Goal: Contribute content: Contribute content

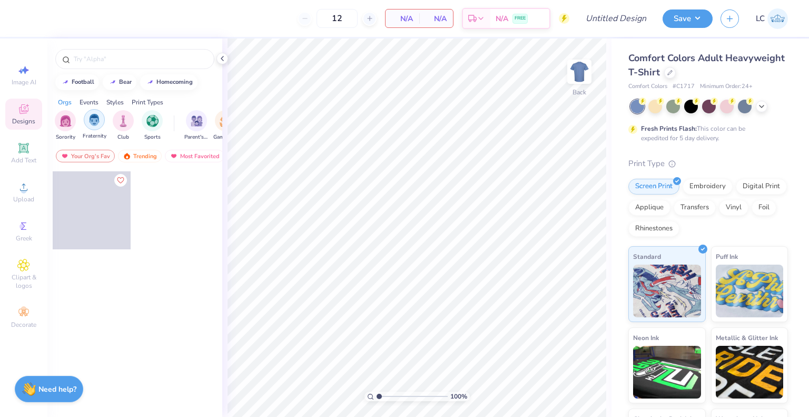
click at [94, 129] on div "filter for Fraternity" at bounding box center [94, 119] width 21 height 21
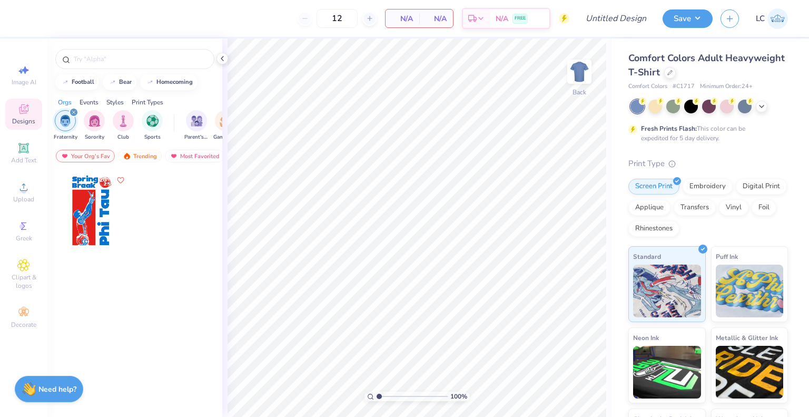
click at [94, 129] on div "filter for Sorority" at bounding box center [94, 120] width 21 height 21
click at [73, 111] on icon "filter for Sorority" at bounding box center [74, 112] width 4 height 4
click at [168, 84] on button "homecoming" at bounding box center [168, 81] width 57 height 16
type input "homecoming"
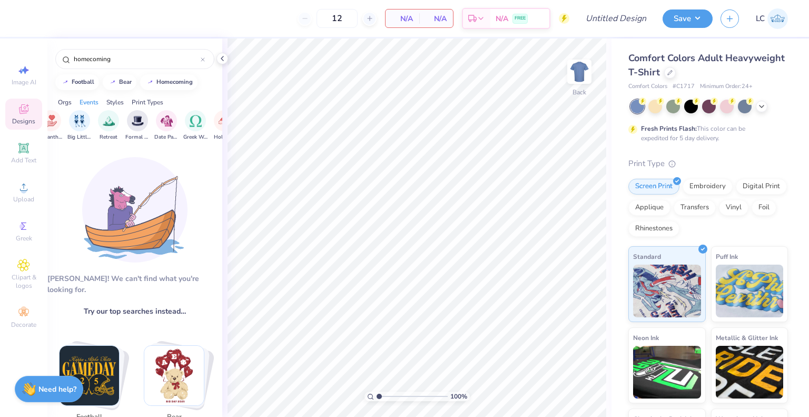
click at [129, 264] on div "Aw fish! We can't find what you're looking for. Try our top searches instead… m…" at bounding box center [134, 293] width 175 height 292
click at [129, 199] on img at bounding box center [134, 209] width 105 height 105
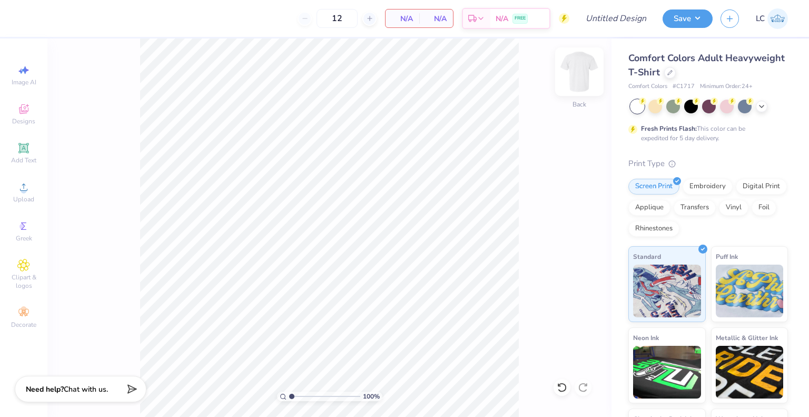
click at [577, 80] on img at bounding box center [580, 72] width 42 height 42
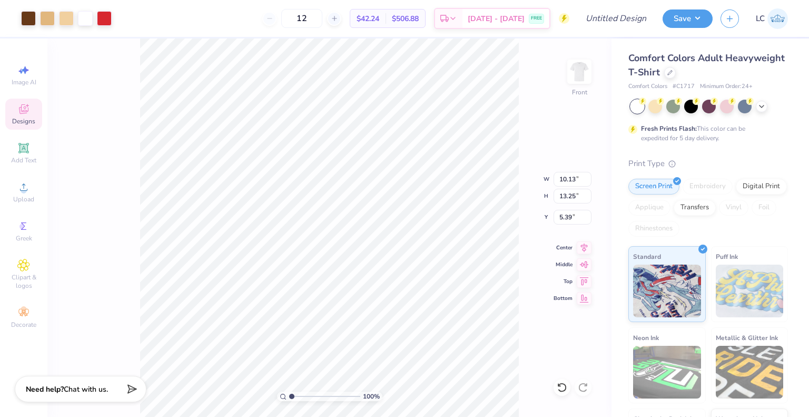
type input "10.13"
type input "13.25"
type input "11.63"
type input "15.22"
type input "3.00"
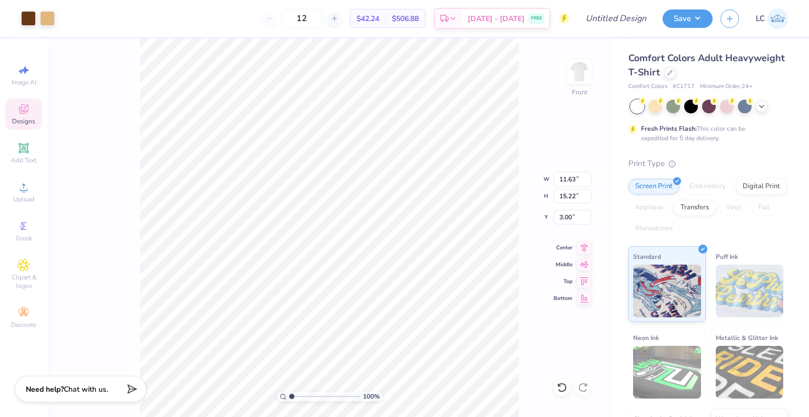
type input "4.53"
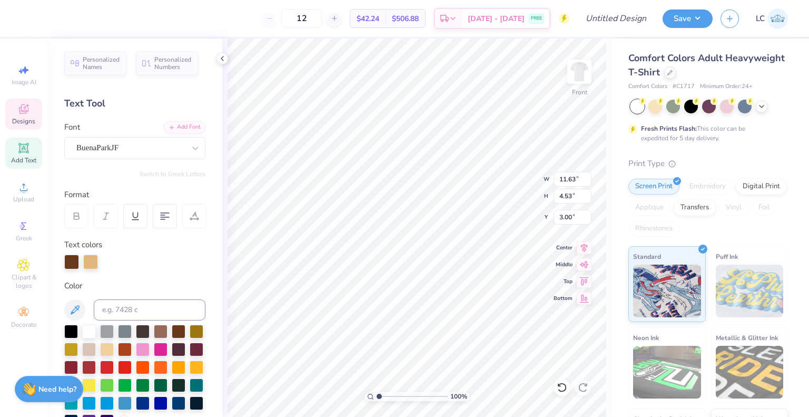
scroll to position [8, 3]
type textarea "HOMECOMING"
type input "12.18"
type input "5.04"
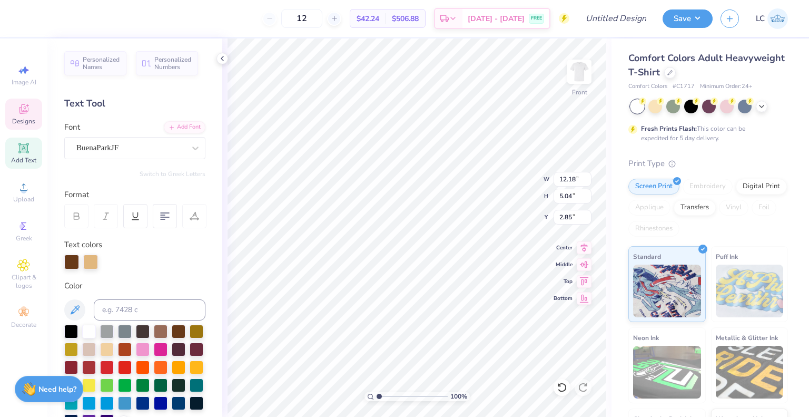
scroll to position [8, 1]
click at [72, 265] on div at bounding box center [71, 260] width 15 height 15
click at [132, 368] on div at bounding box center [125, 366] width 14 height 14
click at [86, 261] on div at bounding box center [90, 260] width 15 height 15
click at [90, 332] on div at bounding box center [89, 331] width 14 height 14
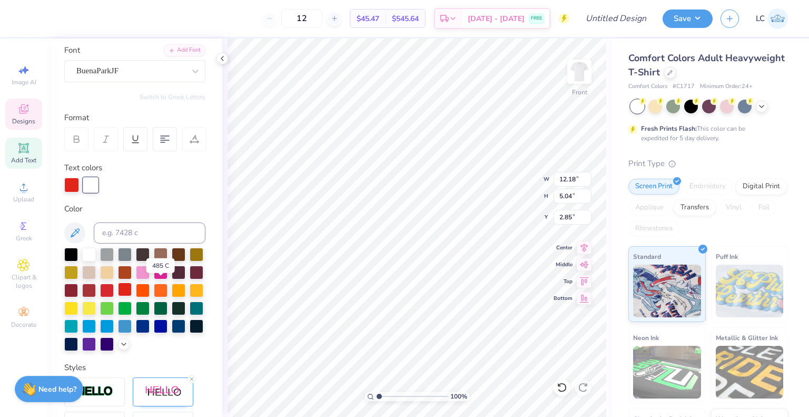
scroll to position [80, 0]
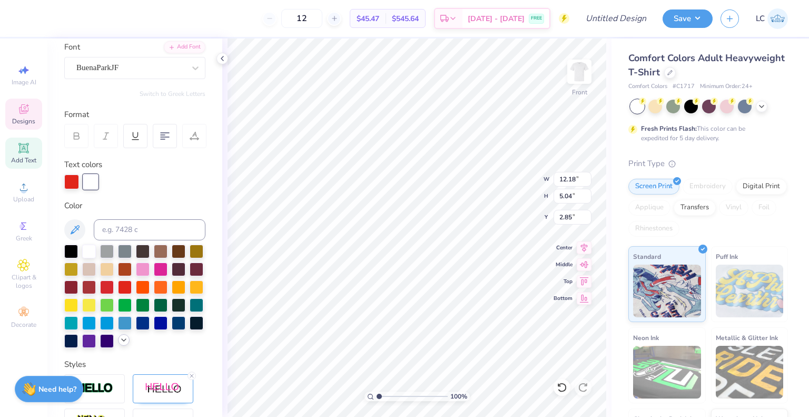
click at [122, 341] on polyline at bounding box center [124, 340] width 4 height 2
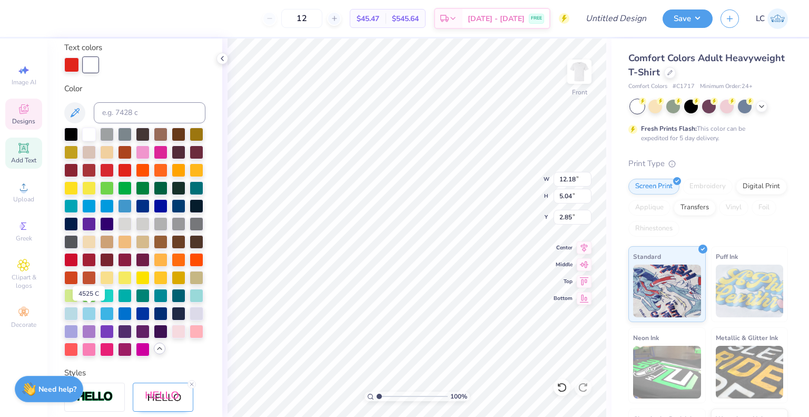
scroll to position [198, 0]
click at [93, 265] on div at bounding box center [89, 258] width 14 height 14
click at [190, 337] on div at bounding box center [197, 330] width 14 height 14
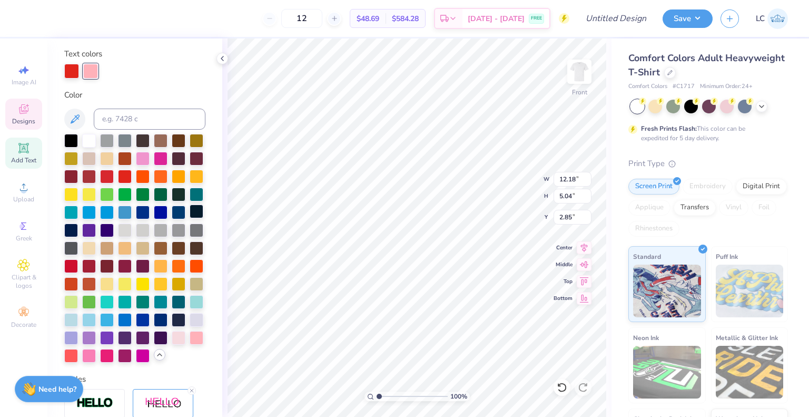
scroll to position [190, 0]
click at [73, 71] on div at bounding box center [71, 70] width 15 height 15
click at [88, 274] on div at bounding box center [89, 267] width 14 height 14
click at [90, 71] on div at bounding box center [90, 70] width 15 height 15
click at [72, 272] on div at bounding box center [71, 266] width 14 height 14
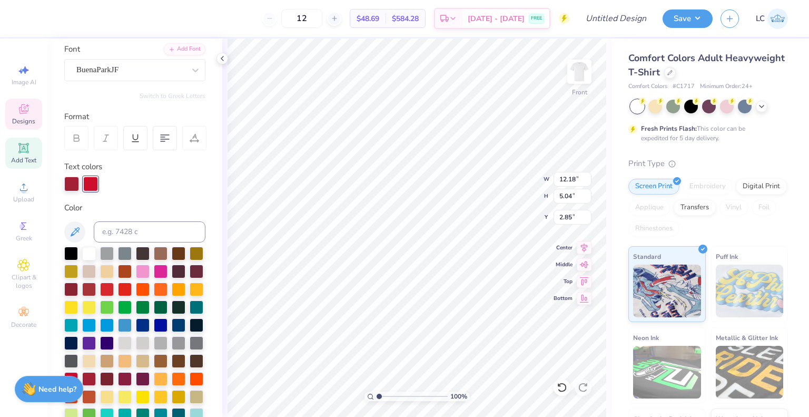
scroll to position [76, 0]
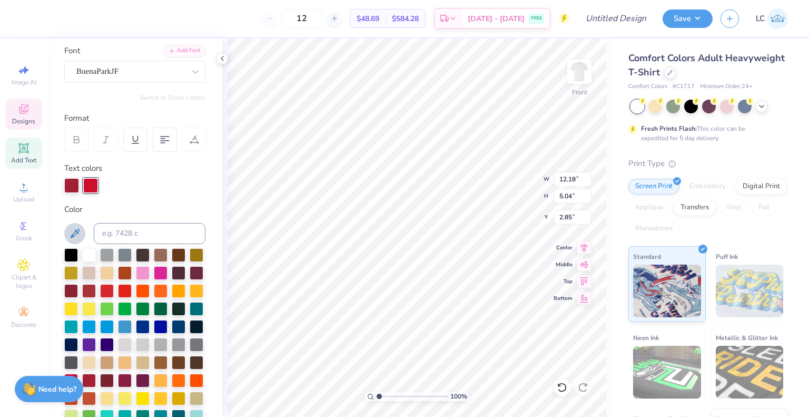
click at [79, 234] on icon at bounding box center [75, 233] width 13 height 13
click at [78, 231] on icon at bounding box center [75, 233] width 13 height 13
click at [138, 212] on div "Color" at bounding box center [134, 209] width 141 height 12
click at [72, 183] on div at bounding box center [71, 184] width 15 height 15
click at [114, 273] on div at bounding box center [107, 272] width 14 height 14
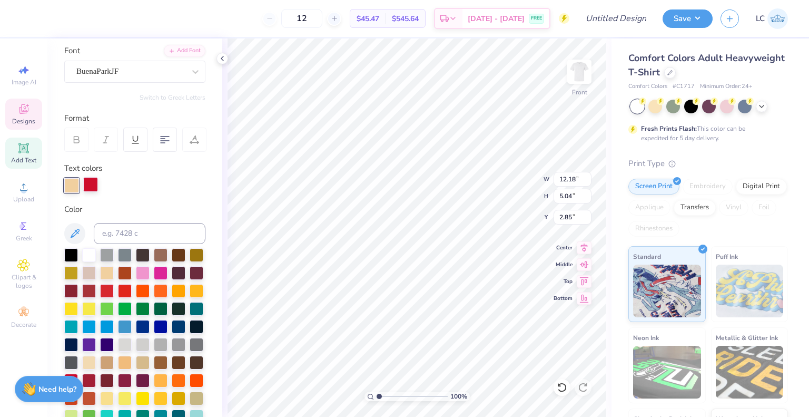
click at [90, 182] on div at bounding box center [90, 184] width 15 height 15
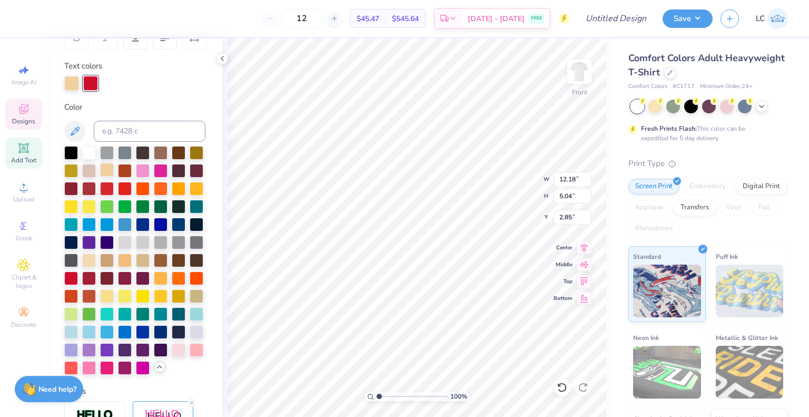
scroll to position [181, 0]
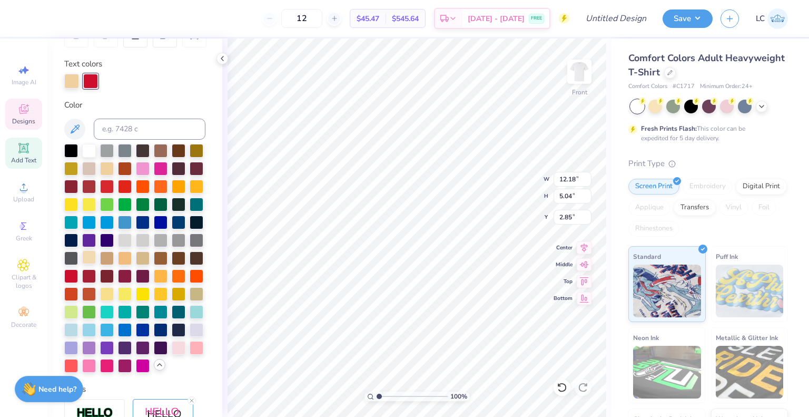
click at [82, 264] on div at bounding box center [89, 257] width 14 height 14
click at [71, 83] on div at bounding box center [71, 80] width 15 height 15
click at [114, 180] on div at bounding box center [107, 186] width 14 height 14
type textarea "'25"
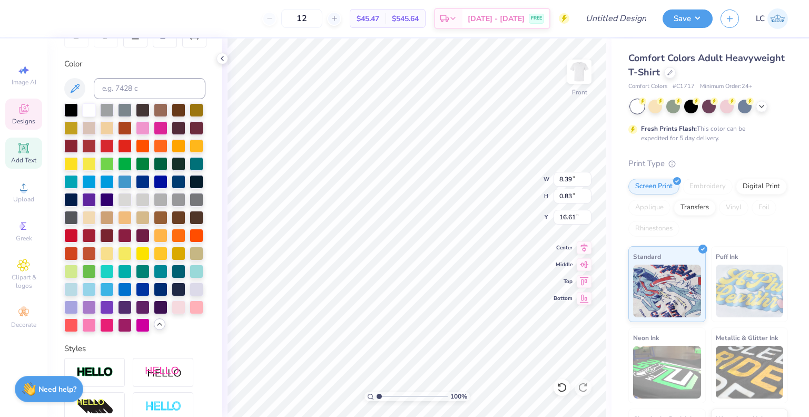
type input "8.39"
type input "0.83"
type input "16.61"
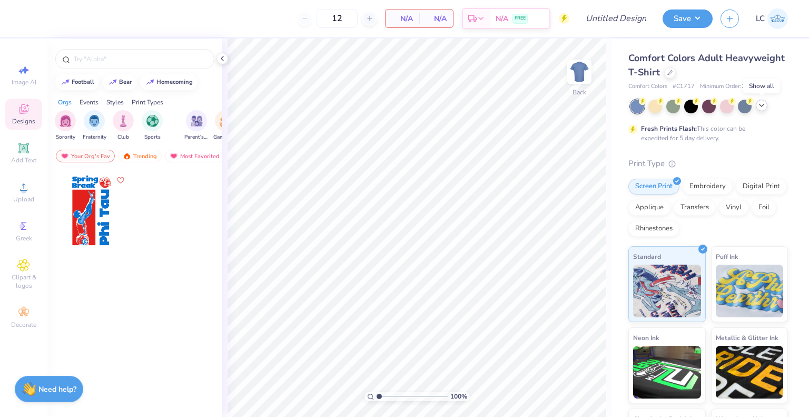
click at [758, 106] on icon at bounding box center [762, 105] width 8 height 8
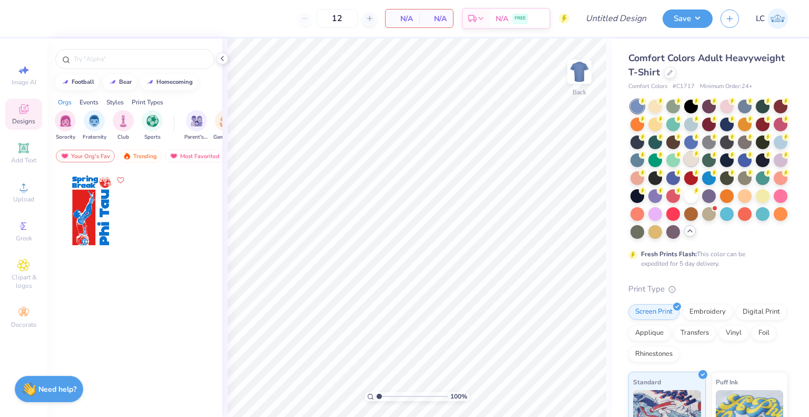
click at [698, 161] on div at bounding box center [692, 159] width 14 height 14
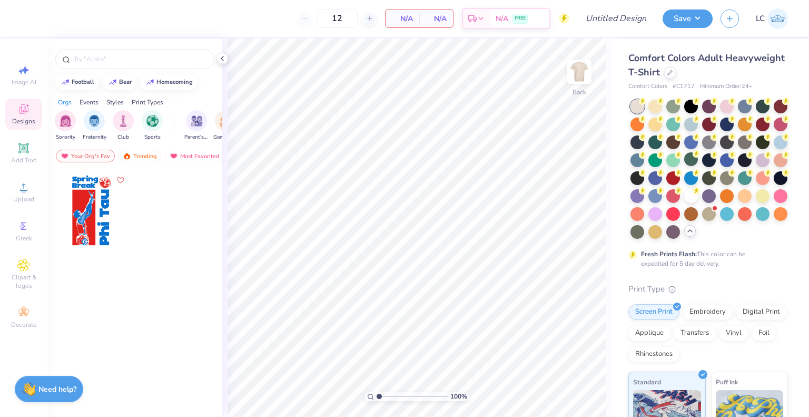
click at [686, 235] on icon at bounding box center [690, 231] width 8 height 8
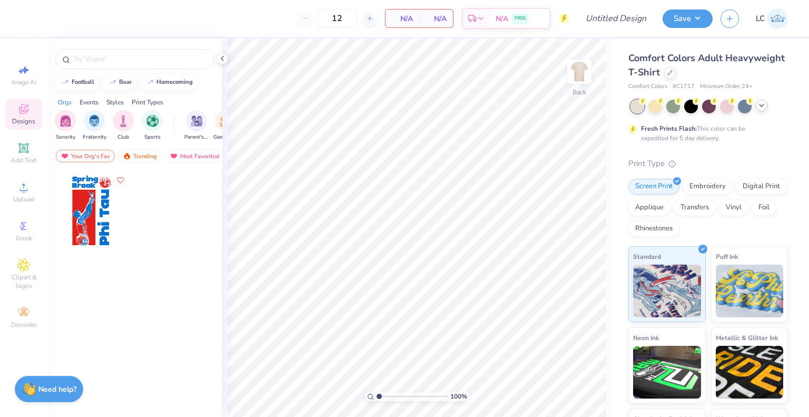
click at [769, 110] on div at bounding box center [710, 107] width 158 height 14
click at [765, 108] on icon at bounding box center [762, 105] width 8 height 8
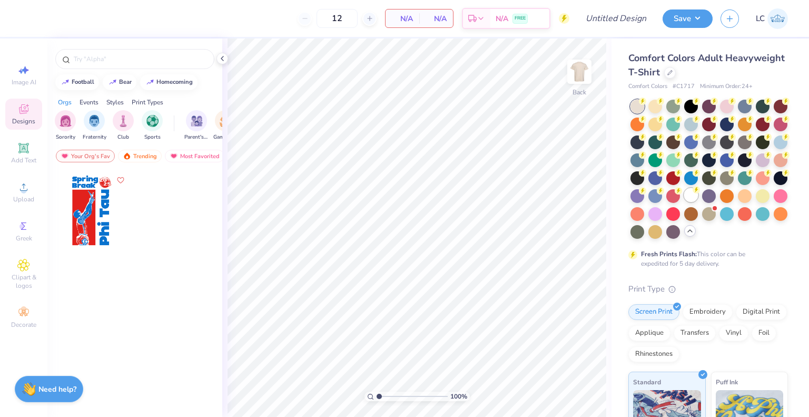
click at [685, 202] on div at bounding box center [692, 195] width 14 height 14
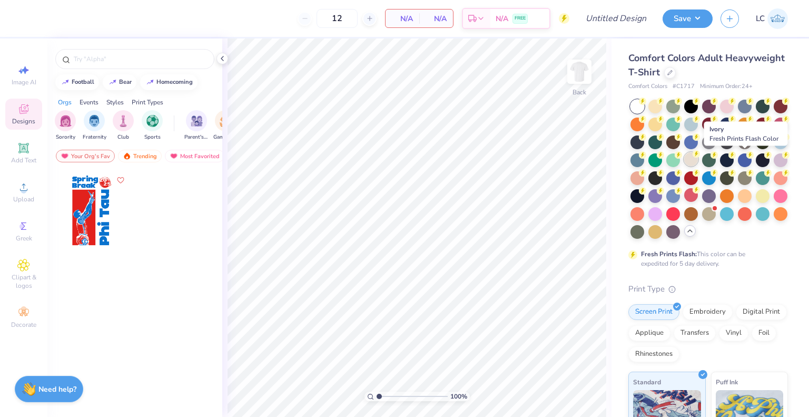
click at [698, 161] on div at bounding box center [692, 159] width 14 height 14
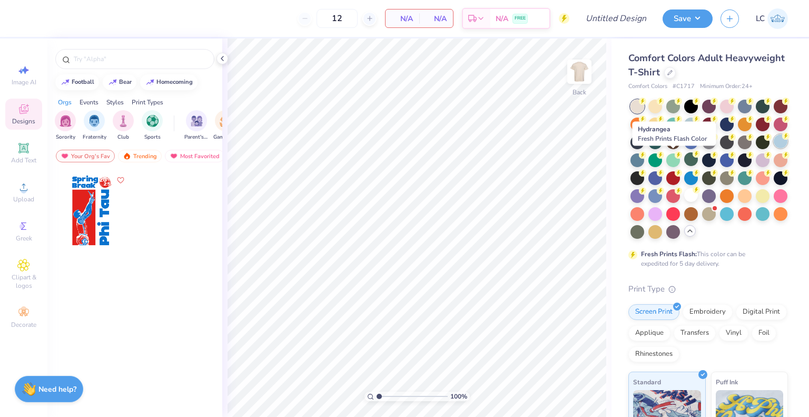
click at [774, 148] on div at bounding box center [781, 141] width 14 height 14
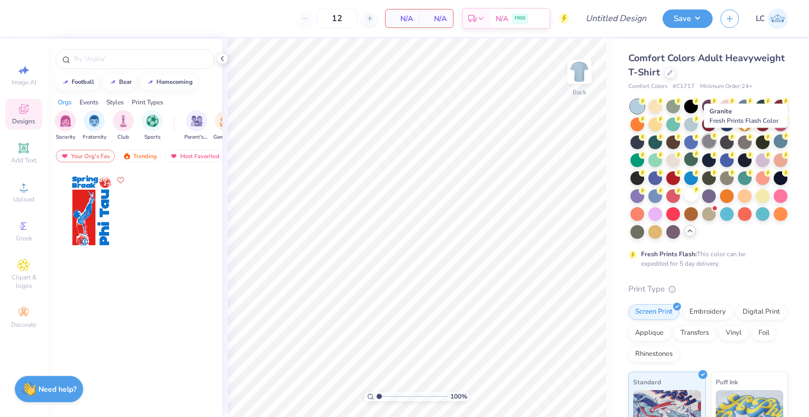
click at [716, 146] on div at bounding box center [710, 141] width 14 height 14
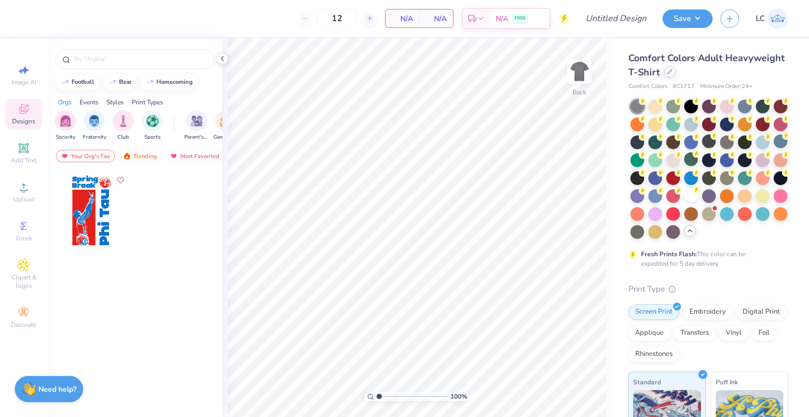
click at [673, 73] on icon at bounding box center [670, 71] width 5 height 5
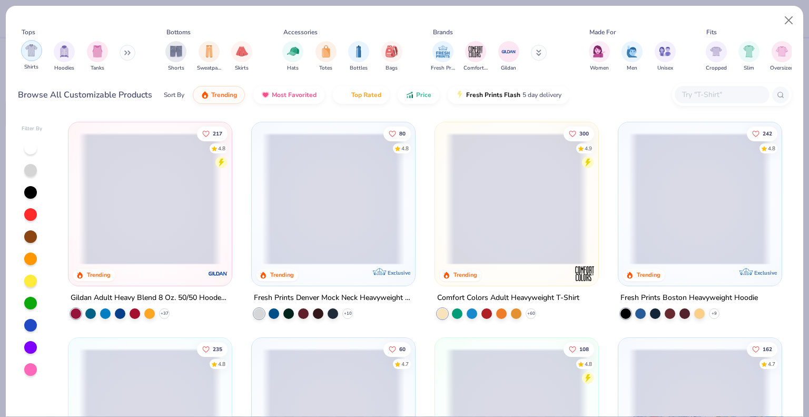
click at [38, 52] on div "filter for Shirts" at bounding box center [31, 50] width 21 height 21
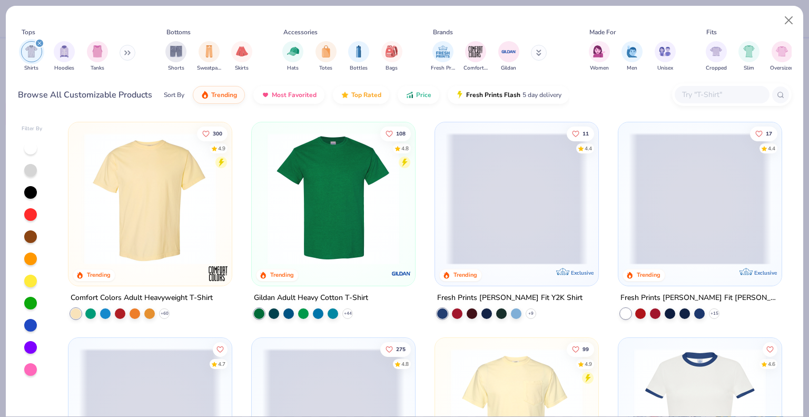
click at [188, 198] on img at bounding box center [150, 199] width 142 height 132
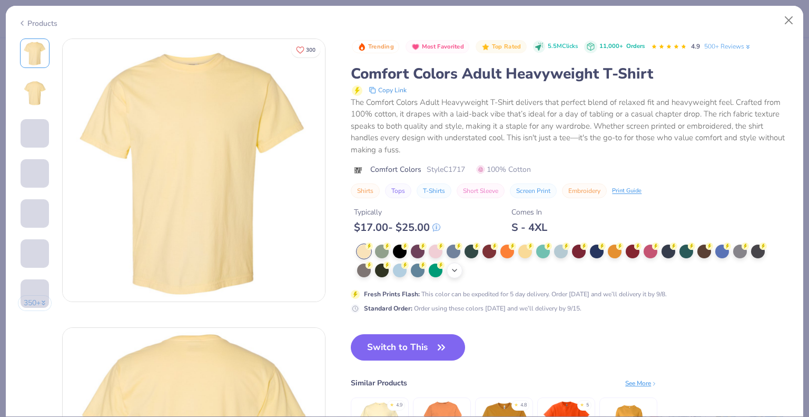
click at [455, 276] on div "+ 38" at bounding box center [455, 270] width 16 height 16
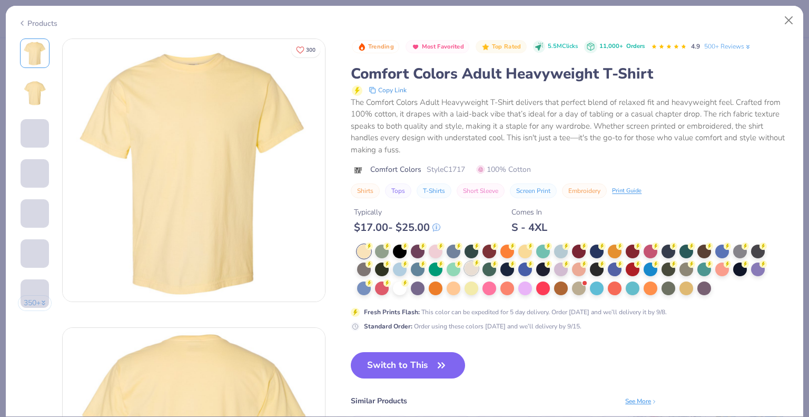
click at [475, 271] on div at bounding box center [472, 268] width 14 height 14
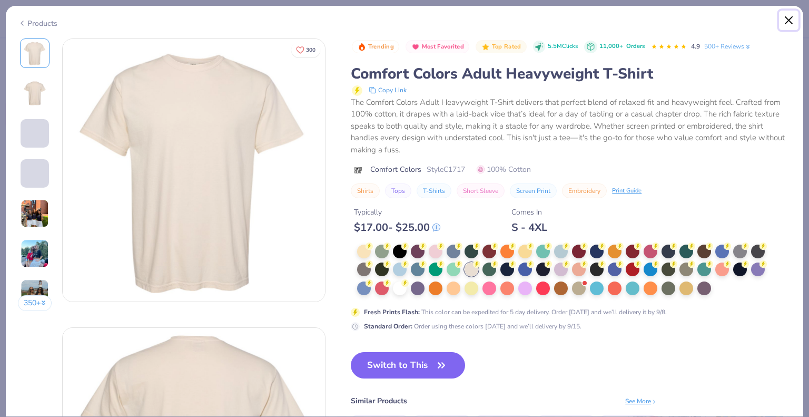
click at [791, 23] on button "Close" at bounding box center [789, 21] width 20 height 20
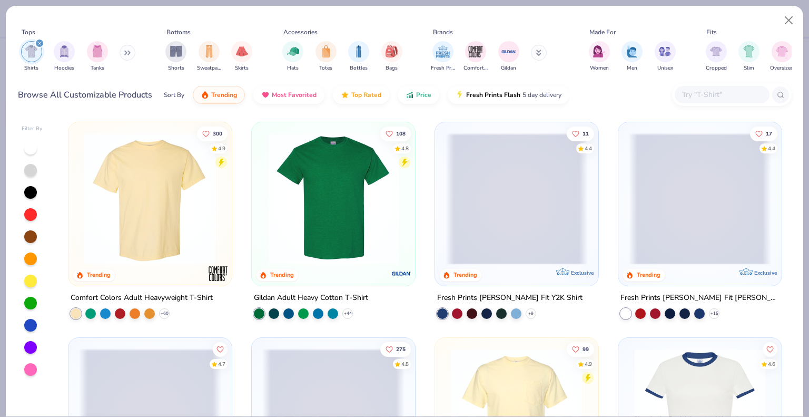
click at [165, 178] on img at bounding box center [150, 199] width 142 height 132
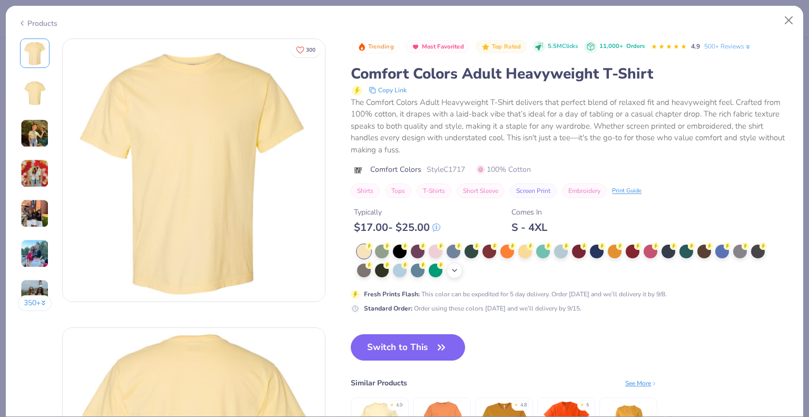
click at [454, 270] on polyline at bounding box center [455, 270] width 4 height 2
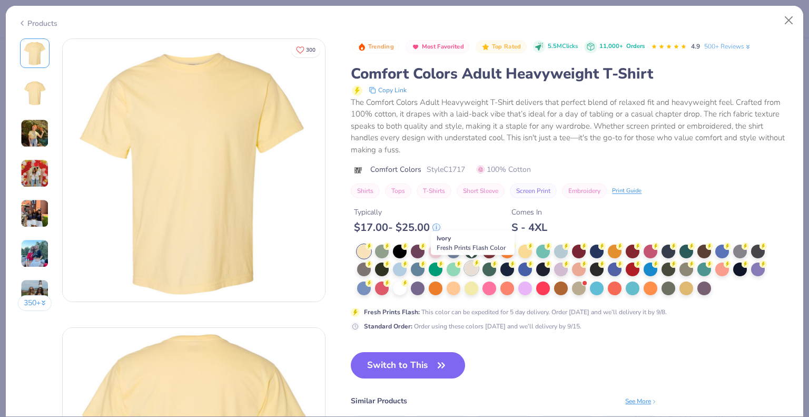
click at [476, 269] on div at bounding box center [472, 268] width 14 height 14
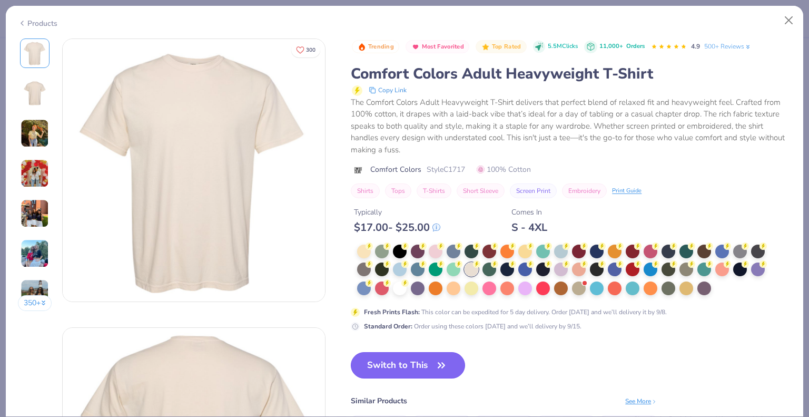
click at [432, 374] on button "Switch to This" at bounding box center [408, 365] width 114 height 26
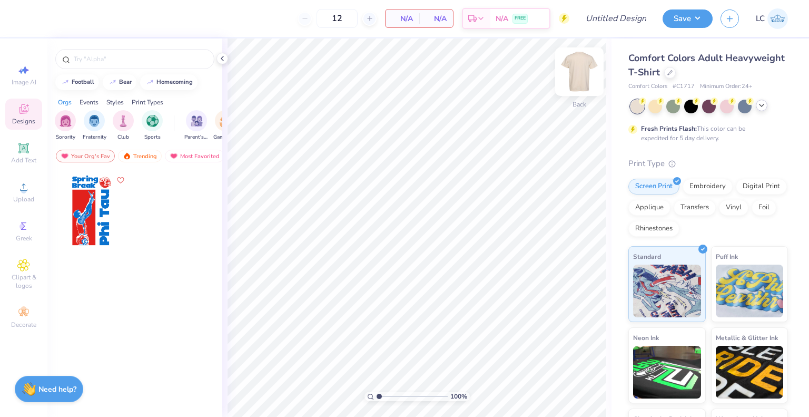
click at [591, 77] on img at bounding box center [580, 72] width 42 height 42
click at [33, 75] on div "Image AI" at bounding box center [23, 75] width 37 height 31
select select "4"
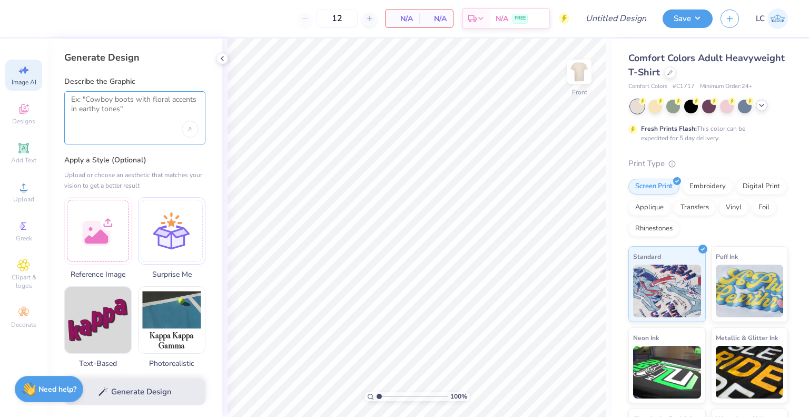
click at [104, 105] on textarea at bounding box center [135, 108] width 128 height 26
click at [128, 234] on div at bounding box center [97, 229] width 67 height 67
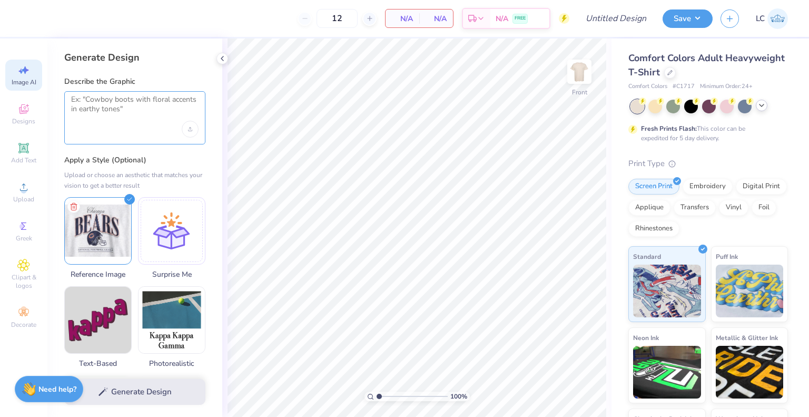
click at [112, 119] on textarea at bounding box center [135, 108] width 128 height 26
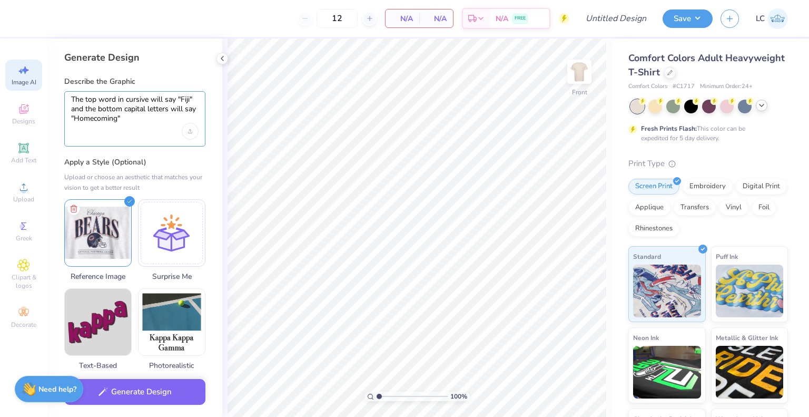
drag, startPoint x: 119, startPoint y: 119, endPoint x: 80, endPoint y: 118, distance: 38.5
click at [80, 118] on textarea "The top word in cursive will say "Fiji" and the bottom capital letters will say…" at bounding box center [135, 109] width 128 height 28
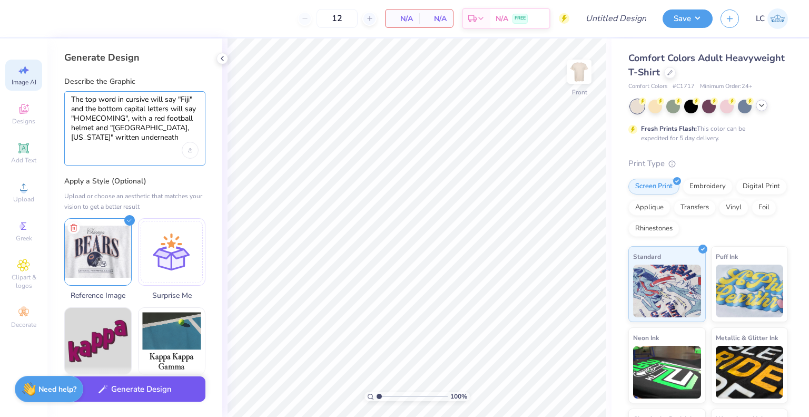
type textarea "The top word in cursive will say "Fiji" and the bottom capital letters will say…"
click at [118, 384] on button "Generate Design" at bounding box center [134, 389] width 141 height 26
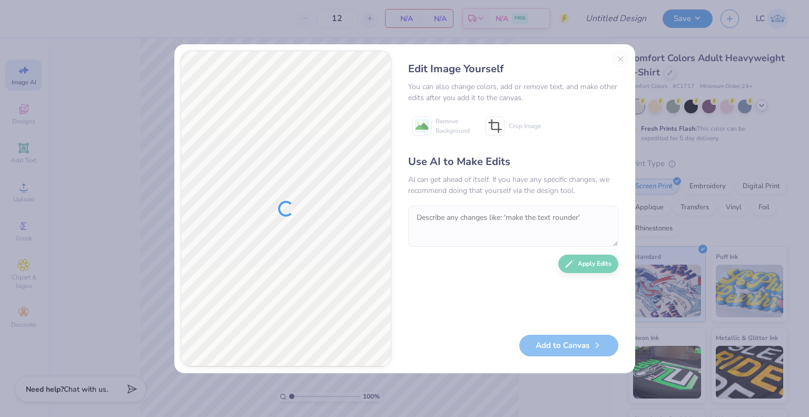
click at [620, 60] on div "Edit Image Yourself You can also change colors, add or remove text, and make ot…" at bounding box center [513, 209] width 231 height 316
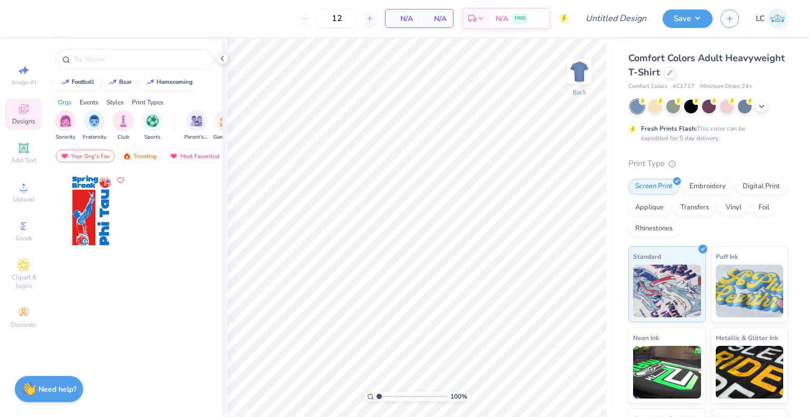
click at [756, 108] on div at bounding box center [710, 107] width 158 height 14
click at [767, 108] on div at bounding box center [710, 107] width 158 height 14
click at [766, 108] on icon at bounding box center [762, 105] width 8 height 8
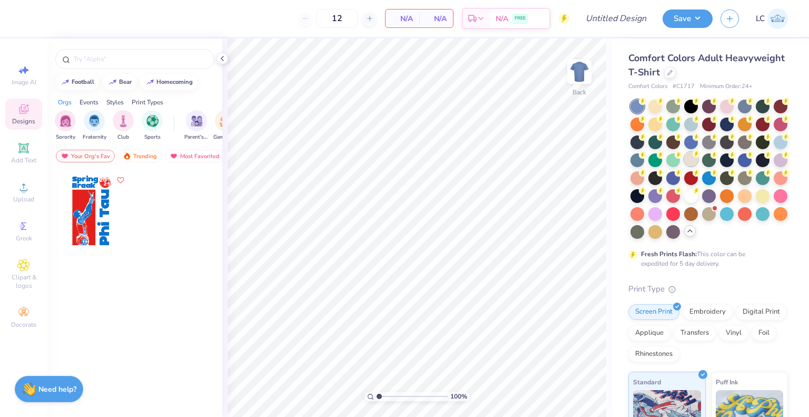
click at [698, 155] on div at bounding box center [692, 159] width 14 height 14
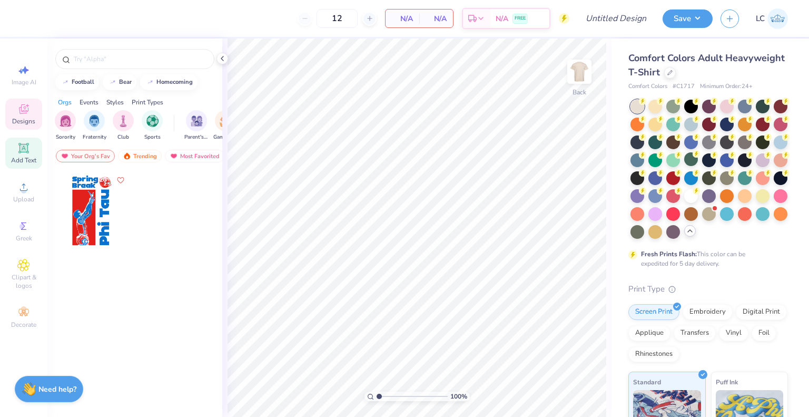
click at [31, 157] on span "Add Text" at bounding box center [23, 160] width 25 height 8
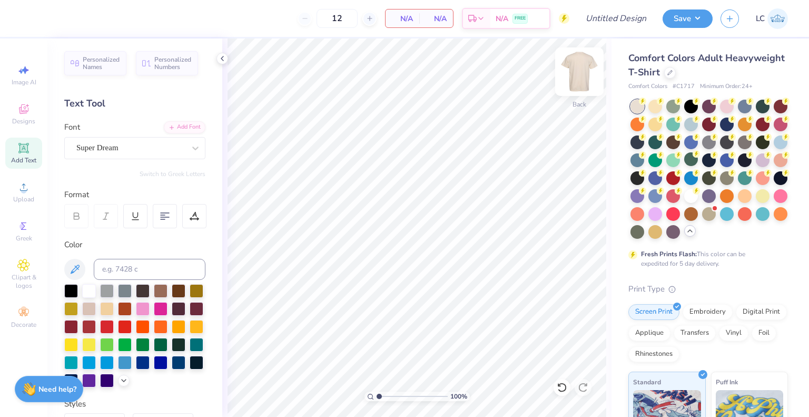
click at [581, 72] on img at bounding box center [580, 72] width 42 height 42
click at [110, 145] on div "Super Dream" at bounding box center [130, 148] width 111 height 16
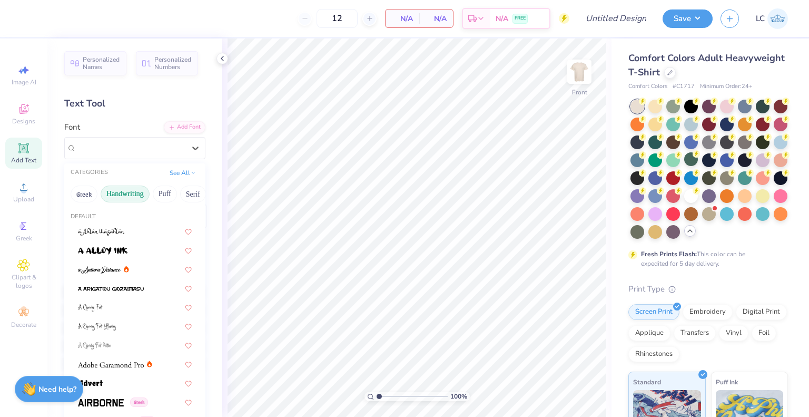
click at [125, 196] on button "Handwriting" at bounding box center [125, 194] width 49 height 17
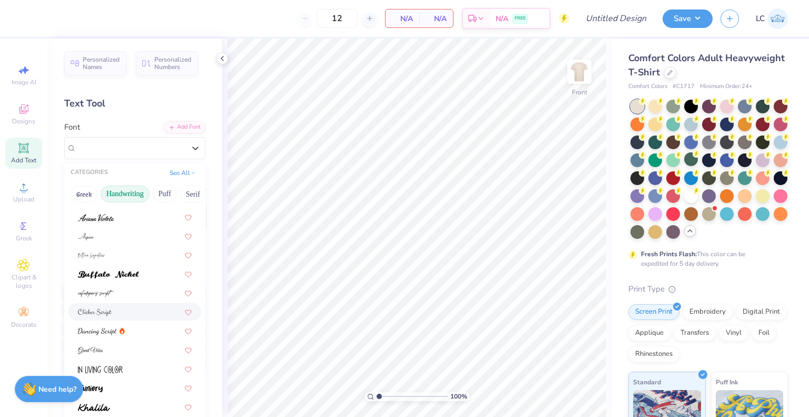
scroll to position [30, 0]
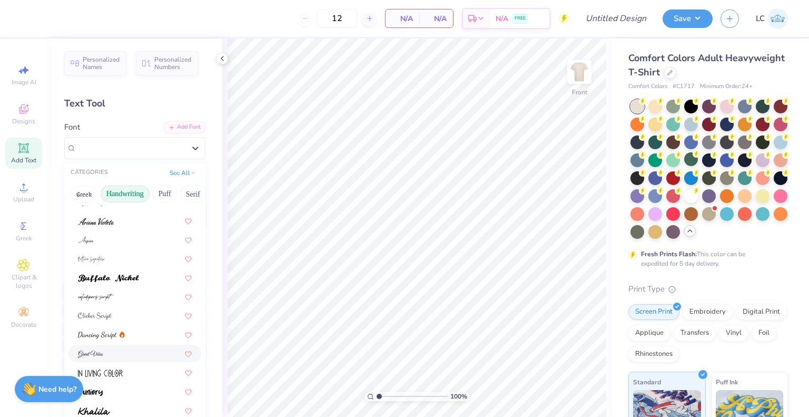
click at [103, 355] on div at bounding box center [135, 353] width 114 height 11
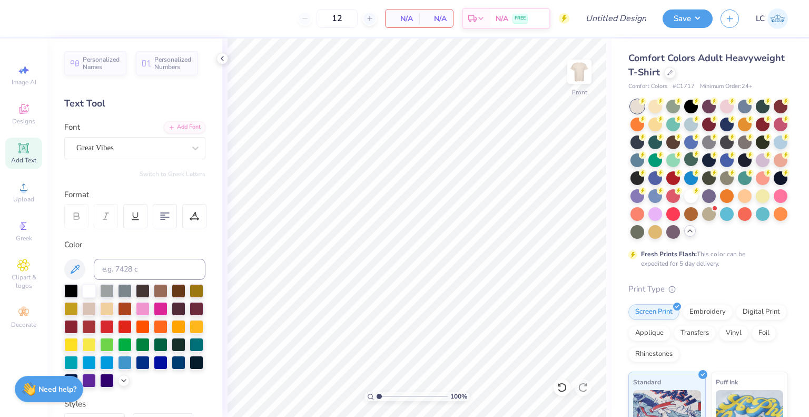
click at [33, 151] on div "Add Text" at bounding box center [23, 153] width 37 height 31
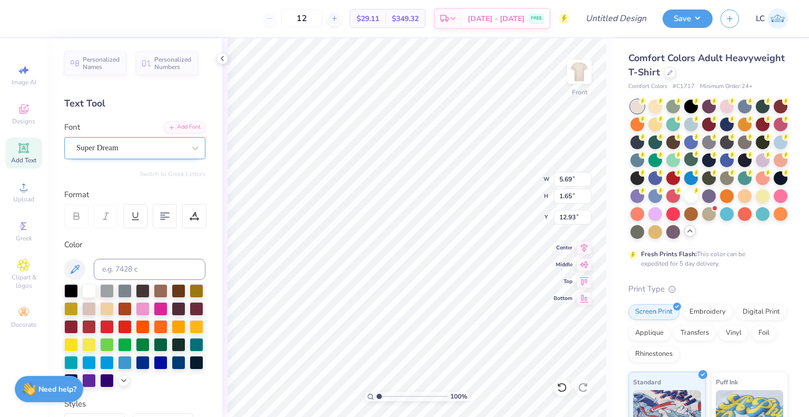
click at [129, 154] on div "Super Dream" at bounding box center [130, 148] width 111 height 16
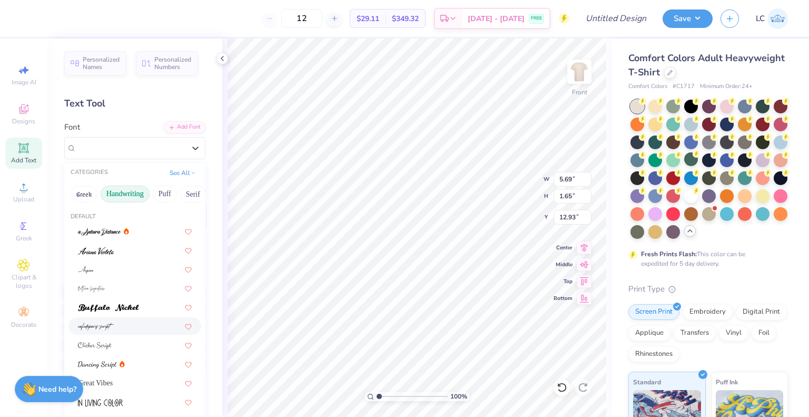
scroll to position [137, 0]
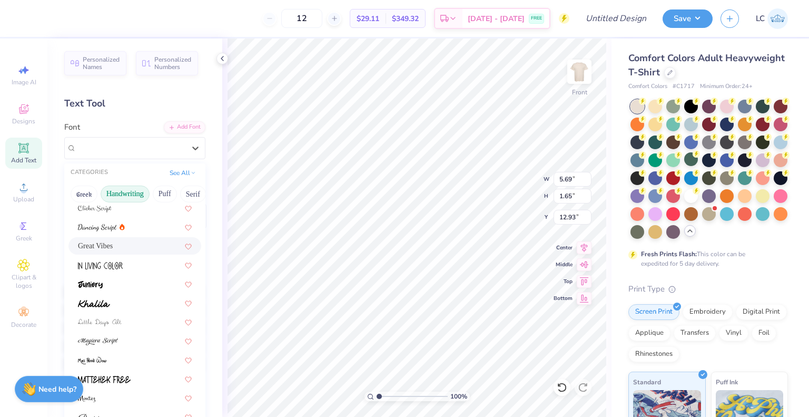
click at [109, 236] on div "Great Vibes" at bounding box center [134, 350] width 141 height 530
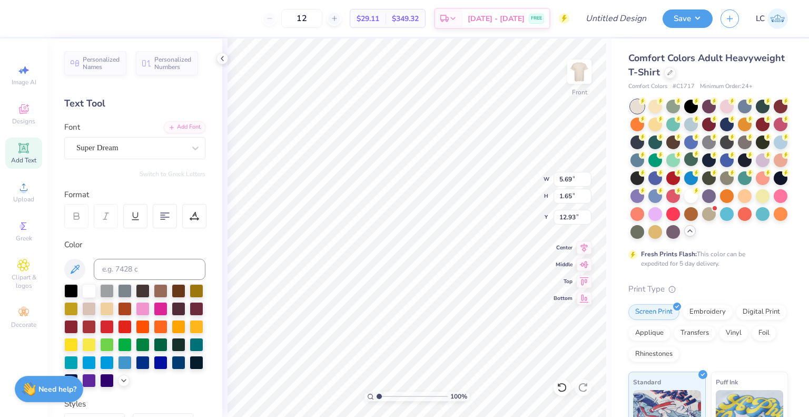
scroll to position [8, 1]
type textarea "[GEOGRAPHIC_DATA]"
click at [161, 152] on div "Super Dream" at bounding box center [130, 148] width 111 height 16
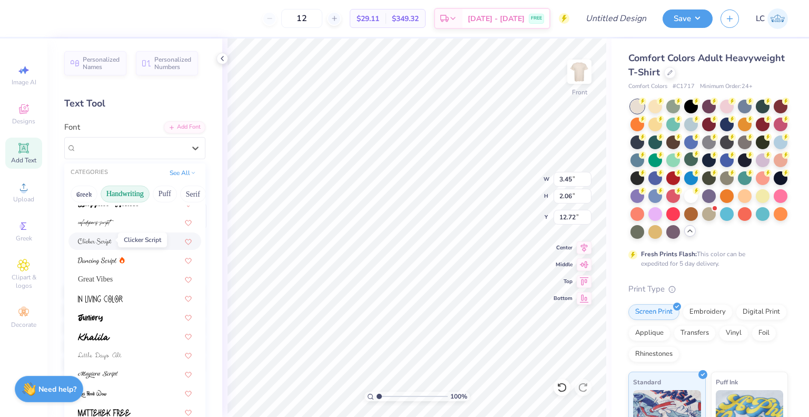
scroll to position [105, 0]
click at [108, 279] on div "Great Vibes" at bounding box center [135, 277] width 114 height 11
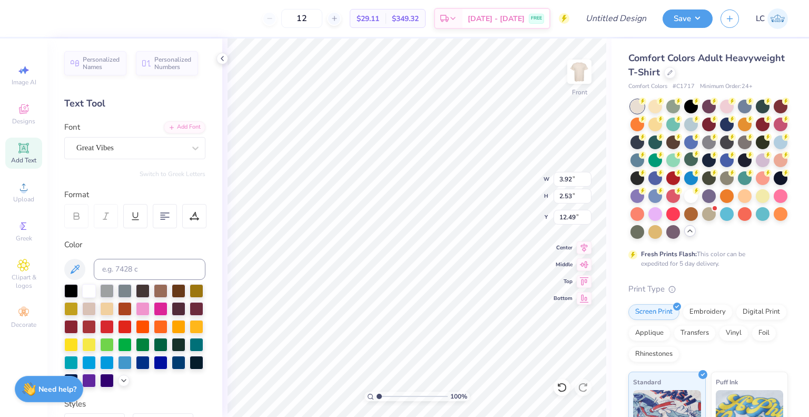
type input "3.92"
type input "2.53"
type input "12.49"
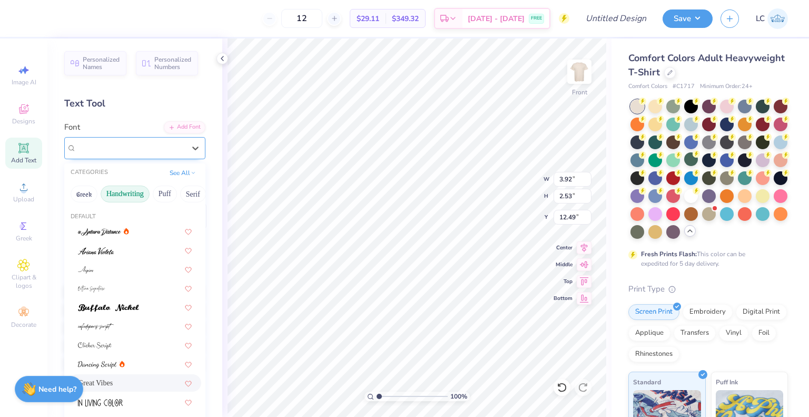
click at [102, 137] on div "Great Vibes" at bounding box center [134, 148] width 141 height 22
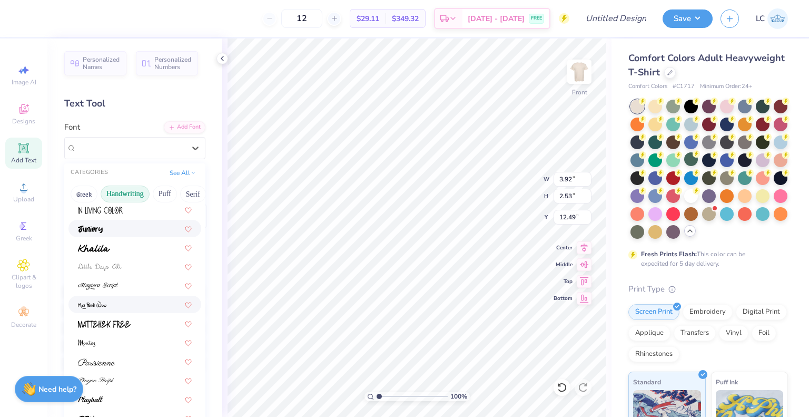
scroll to position [218, 0]
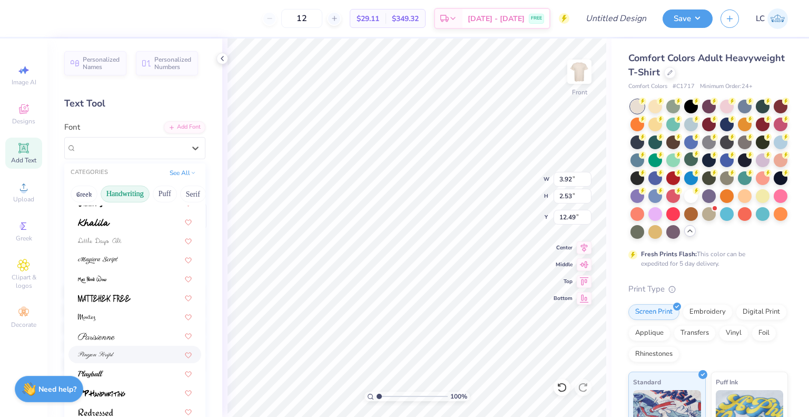
click at [116, 354] on div at bounding box center [135, 354] width 114 height 11
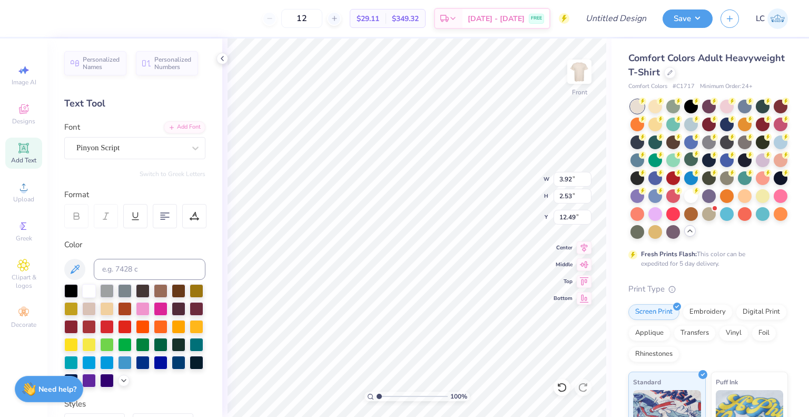
type input "3.25"
type input "2.71"
type input "12.40"
click at [734, 120] on div at bounding box center [727, 123] width 14 height 14
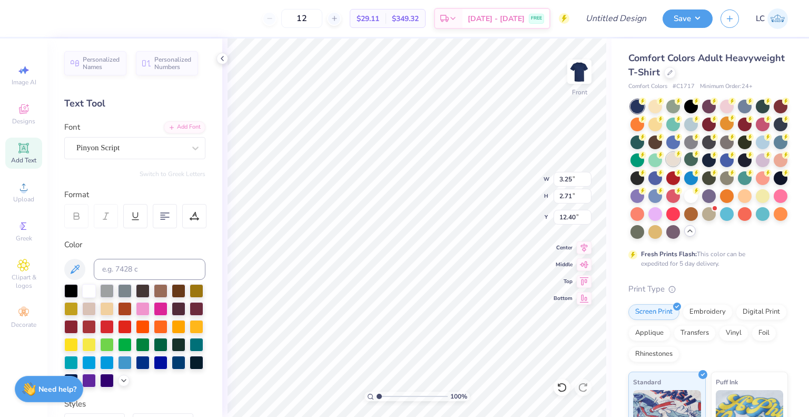
click at [680, 155] on div at bounding box center [674, 159] width 14 height 14
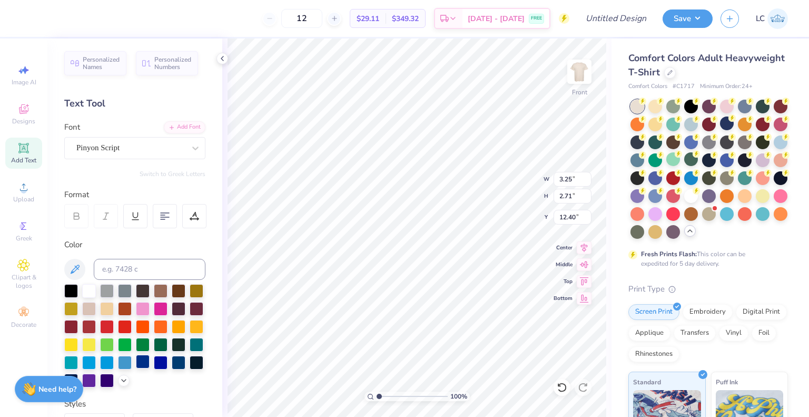
click at [136, 368] on div at bounding box center [143, 362] width 14 height 14
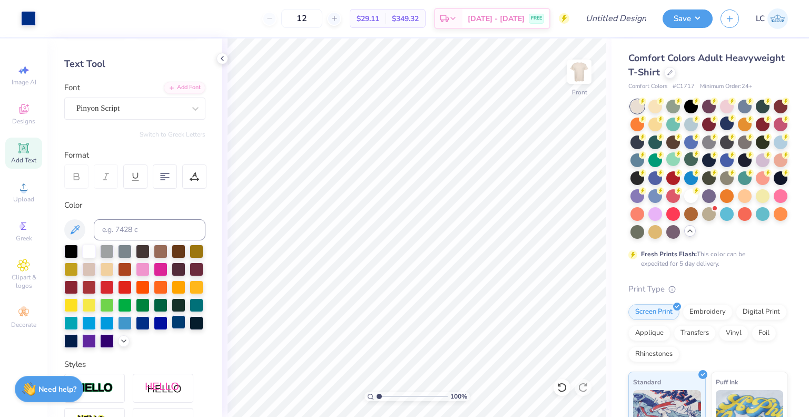
click at [172, 329] on div at bounding box center [179, 322] width 14 height 14
type input "3.00"
click at [25, 144] on icon at bounding box center [23, 148] width 10 height 10
type textarea "HOMECOMING"
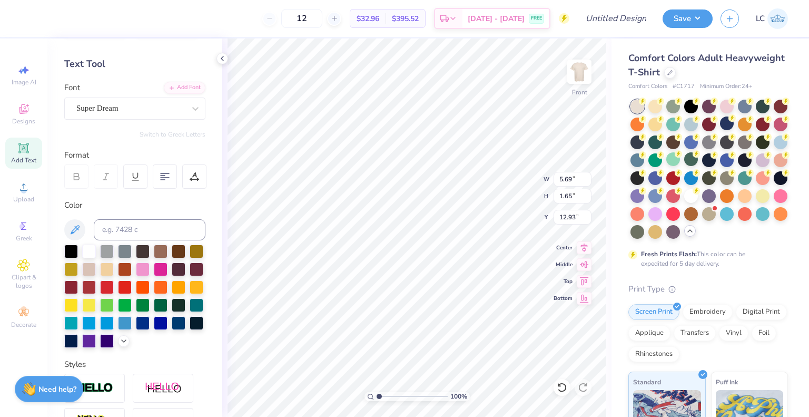
scroll to position [8, 4]
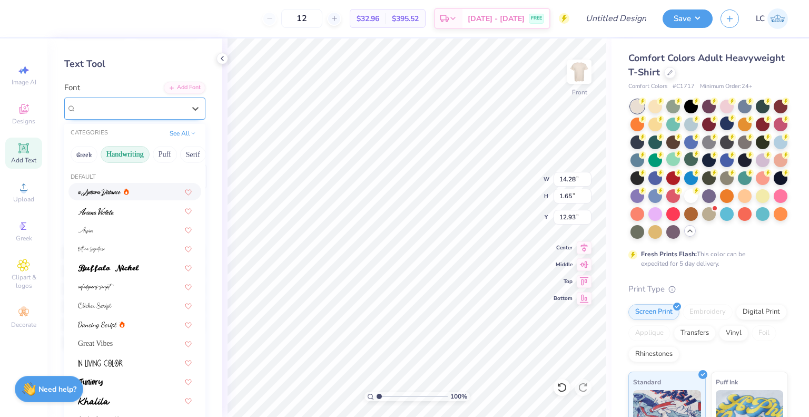
click at [114, 118] on div "Super Dream" at bounding box center [134, 108] width 141 height 22
click at [184, 158] on button "Bold" at bounding box center [193, 154] width 26 height 17
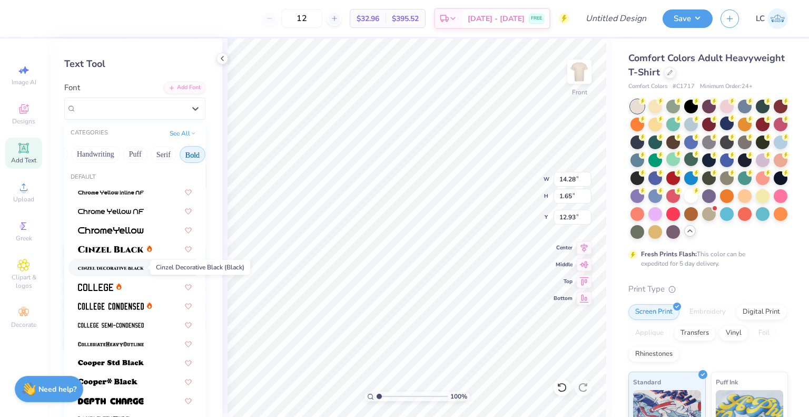
scroll to position [56, 0]
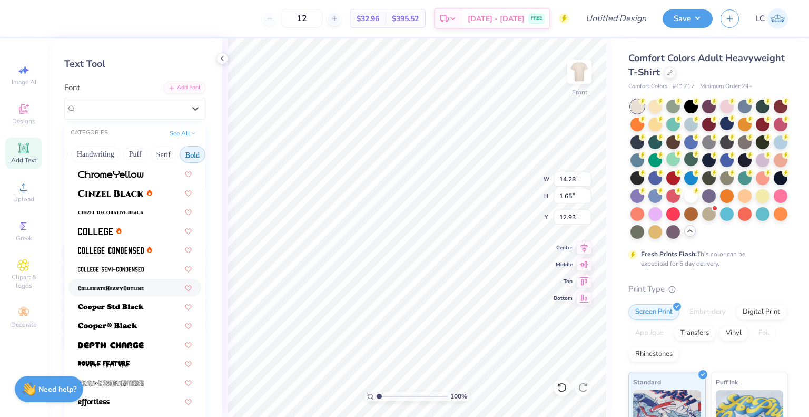
click at [114, 292] on span at bounding box center [111, 287] width 66 height 11
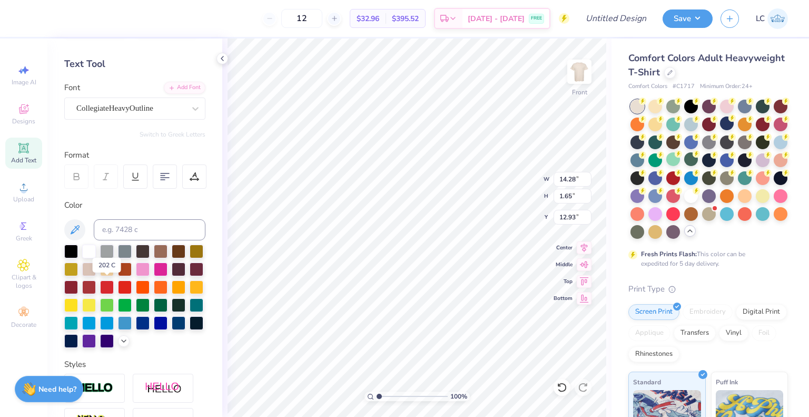
type input "14.53"
type input "1.70"
type input "12.90"
type input "7.18"
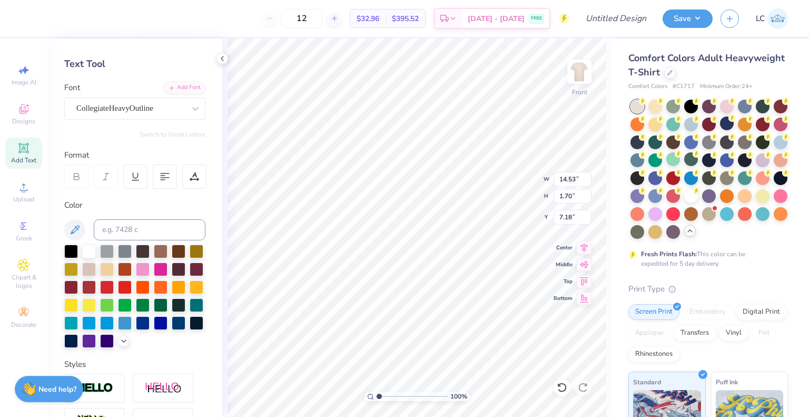
type textarea "[GEOGRAPHIC_DATA]"
type textarea "h"
type textarea "Homecoming"
type input "8.65"
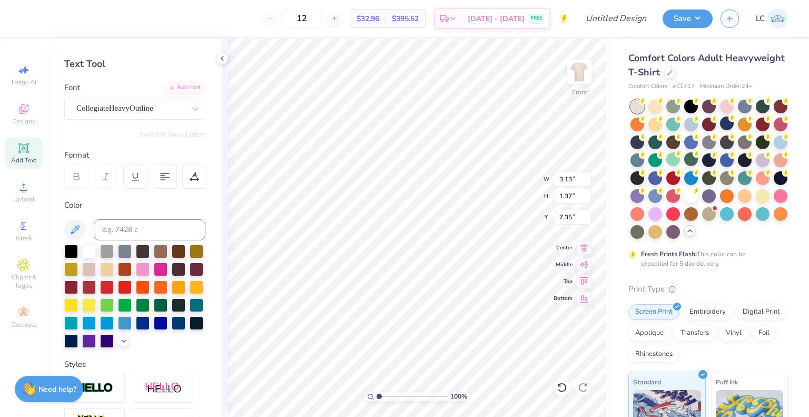
type input "3.79"
type input "6.23"
type input "11.11"
type input "4.87"
type input "6.09"
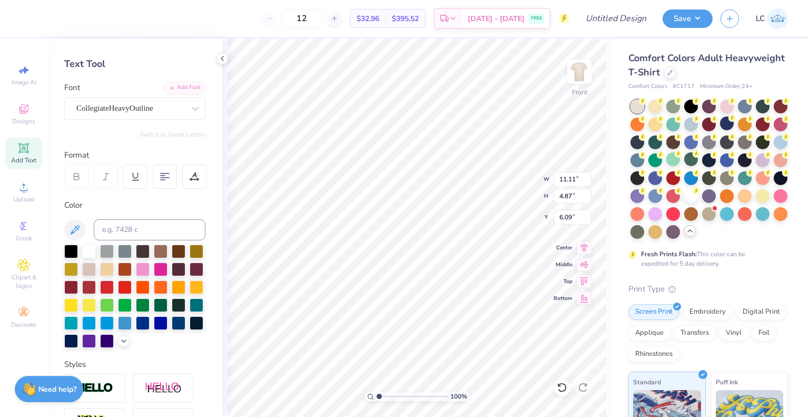
type input "11.51"
type input "2.52"
type input "3.09"
type input "9.01"
type input "1.97"
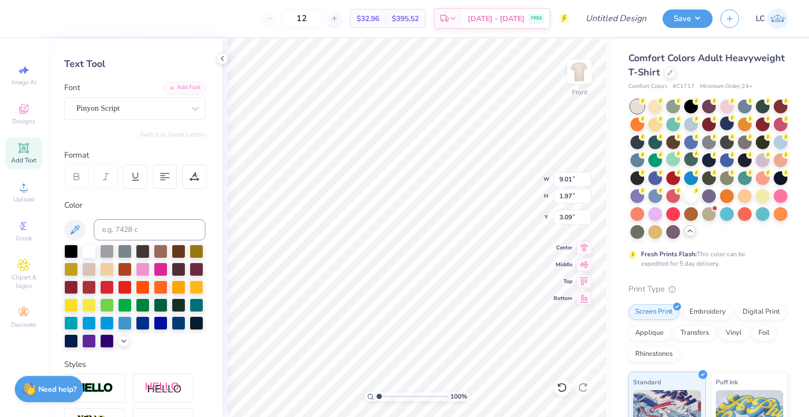
type input "3.82"
type input "11.11"
type input "4.87"
type input "6.09"
click at [172, 329] on div at bounding box center [179, 322] width 14 height 14
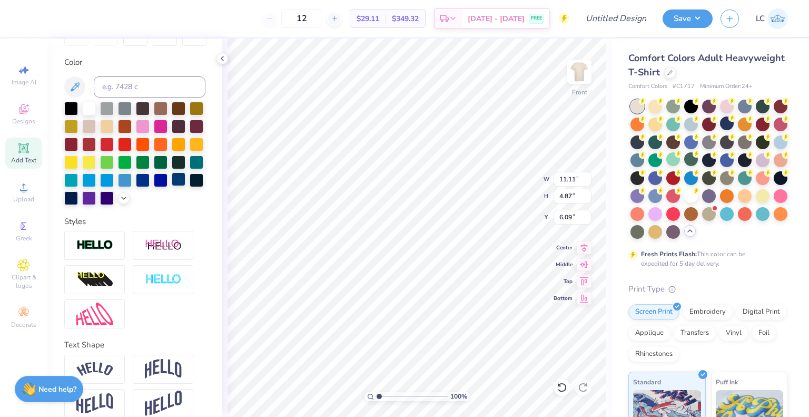
scroll to position [213, 0]
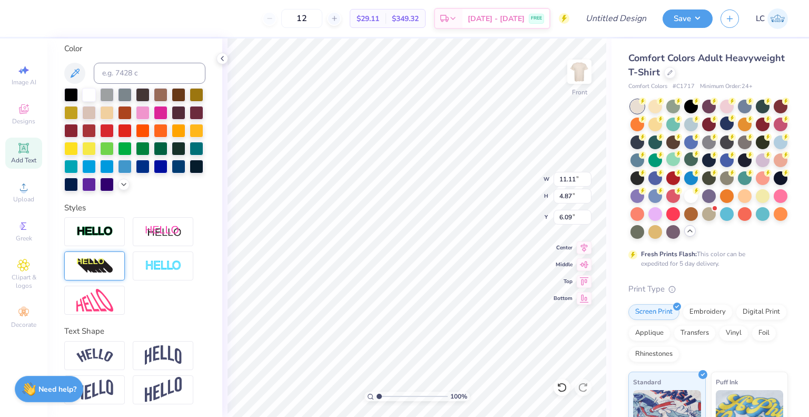
click at [110, 269] on img at bounding box center [94, 266] width 37 height 17
type input "14.44"
type input "6.33"
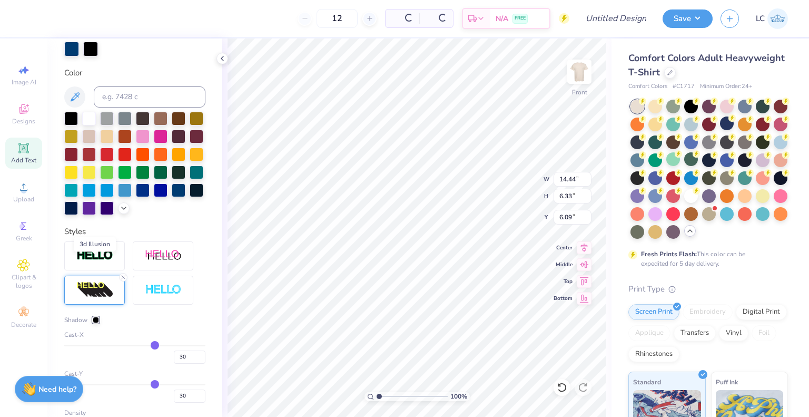
scroll to position [254, 0]
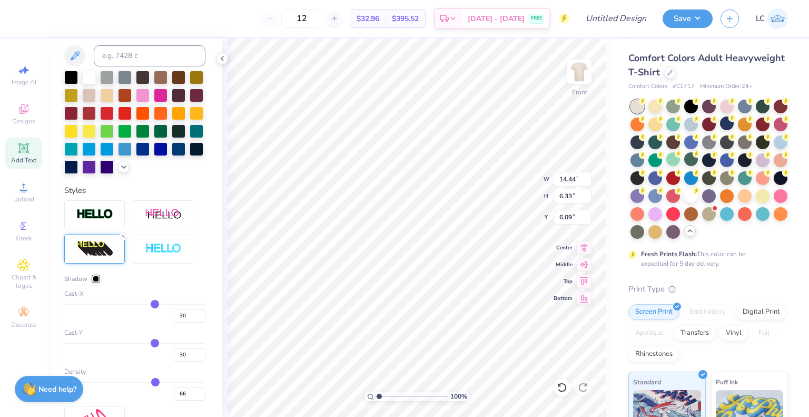
type input "32"
type input "28"
type input "26"
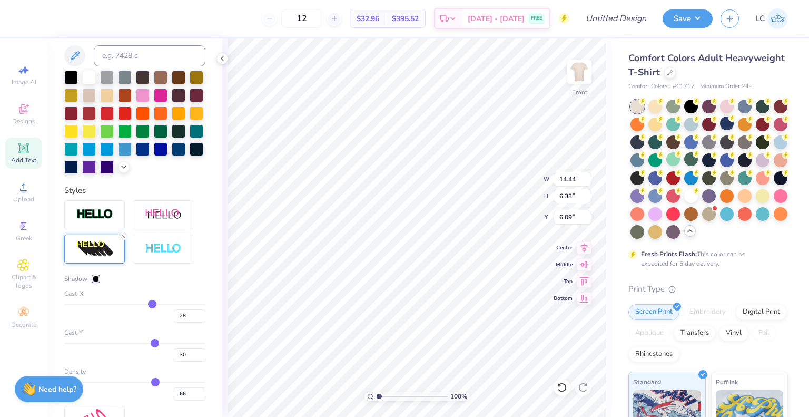
type input "26"
type input "21"
type input "18"
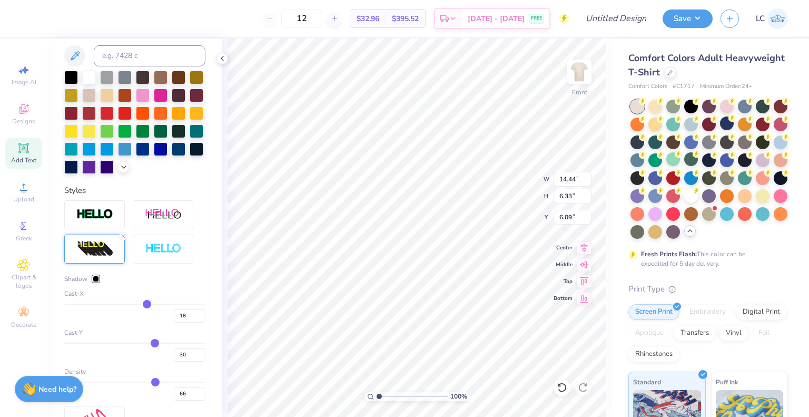
type input "12"
type input "9"
type input "7"
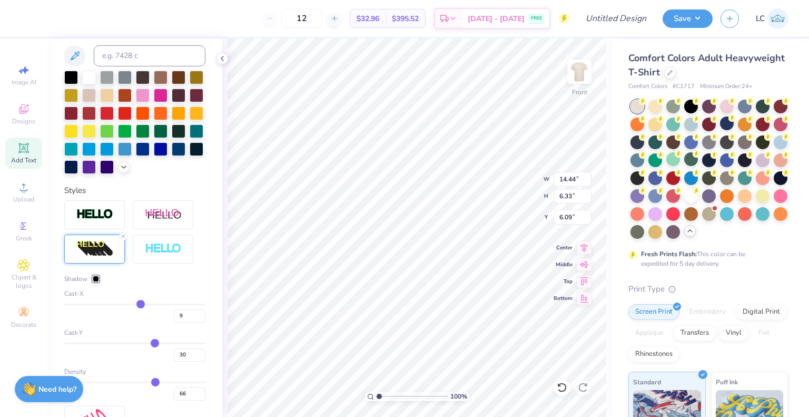
type input "7"
type input "5"
type input "4"
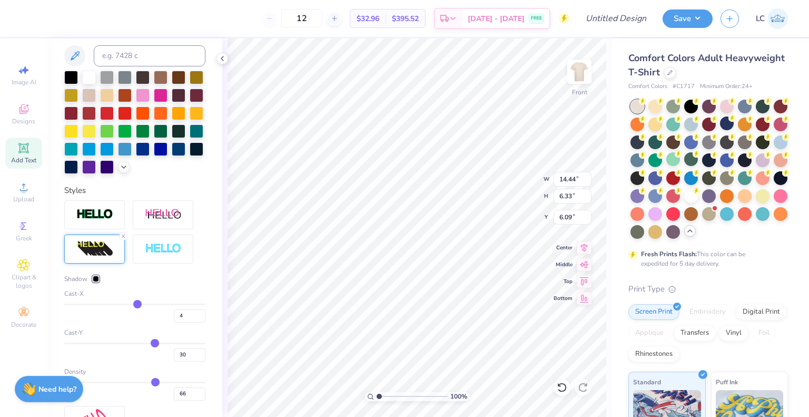
type input "3"
type input "2"
type input "1"
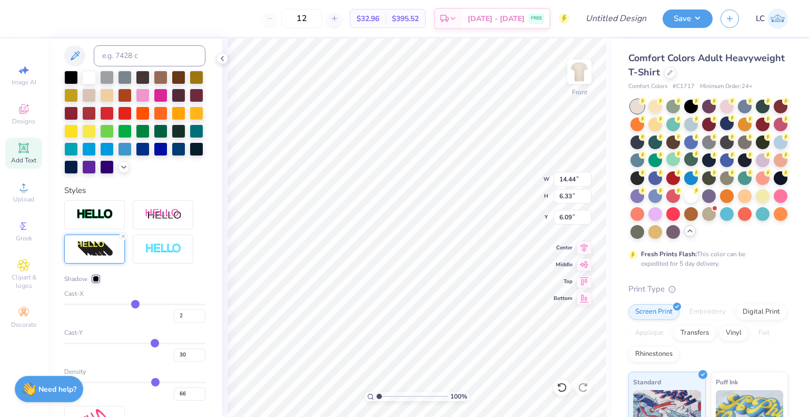
type input "1"
type input "0"
type input "-2"
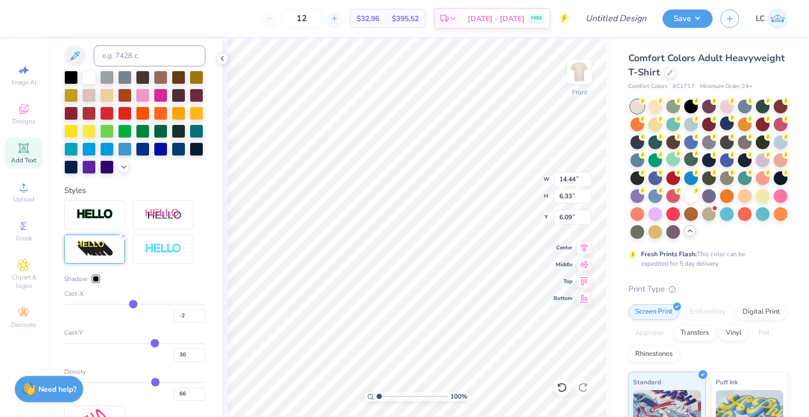
type input "-3"
type input "-4"
type input "-5"
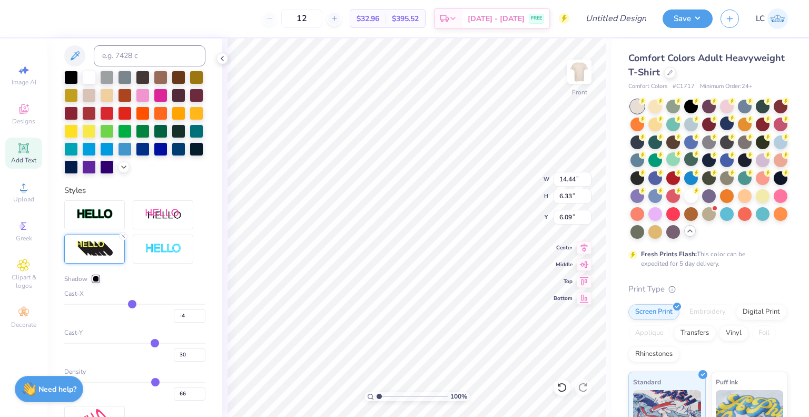
type input "-5"
type input "-6"
type input "-7"
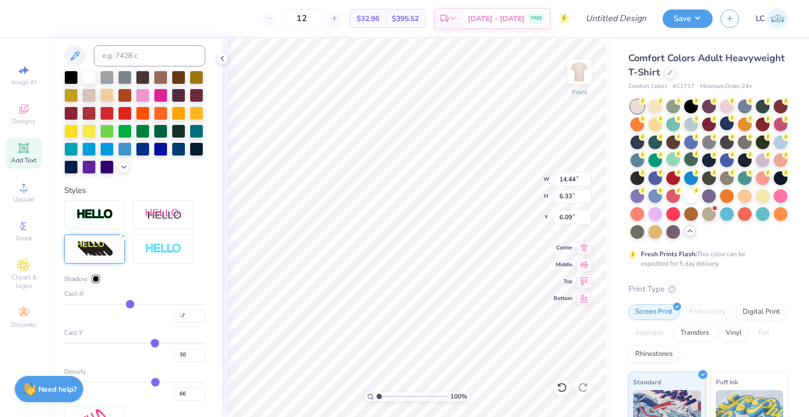
type input "-8"
drag, startPoint x: 152, startPoint y: 319, endPoint x: 125, endPoint y: 317, distance: 27.0
type input "-8"
click at [125, 305] on input "range" at bounding box center [134, 305] width 141 height 2
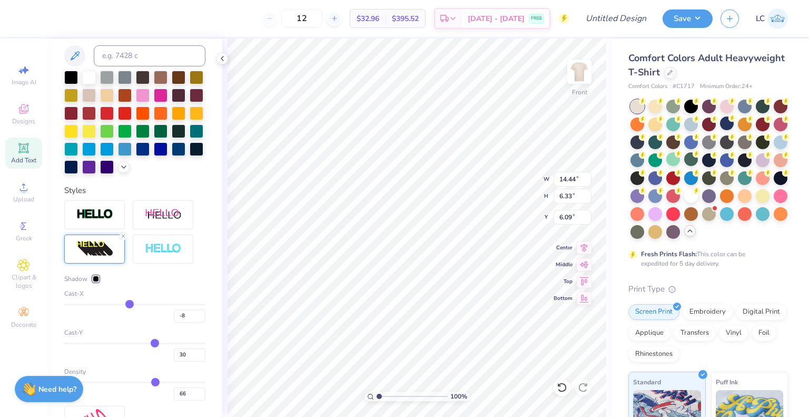
type input "12.00"
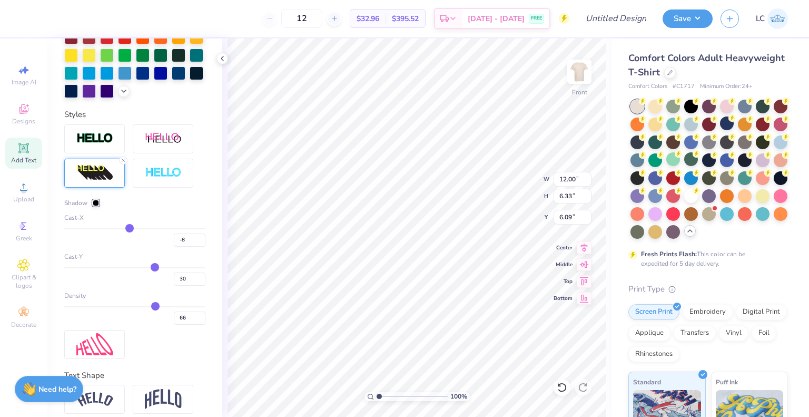
scroll to position [332, 0]
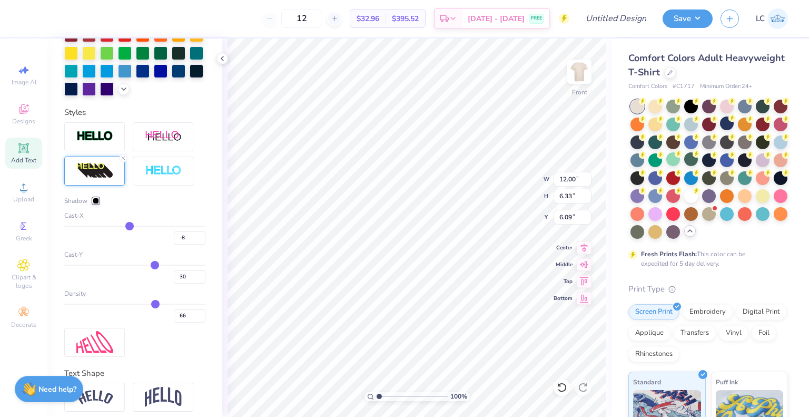
type input "25"
type input "24"
type input "16"
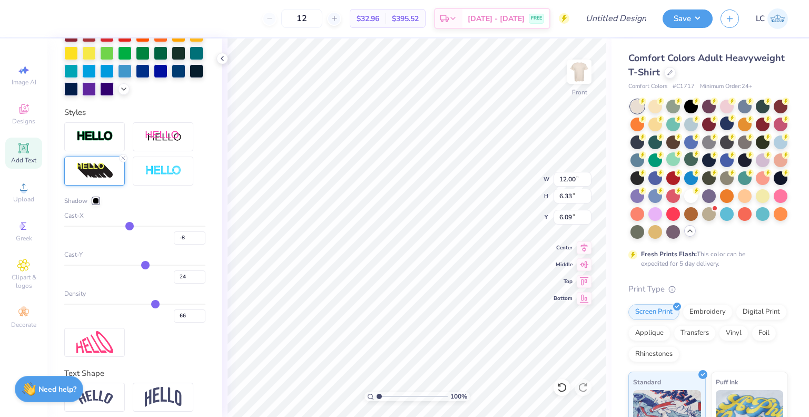
type input "16"
type input "10"
type input "6"
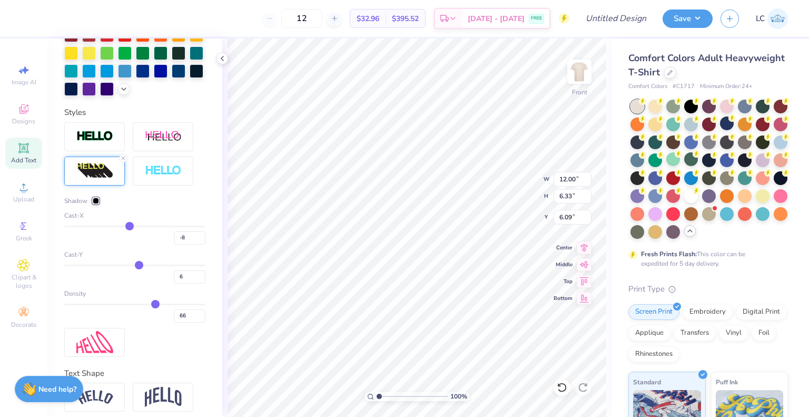
type input "3"
type input "-1"
type input "-3"
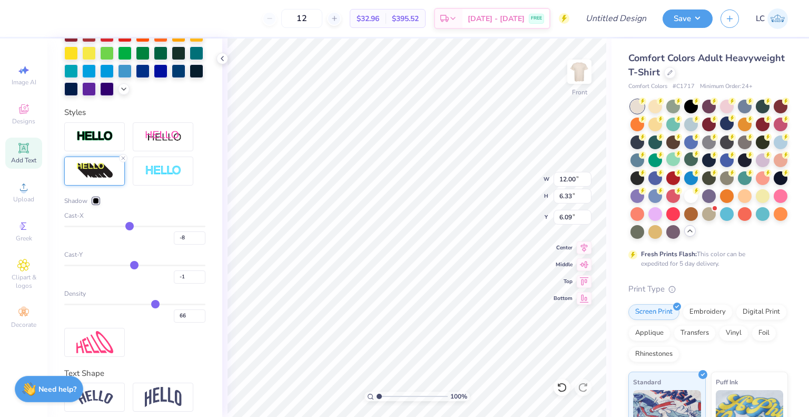
type input "-3"
type input "-5"
type input "-6"
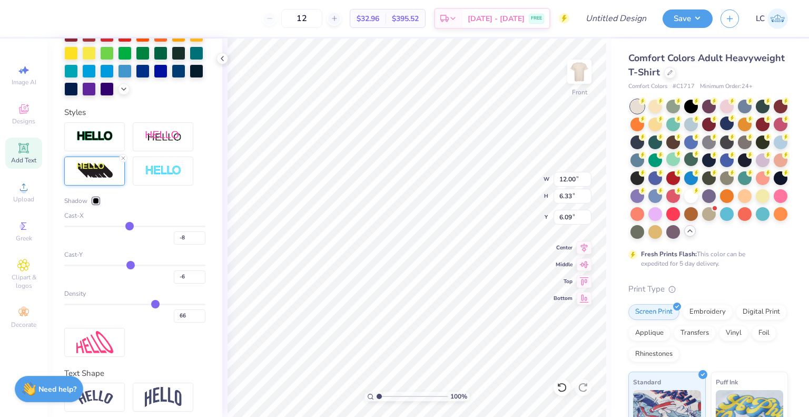
type input "-7"
drag, startPoint x: 147, startPoint y: 279, endPoint x: 126, endPoint y: 275, distance: 21.0
type input "-7"
click at [126, 266] on input "range" at bounding box center [134, 266] width 141 height 2
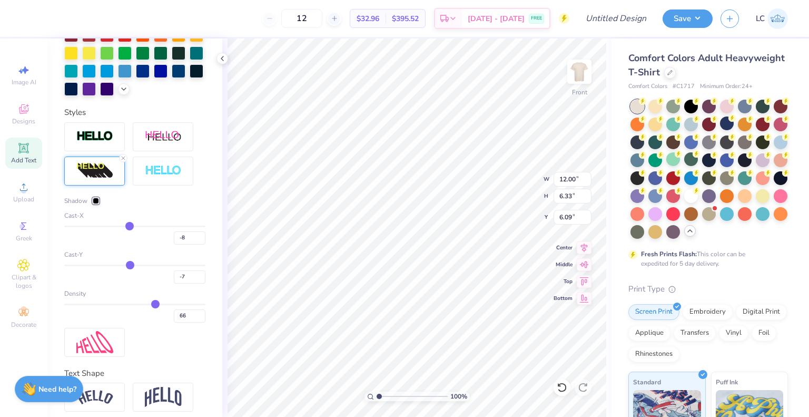
type input "5.21"
type input "5.75"
click at [124, 160] on line at bounding box center [123, 158] width 3 height 3
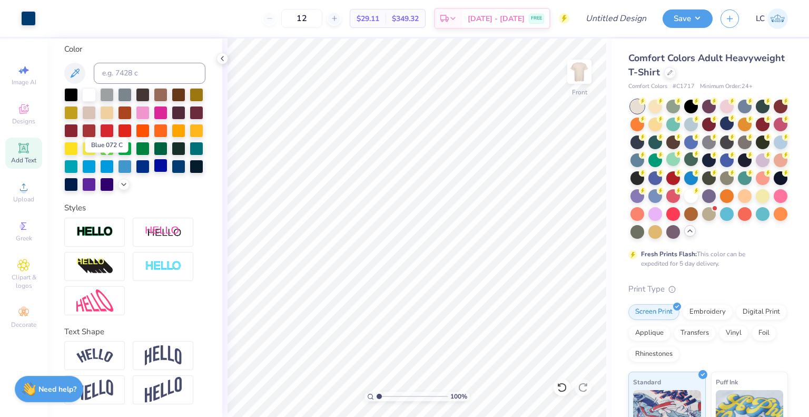
scroll to position [254, 0]
click at [111, 239] on div at bounding box center [94, 232] width 61 height 29
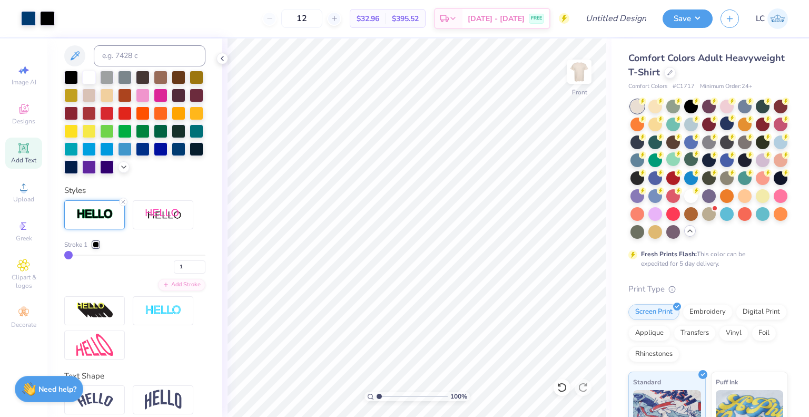
click at [111, 229] on div at bounding box center [94, 214] width 61 height 29
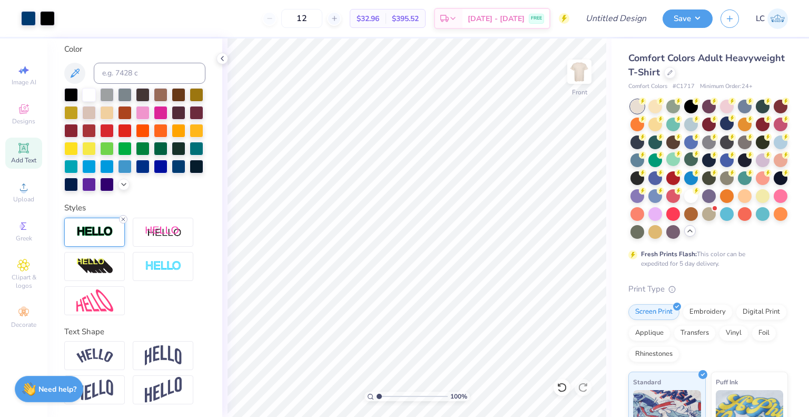
click at [124, 218] on line at bounding box center [123, 219] width 3 height 3
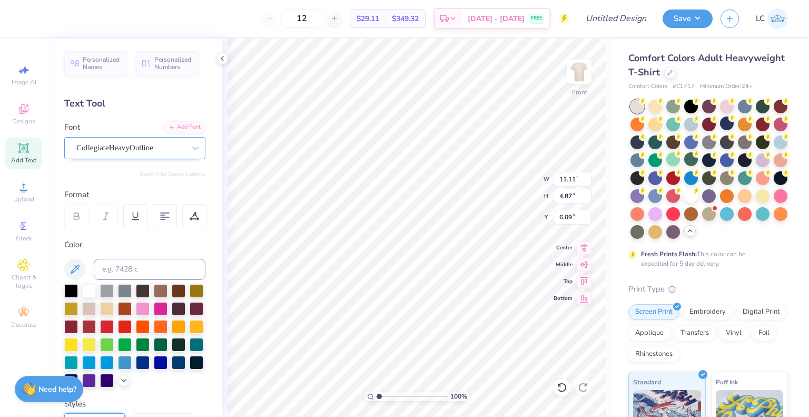
click at [128, 150] on div "CollegiateHeavyOutline" at bounding box center [130, 148] width 111 height 16
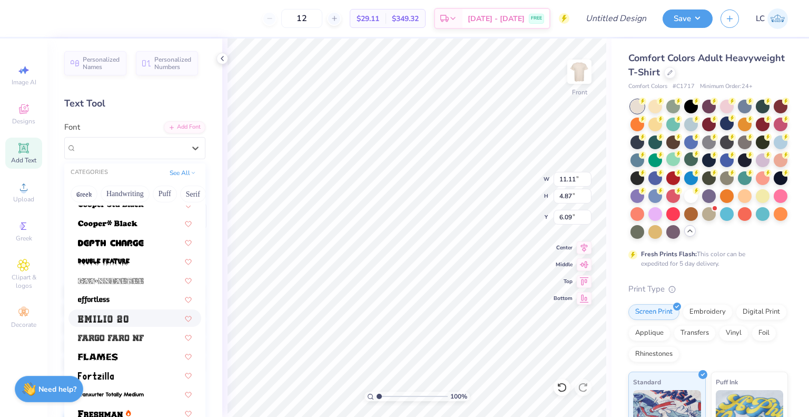
scroll to position [259, 0]
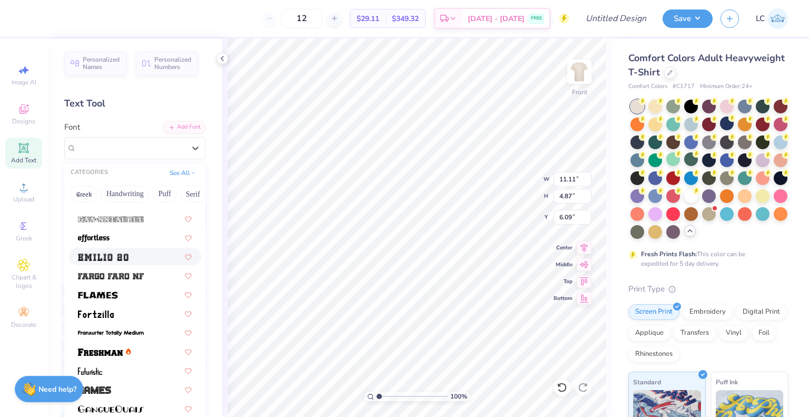
click at [103, 258] on img at bounding box center [103, 256] width 51 height 7
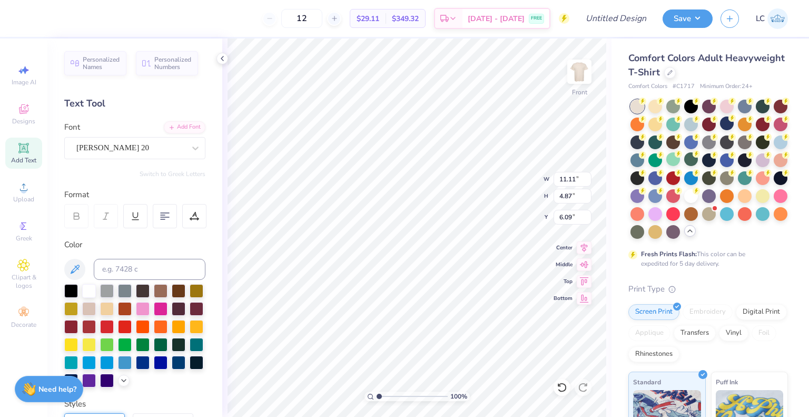
type input "14.53"
type input "5.56"
type input "5.74"
click at [103, 151] on div "[PERSON_NAME] 20" at bounding box center [130, 148] width 111 height 16
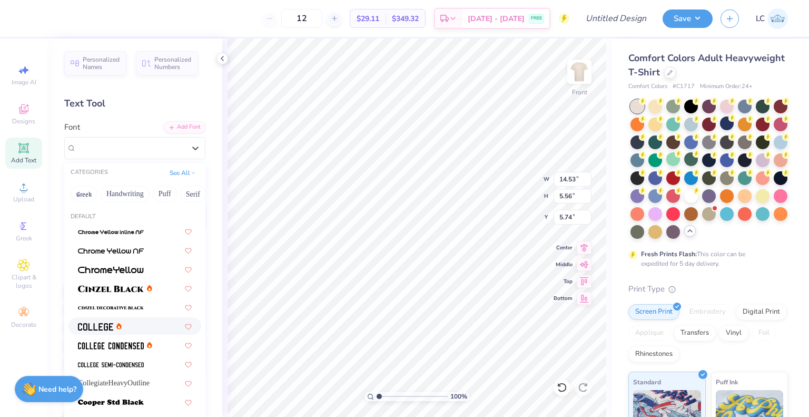
click at [112, 320] on span at bounding box center [95, 325] width 35 height 11
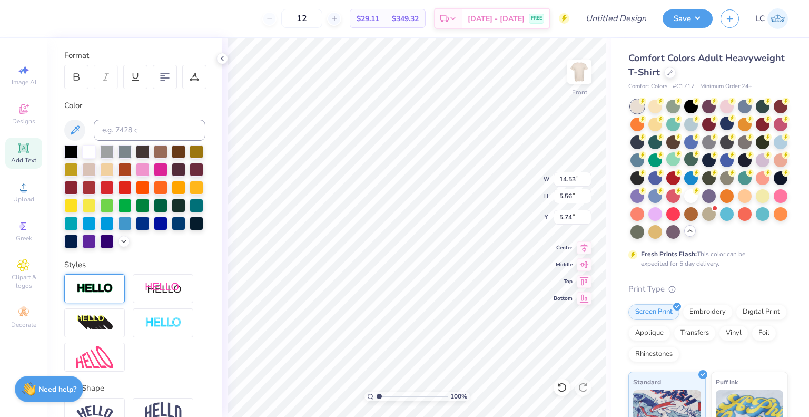
type input "7.71"
type input "4.15"
type input "6.45"
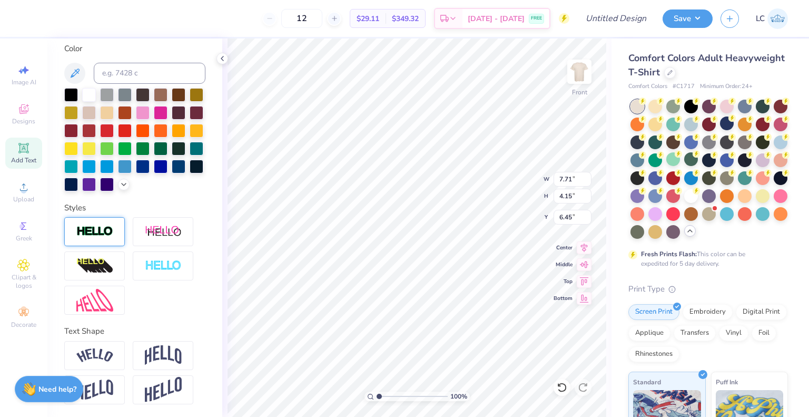
click at [96, 238] on img at bounding box center [94, 232] width 37 height 12
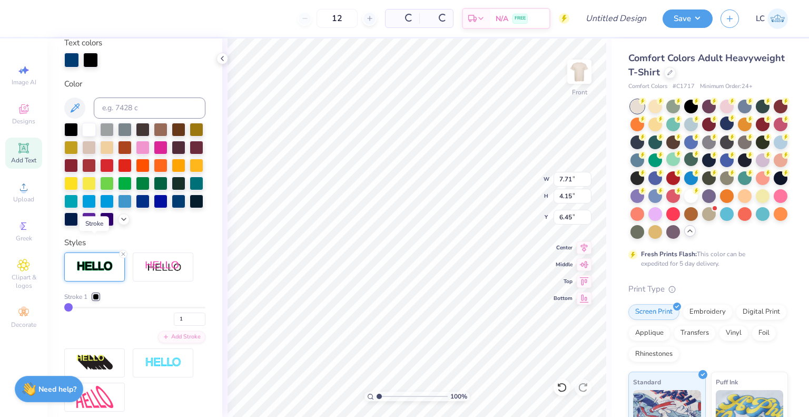
type input "7.79"
type input "4.23"
type input "6.41"
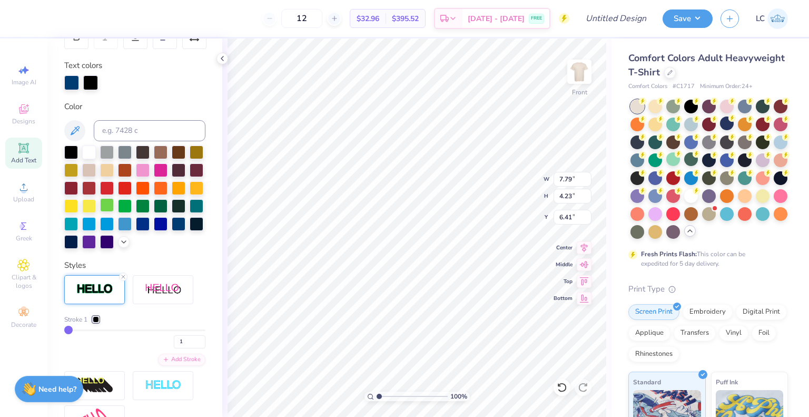
scroll to position [178, 0]
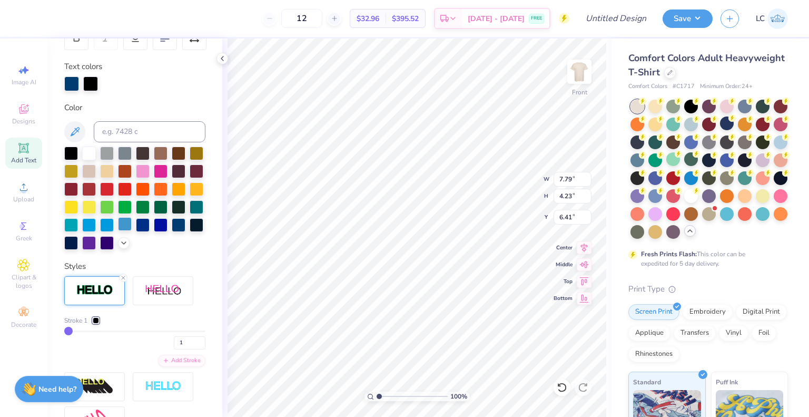
click at [118, 231] on div at bounding box center [125, 224] width 14 height 14
click at [172, 231] on div at bounding box center [179, 224] width 14 height 14
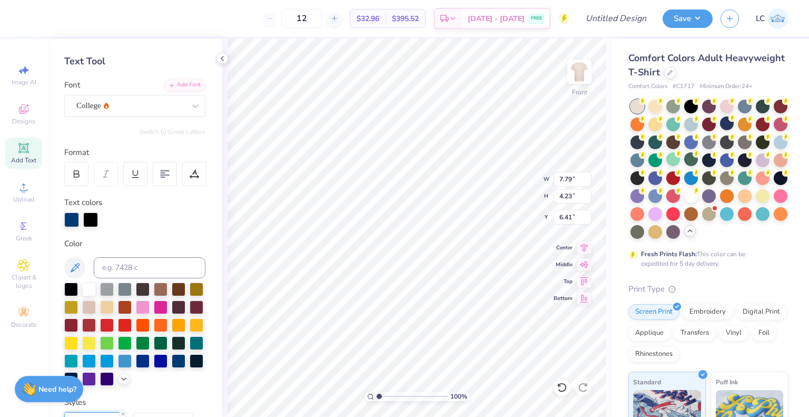
scroll to position [41, 0]
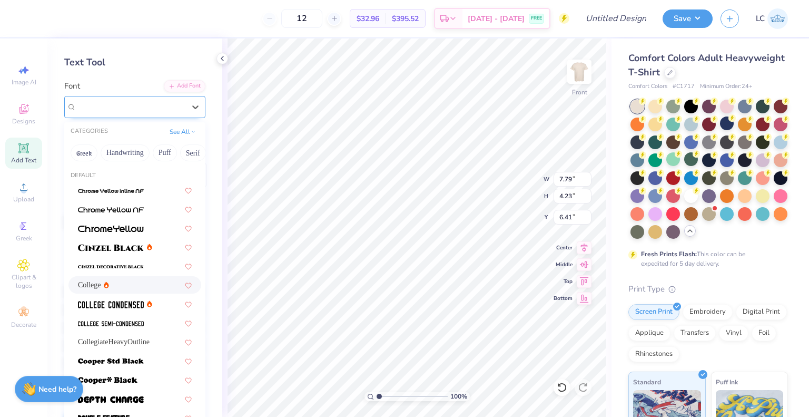
click at [110, 104] on div "College" at bounding box center [130, 107] width 111 height 16
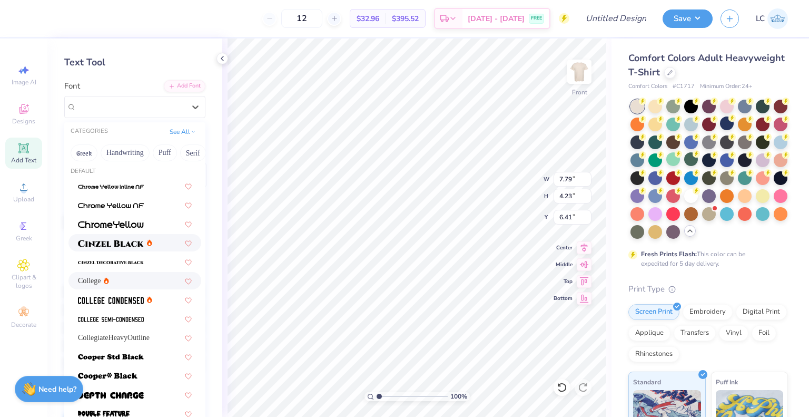
scroll to position [5, 0]
click at [116, 247] on div at bounding box center [135, 241] width 133 height 17
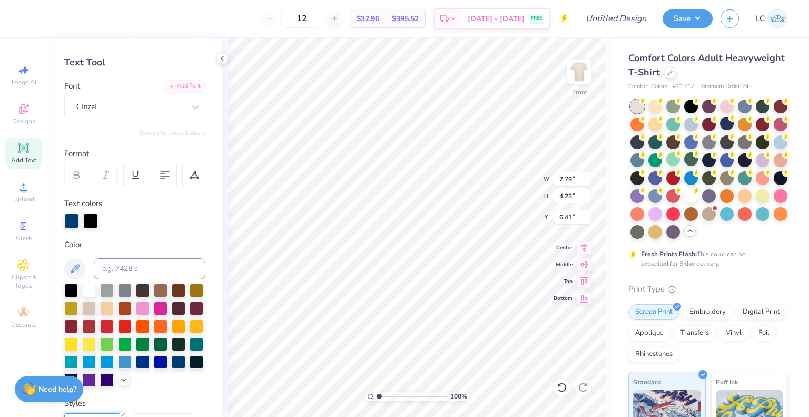
type input "9.66"
type input "4.88"
type input "6.09"
click at [103, 106] on div "Cinzel" at bounding box center [130, 107] width 111 height 16
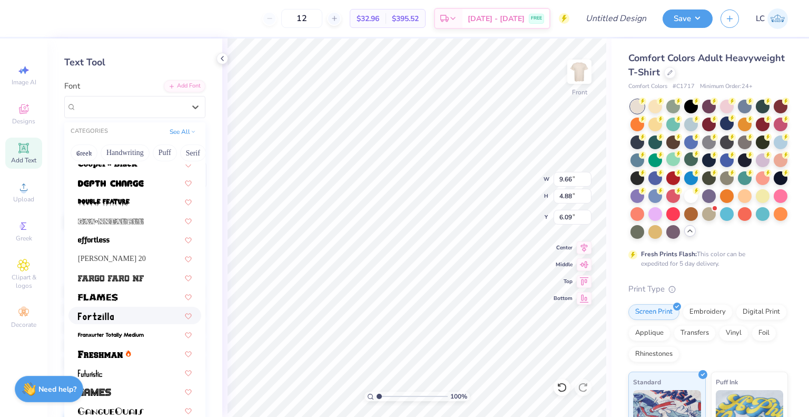
scroll to position [276, 0]
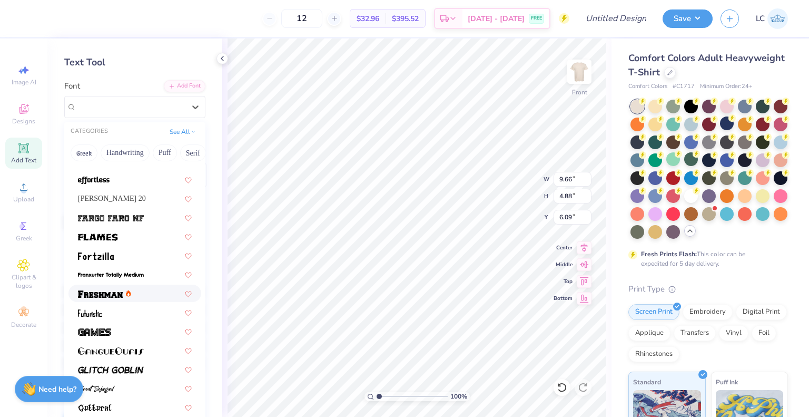
click at [103, 291] on img at bounding box center [100, 293] width 45 height 7
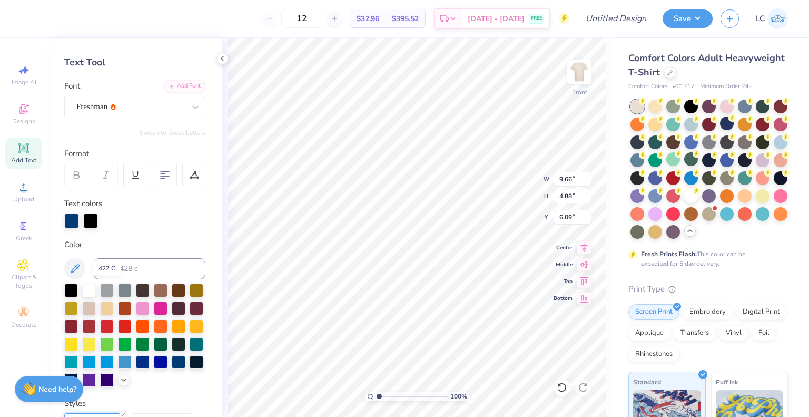
type input "10.20"
type input "4.13"
type input "6.46"
click at [90, 222] on div at bounding box center [90, 219] width 15 height 15
click at [87, 289] on div at bounding box center [89, 289] width 14 height 14
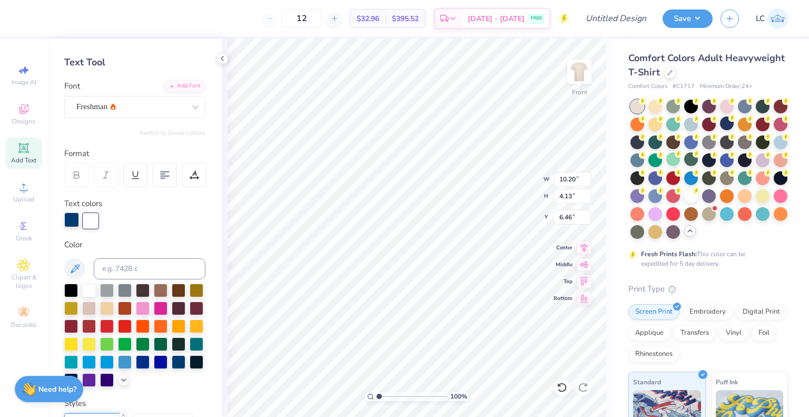
click at [71, 215] on div at bounding box center [71, 219] width 15 height 15
click at [85, 218] on div at bounding box center [90, 219] width 15 height 15
click at [128, 369] on div at bounding box center [134, 335] width 141 height 103
click at [172, 368] on div at bounding box center [179, 361] width 14 height 14
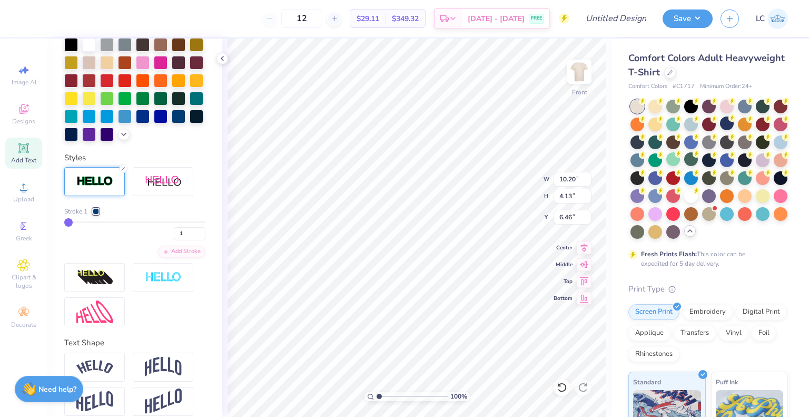
scroll to position [250, 0]
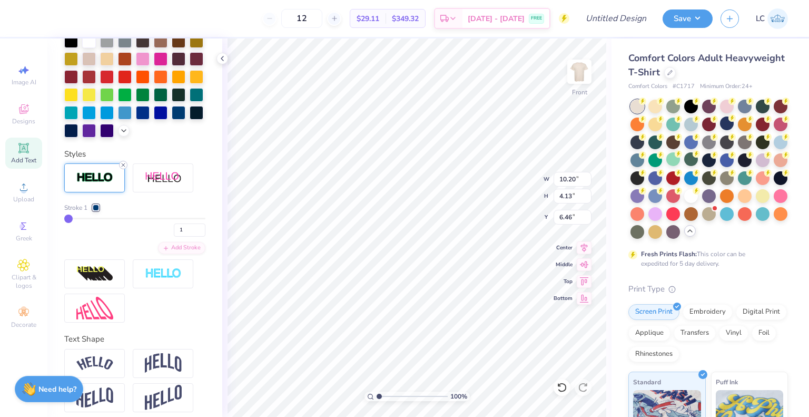
click at [122, 167] on line at bounding box center [123, 164] width 3 height 3
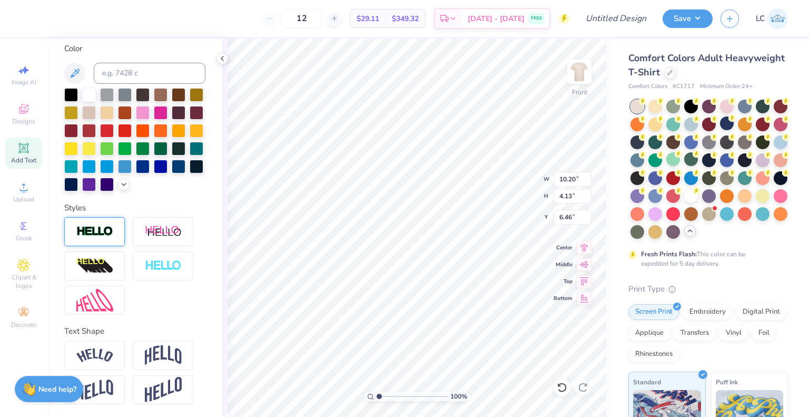
type input "10.12"
type input "4.05"
type input "6.50"
click at [97, 230] on img at bounding box center [94, 232] width 37 height 12
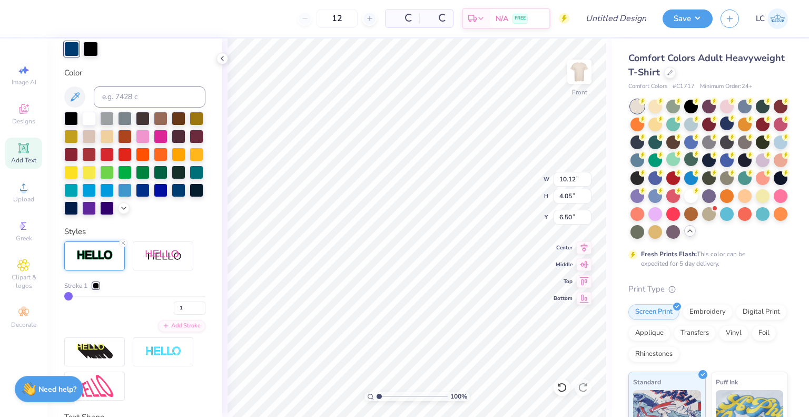
type input "10.20"
type input "4.13"
type input "6.46"
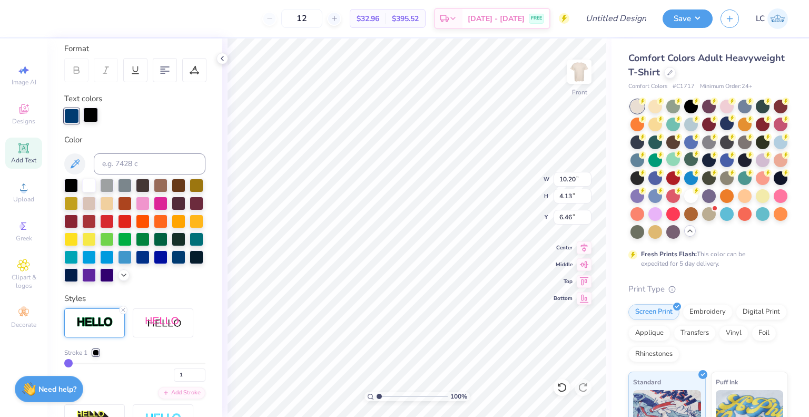
scroll to position [145, 0]
click at [89, 124] on div "Personalized Names Personalized Numbers Text Tool Add Font Font Freshman Switch…" at bounding box center [134, 227] width 175 height 378
click at [92, 118] on div at bounding box center [90, 115] width 15 height 15
click at [71, 118] on div at bounding box center [71, 115] width 15 height 15
click at [87, 183] on div at bounding box center [89, 185] width 14 height 14
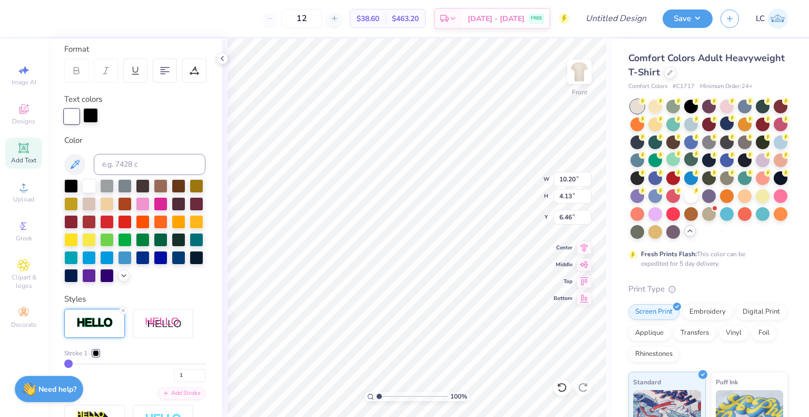
click at [92, 119] on div at bounding box center [90, 115] width 15 height 15
click at [172, 264] on div at bounding box center [179, 257] width 14 height 14
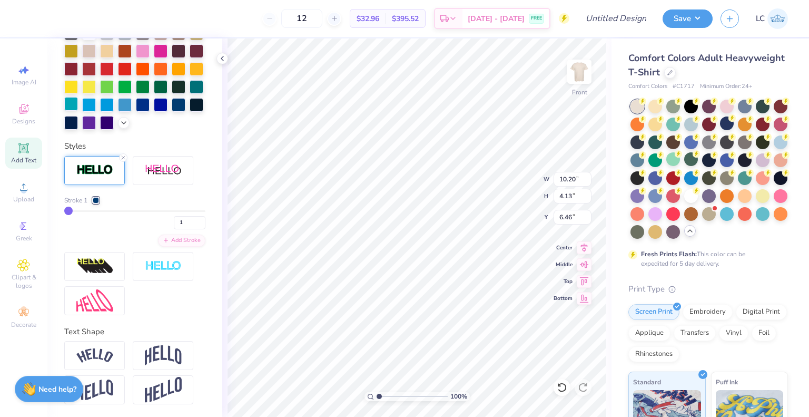
scroll to position [0, 0]
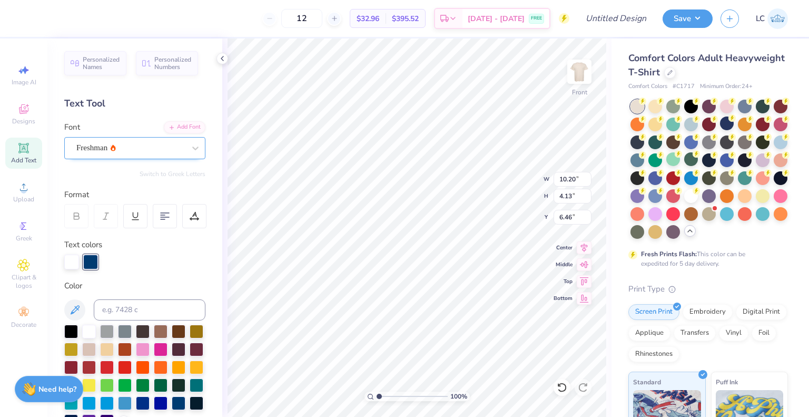
click at [100, 156] on div "Freshman" at bounding box center [134, 148] width 141 height 22
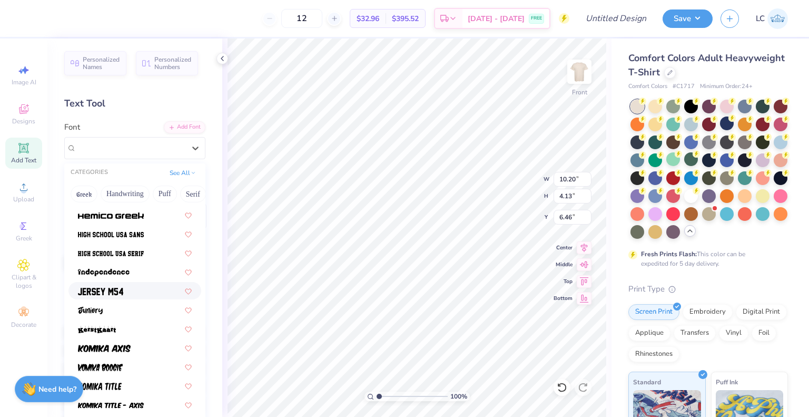
scroll to position [529, 0]
click at [97, 259] on div at bounding box center [135, 251] width 133 height 17
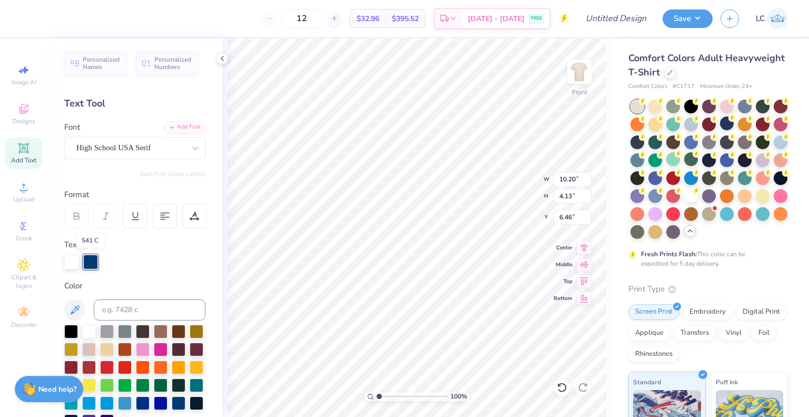
type input "10.54"
type input "4.87"
type input "6.09"
click at [118, 143] on div "High School USA Serif" at bounding box center [130, 148] width 111 height 16
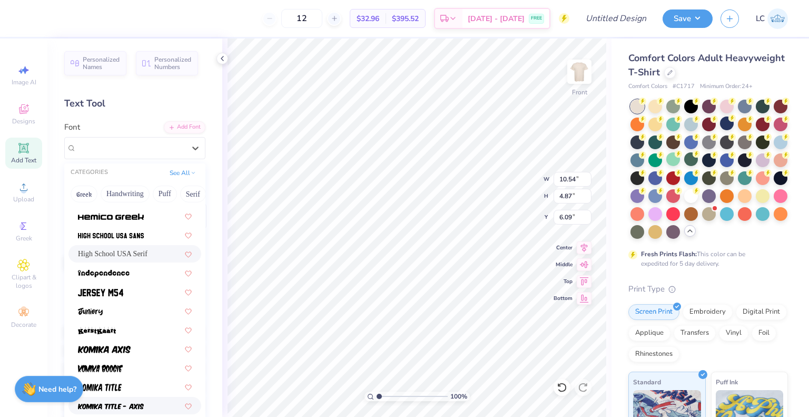
scroll to position [520, 0]
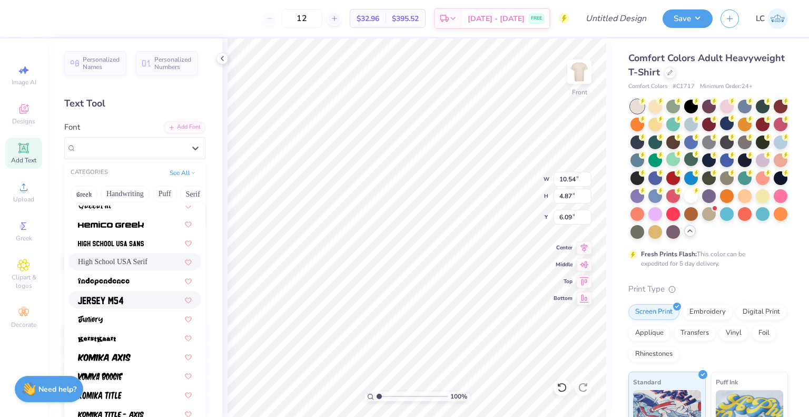
click at [109, 292] on div at bounding box center [135, 299] width 133 height 17
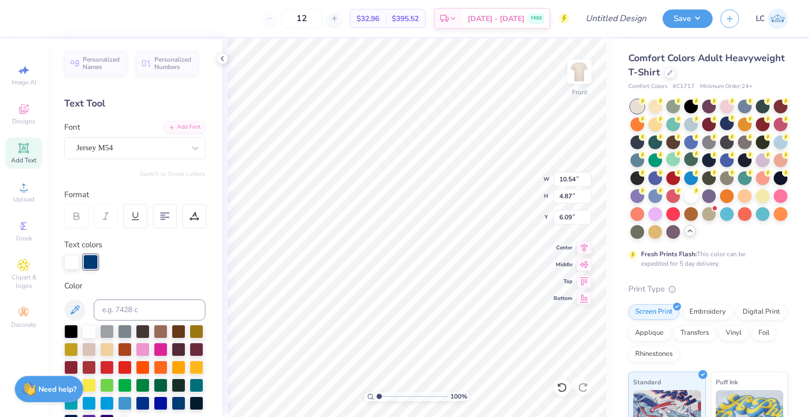
type input "7.78"
type input "4.74"
type input "6.16"
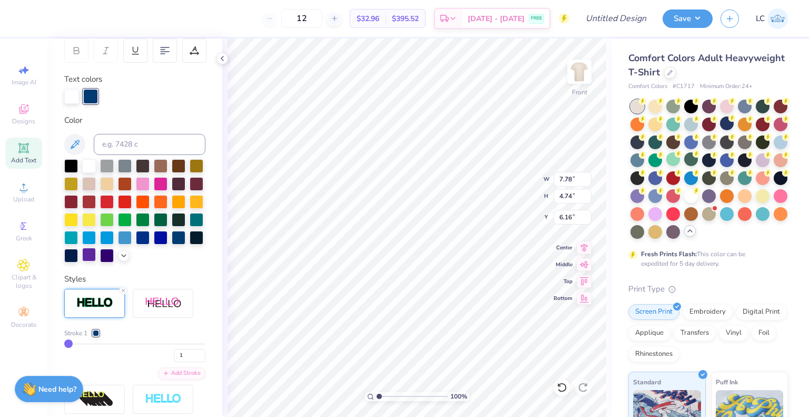
scroll to position [315, 0]
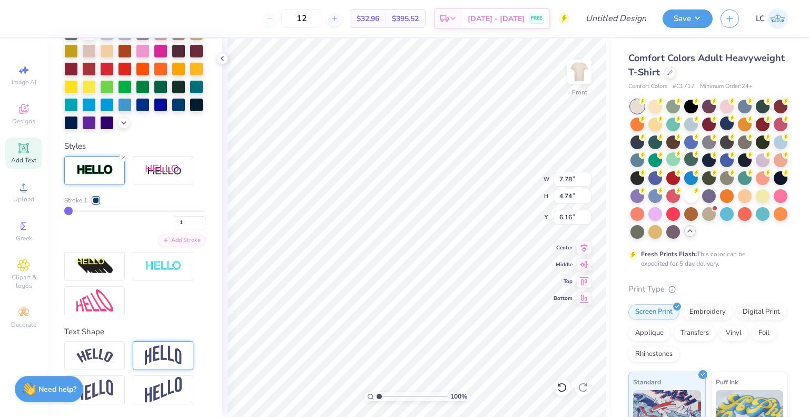
click at [148, 354] on img at bounding box center [163, 355] width 37 height 20
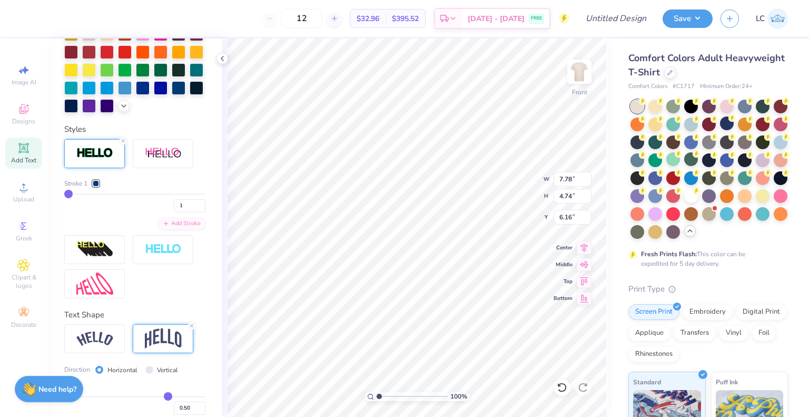
type input "6.32"
type input "5.36"
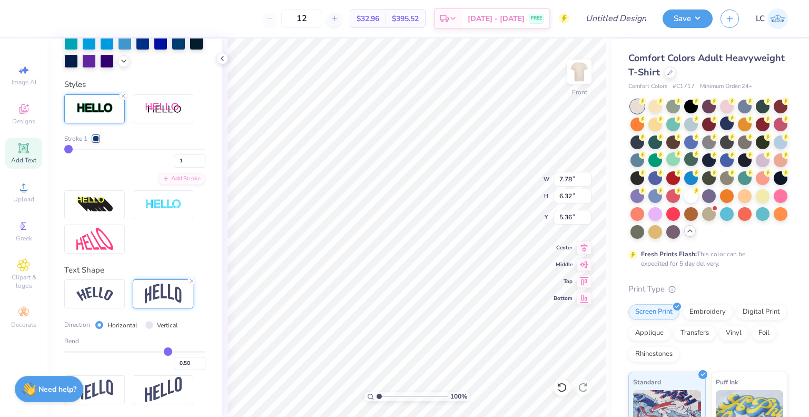
type input "0.52"
type input "0.49"
type input "0.46"
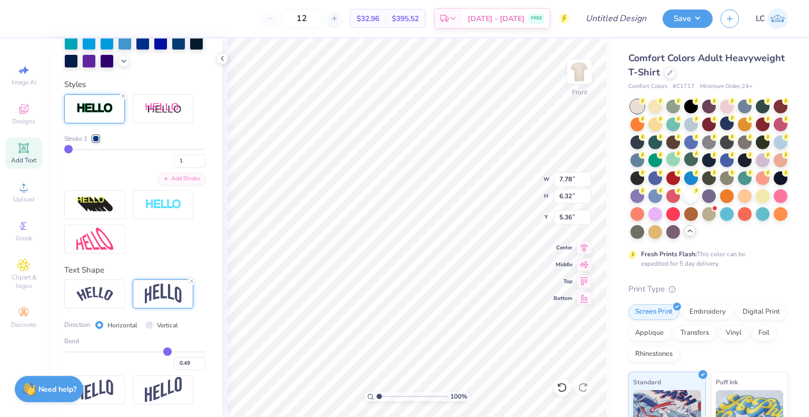
type input "0.46"
type input "0.45"
type input "0.42"
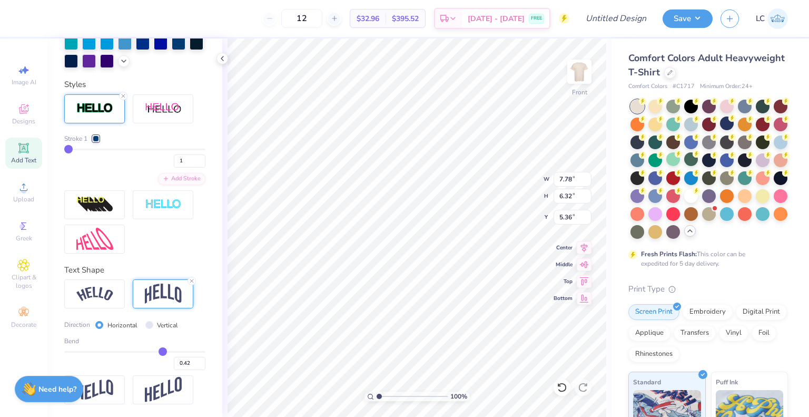
type input "0.41"
type input "0.39"
type input "0.35"
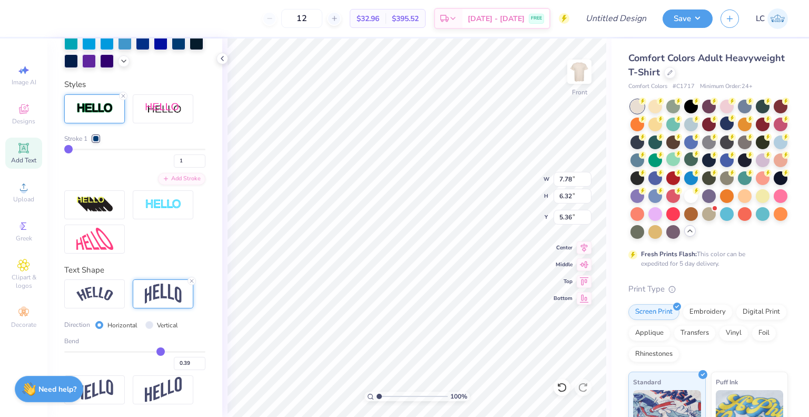
type input "0.35"
type input "0.33"
type input "0.32"
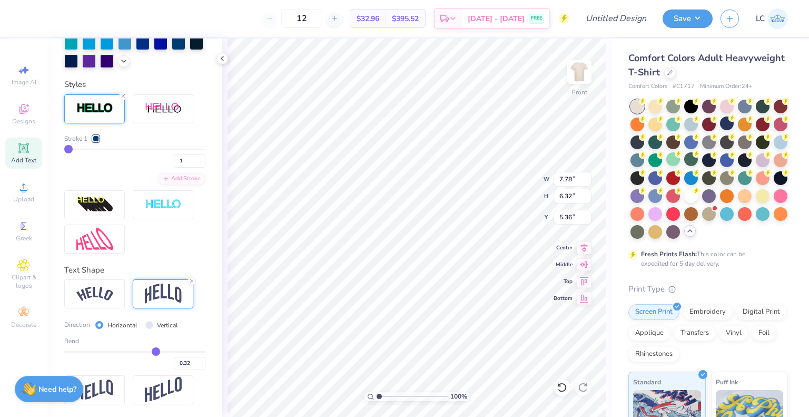
type input "0.3"
type input "0.30"
type input "0.28"
type input "0.27"
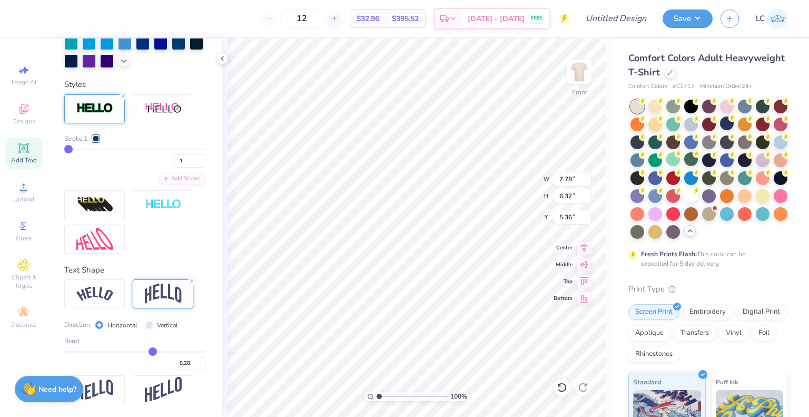
type input "0.27"
type input "0.26"
type input "0.25"
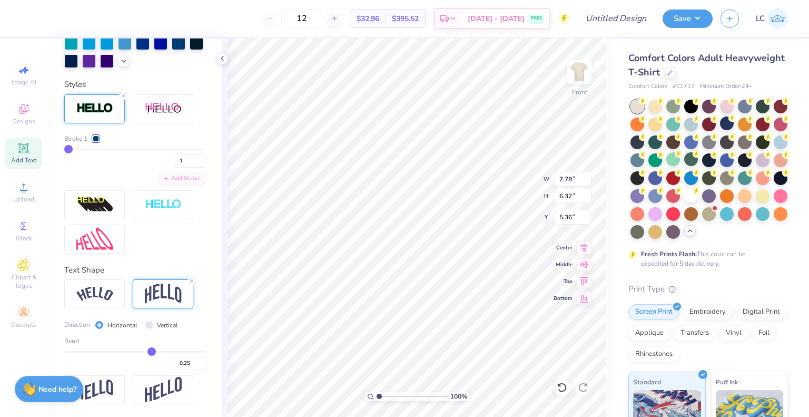
drag, startPoint x: 163, startPoint y: 352, endPoint x: 147, endPoint y: 353, distance: 16.9
type input "0.25"
click at [147, 353] on input "range" at bounding box center [134, 352] width 141 height 2
type input "5.50"
type input "5.78"
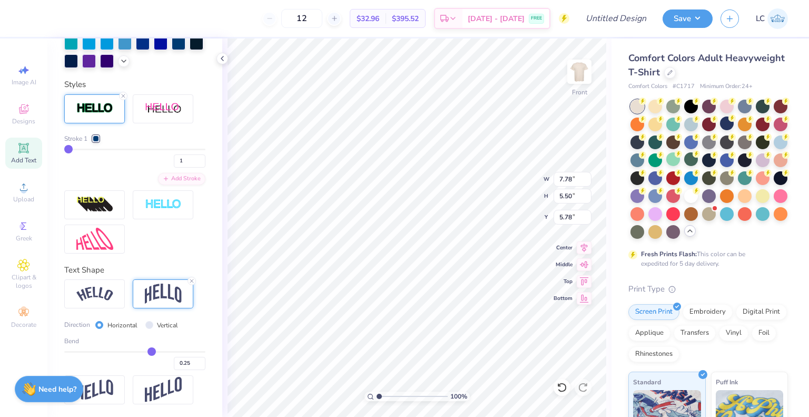
type input "0.24"
type input "0.18"
type input "0.1"
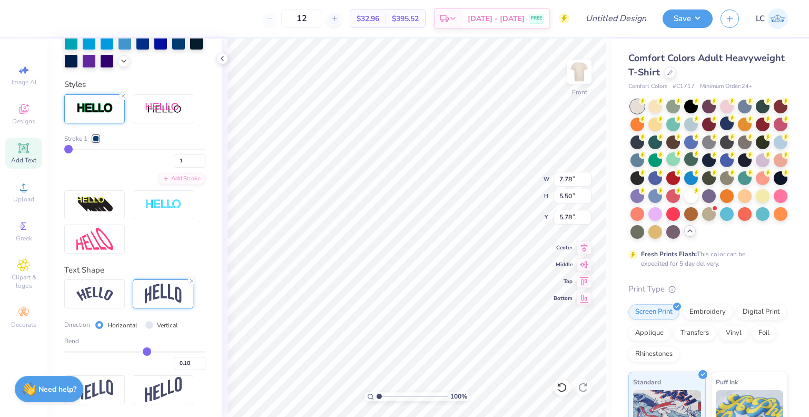
type input "0.10"
type input "0.04"
type input "-0.01"
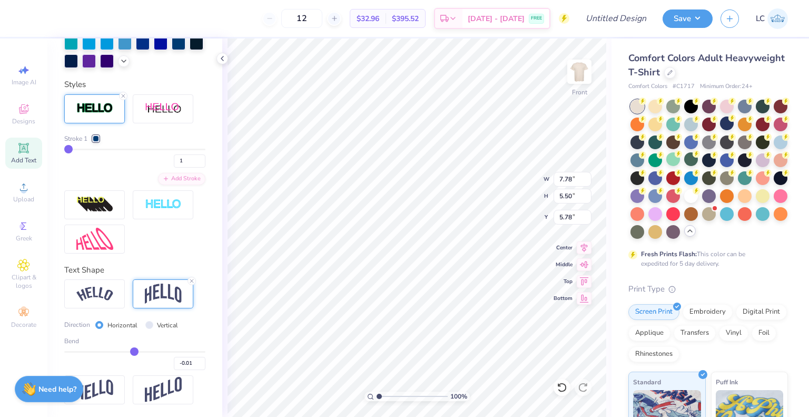
type input "-0.07"
type input "-0.09"
type input "-0.11"
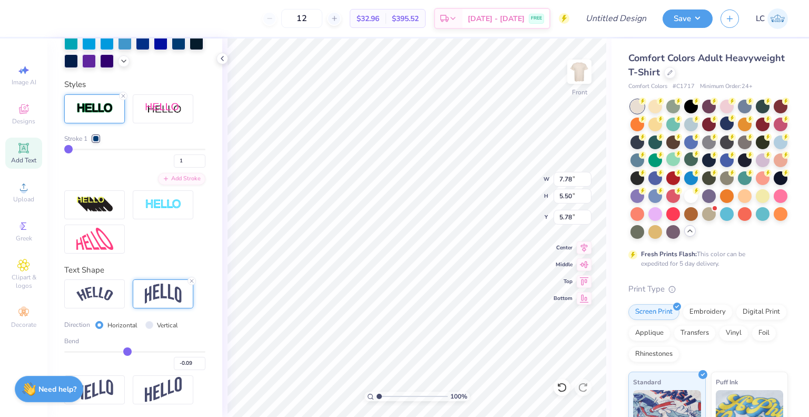
type input "-0.11"
type input "-0.12"
type input "-0.13"
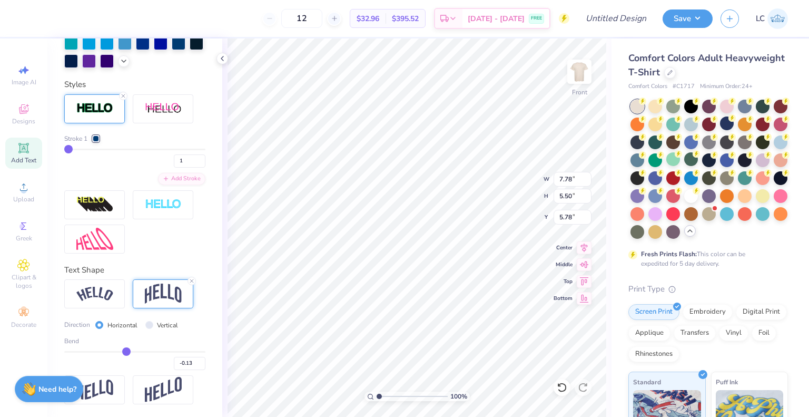
type input "-0.14"
drag, startPoint x: 147, startPoint y: 353, endPoint x: 122, endPoint y: 353, distance: 24.2
type input "-0.14"
click at [122, 353] on input "range" at bounding box center [134, 352] width 141 height 2
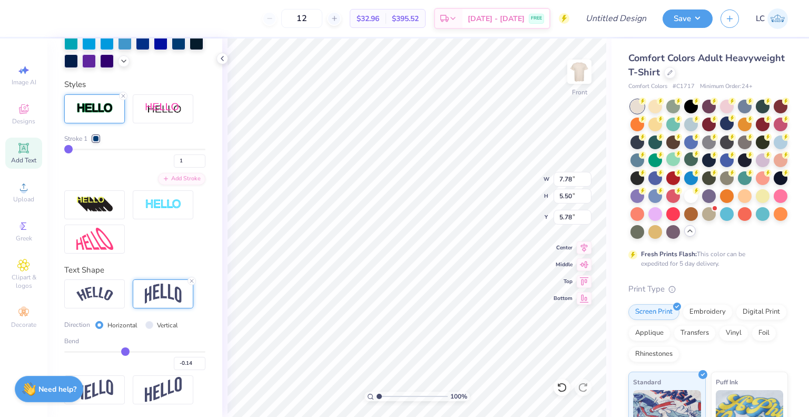
type input "5.16"
type input "5.94"
type input "-0.13"
type input "-0.08"
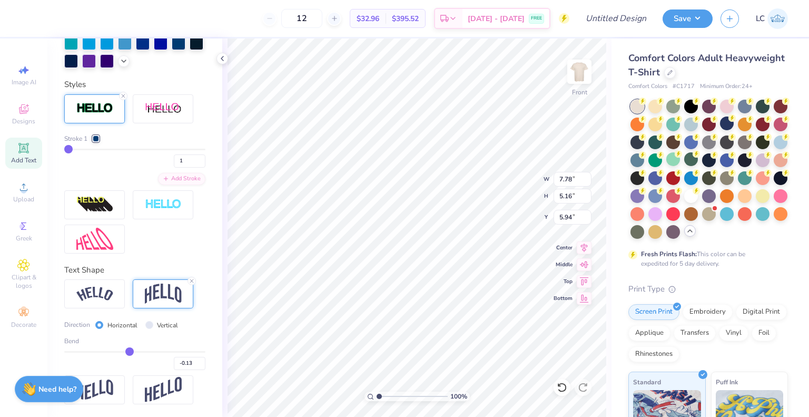
type input "-0.08"
type input "-0.04"
type input "0.02"
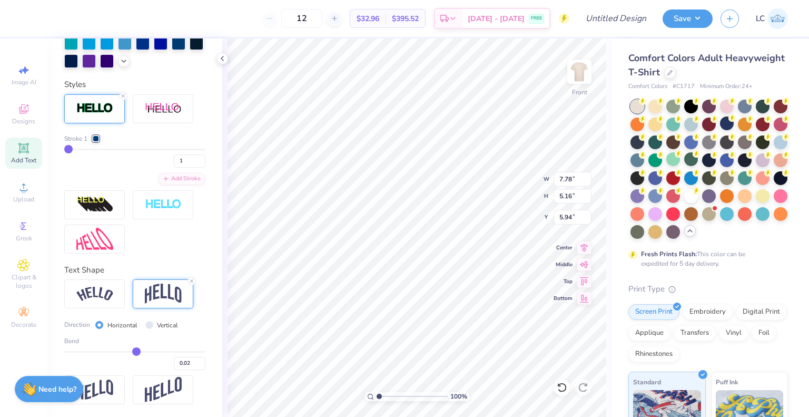
type input "0.05"
type input "0.07"
drag, startPoint x: 122, startPoint y: 353, endPoint x: 142, endPoint y: 359, distance: 20.3
click at [142, 353] on input "range" at bounding box center [134, 352] width 141 height 2
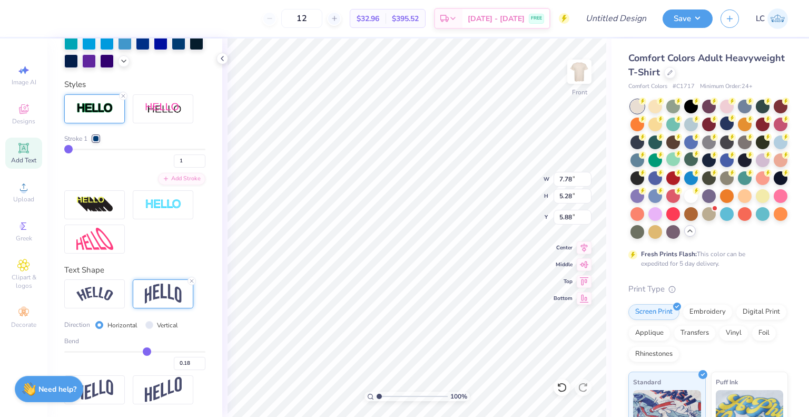
click at [142, 359] on div "0.18" at bounding box center [134, 360] width 141 height 19
click at [694, 105] on div at bounding box center [692, 106] width 14 height 14
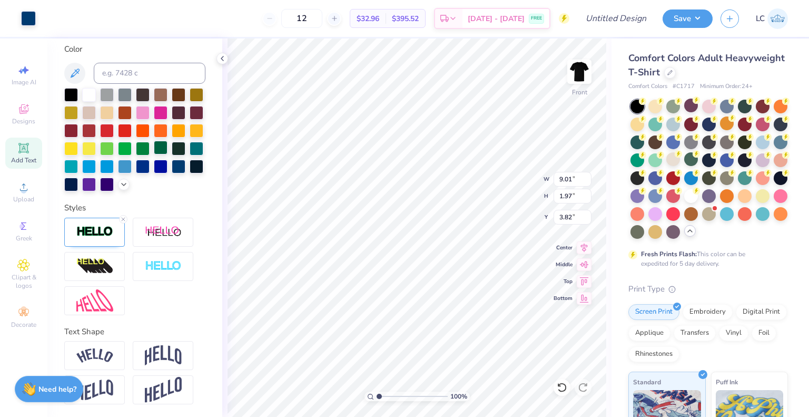
scroll to position [254, 0]
click at [90, 87] on div at bounding box center [89, 94] width 14 height 14
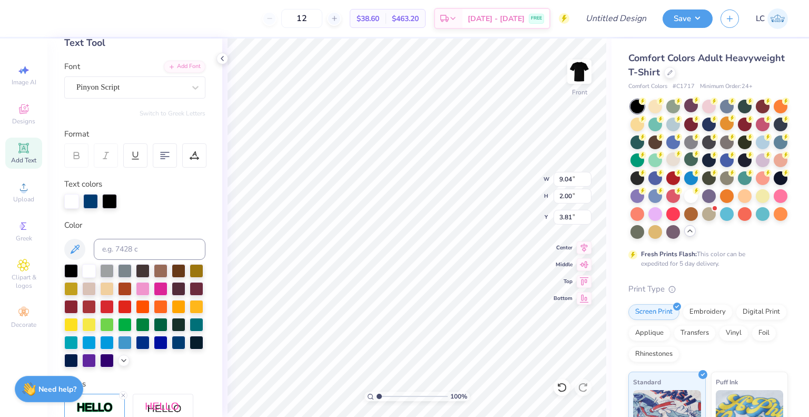
scroll to position [60, 0]
click at [685, 202] on div at bounding box center [692, 195] width 14 height 14
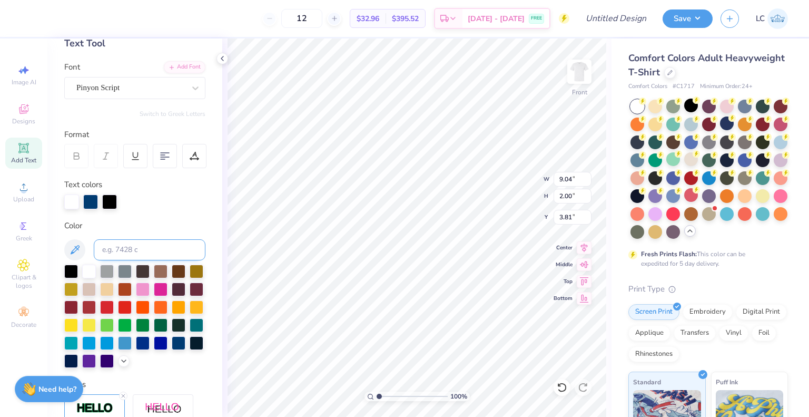
scroll to position [254, 0]
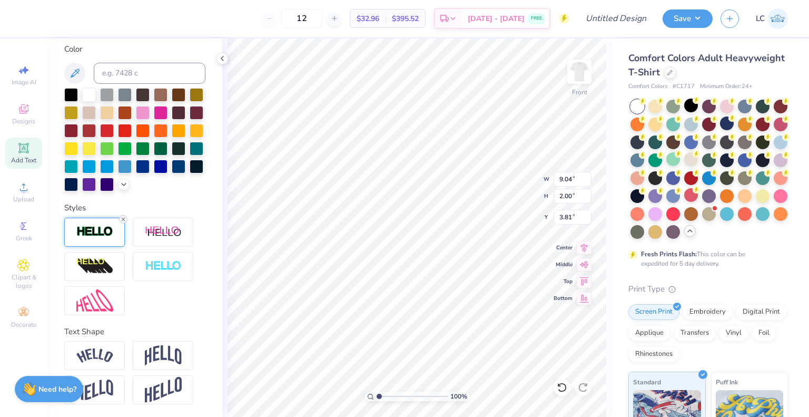
click at [124, 217] on icon at bounding box center [123, 219] width 6 height 6
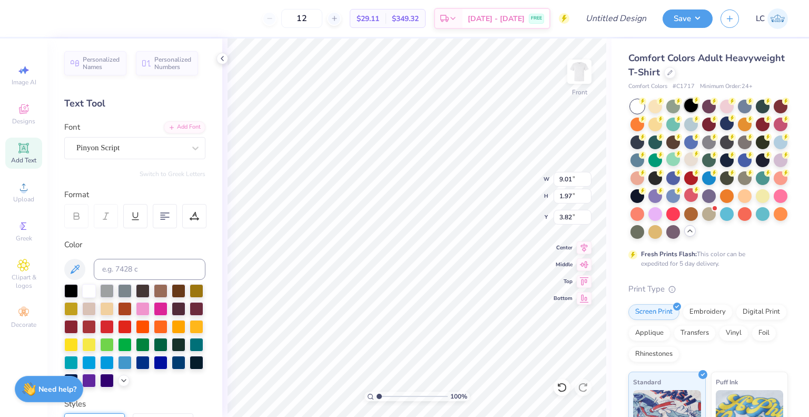
click at [690, 107] on div at bounding box center [692, 106] width 14 height 14
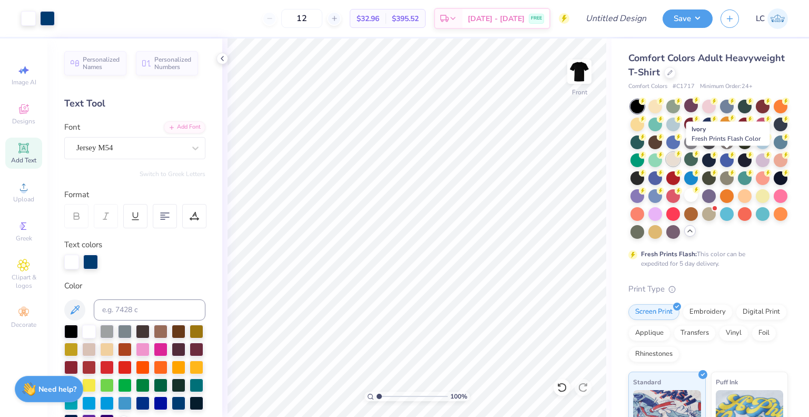
click at [680, 157] on div at bounding box center [674, 159] width 14 height 14
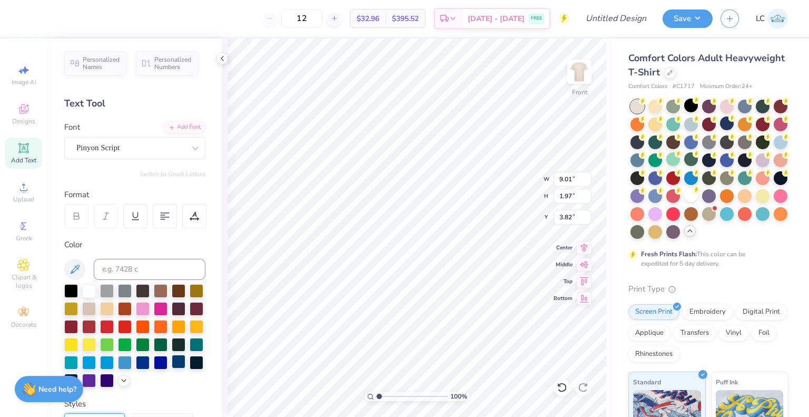
click at [172, 368] on div at bounding box center [179, 362] width 14 height 14
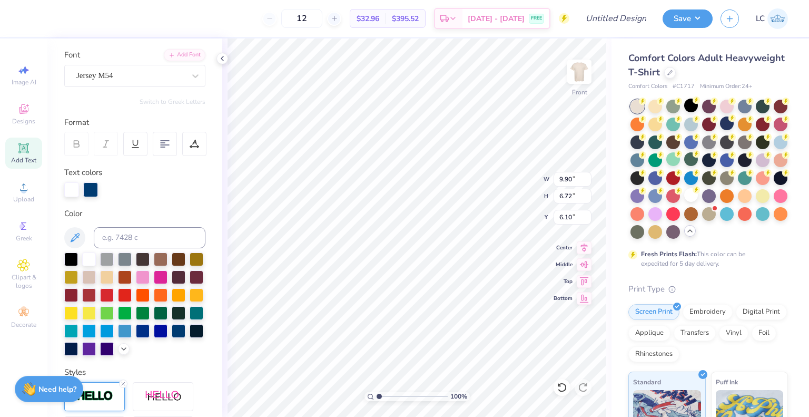
scroll to position [73, 0]
click at [87, 188] on div at bounding box center [90, 188] width 15 height 15
click at [78, 327] on div at bounding box center [71, 330] width 14 height 14
click at [70, 184] on div at bounding box center [71, 188] width 15 height 15
click at [172, 337] on div at bounding box center [179, 331] width 14 height 14
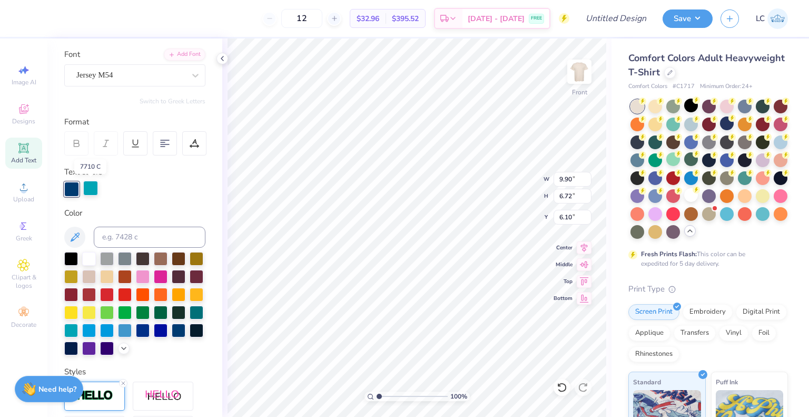
click at [91, 186] on div at bounding box center [90, 188] width 15 height 15
click at [91, 258] on div at bounding box center [89, 258] width 14 height 14
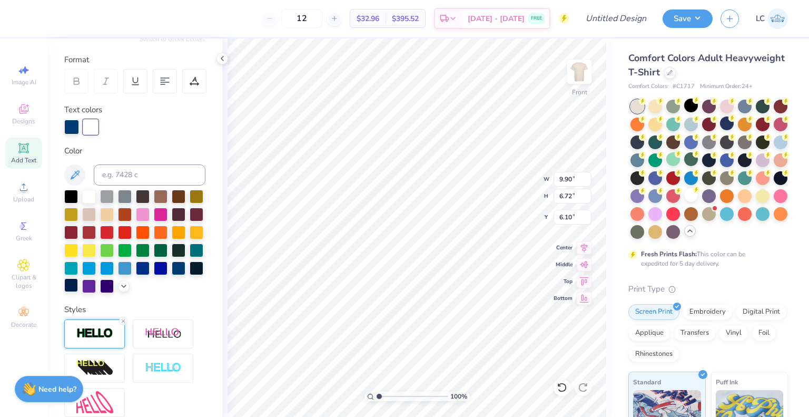
click at [78, 287] on div at bounding box center [71, 285] width 14 height 14
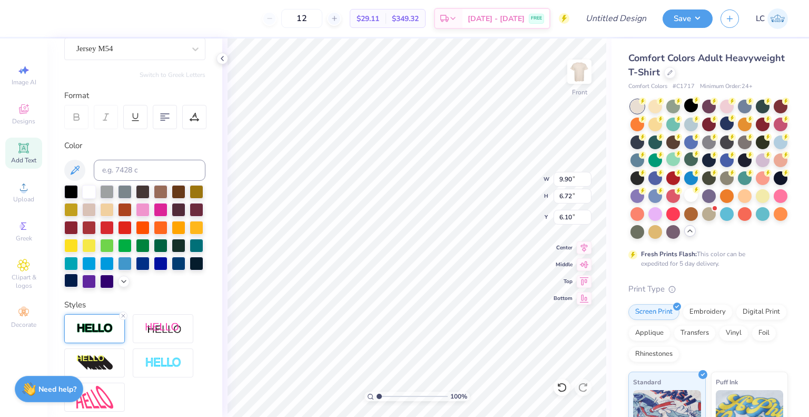
scroll to position [95, 0]
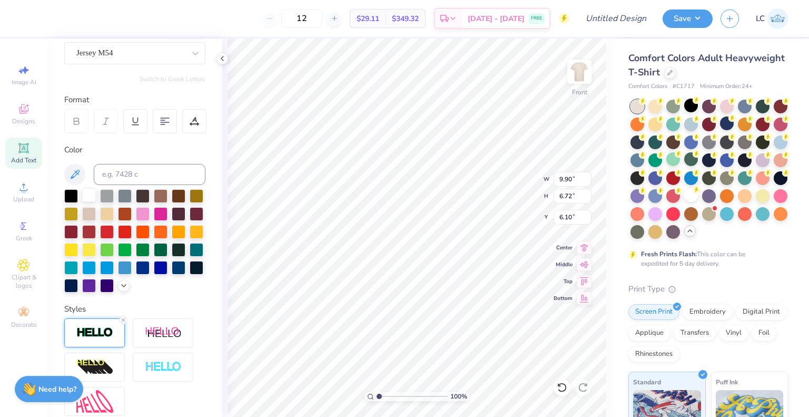
click at [91, 193] on div at bounding box center [89, 195] width 14 height 14
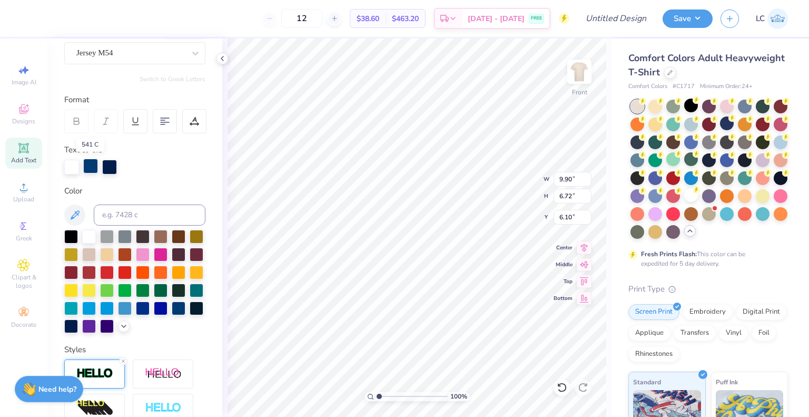
click at [92, 163] on div at bounding box center [90, 166] width 15 height 15
click at [74, 166] on div at bounding box center [71, 166] width 15 height 15
click at [172, 314] on div at bounding box center [179, 307] width 14 height 14
click at [92, 170] on div at bounding box center [90, 166] width 15 height 15
click at [120, 329] on icon at bounding box center [124, 325] width 8 height 8
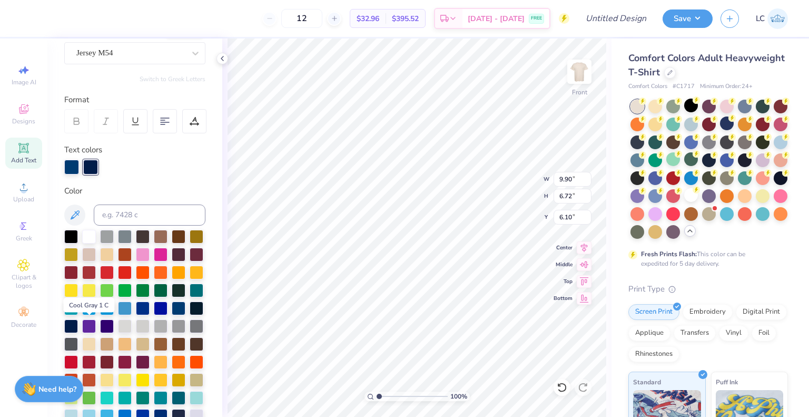
scroll to position [280, 0]
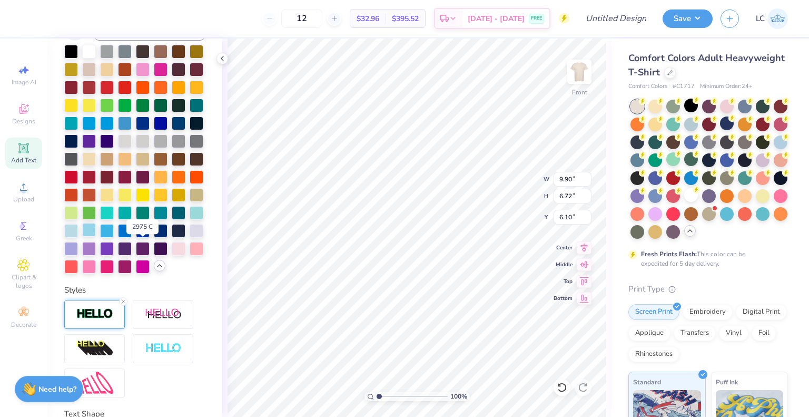
click at [96, 237] on div at bounding box center [89, 230] width 14 height 14
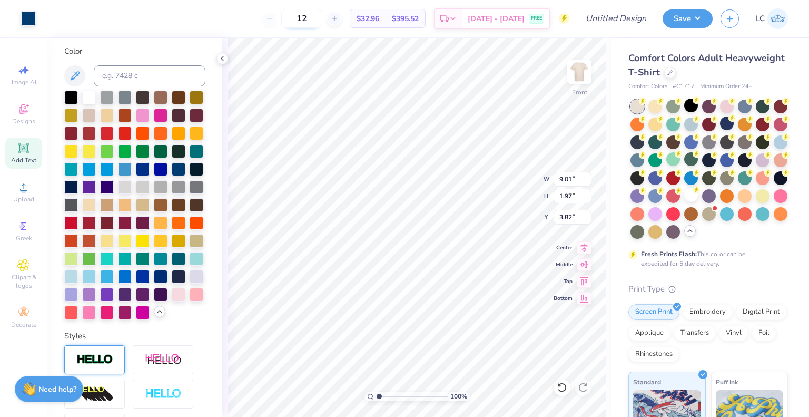
scroll to position [152, 0]
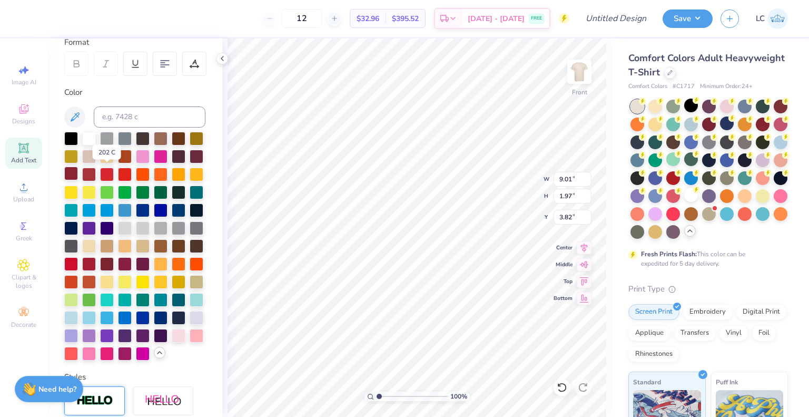
click at [78, 173] on div at bounding box center [71, 174] width 14 height 14
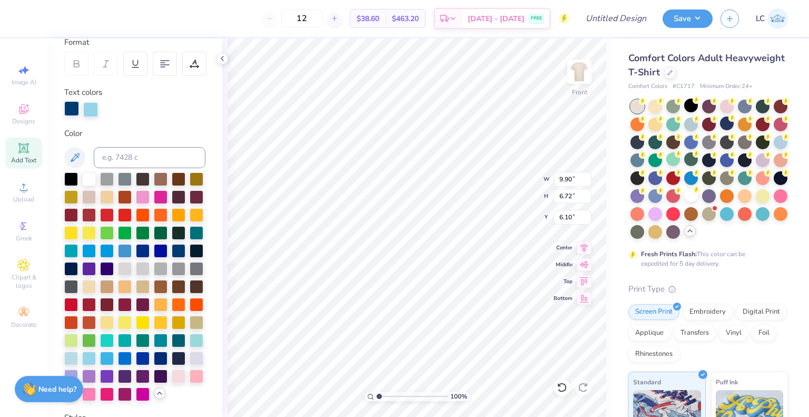
click at [68, 107] on div at bounding box center [71, 108] width 15 height 15
click at [78, 213] on div at bounding box center [71, 214] width 14 height 14
click at [89, 108] on div at bounding box center [90, 108] width 15 height 15
click at [96, 213] on div at bounding box center [89, 214] width 14 height 14
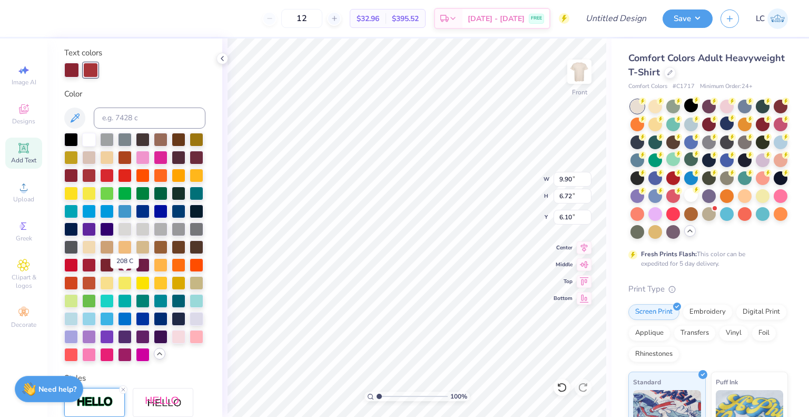
scroll to position [183, 0]
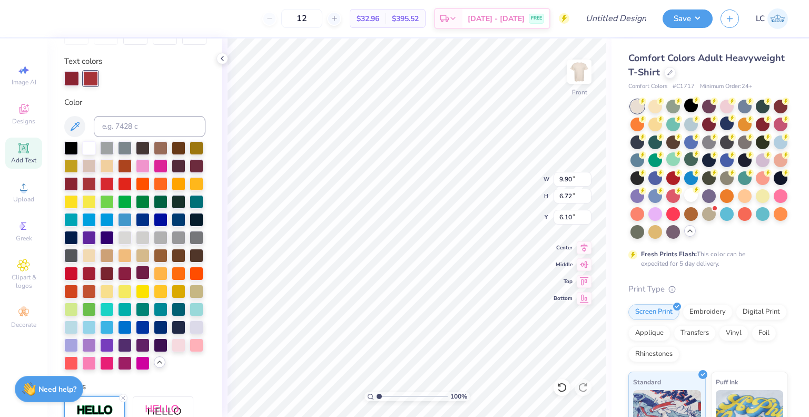
click at [141, 279] on div at bounding box center [143, 273] width 14 height 14
click at [19, 118] on span "Designs" at bounding box center [23, 121] width 23 height 8
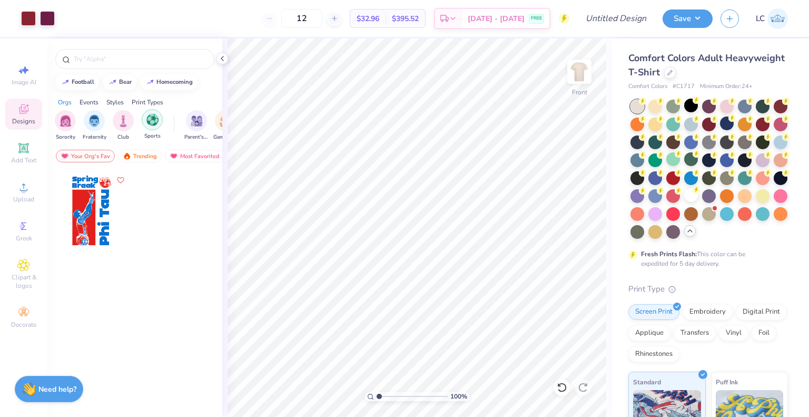
click at [160, 120] on div "filter for Sports" at bounding box center [152, 119] width 21 height 21
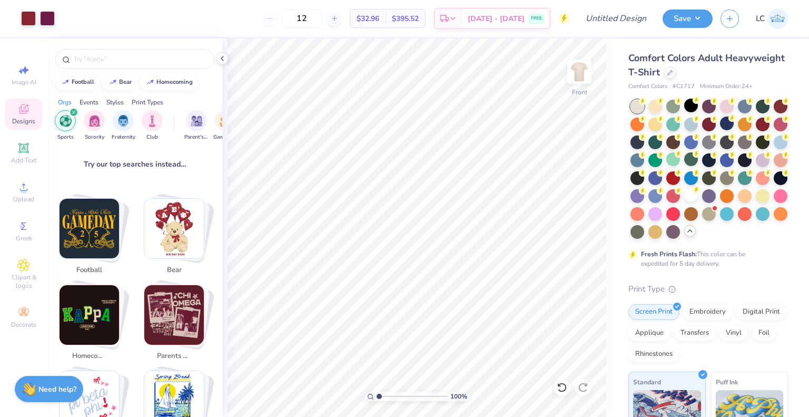
scroll to position [148, 0]
click at [65, 230] on img "Stack Card Button football" at bounding box center [90, 228] width 60 height 60
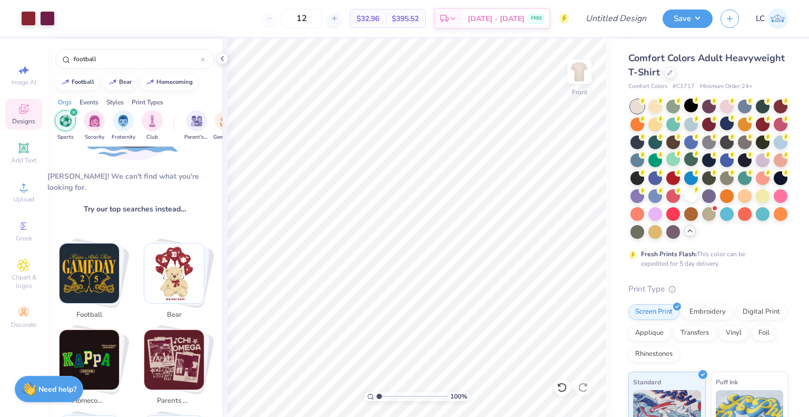
click at [80, 254] on img "Stack Card Button football" at bounding box center [90, 273] width 60 height 60
click at [92, 254] on img "Stack Card Button football" at bounding box center [90, 273] width 60 height 60
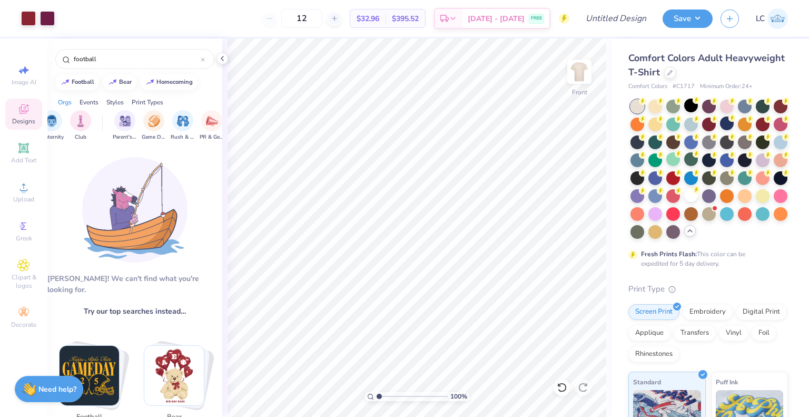
scroll to position [0, 131]
click at [115, 123] on div "filter for Rush & Bid" at bounding box center [123, 119] width 21 height 21
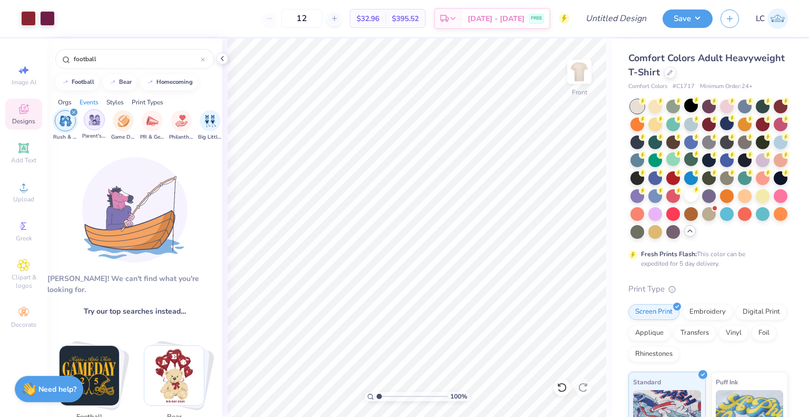
click at [102, 121] on div "filter for Parent's Weekend" at bounding box center [94, 119] width 21 height 21
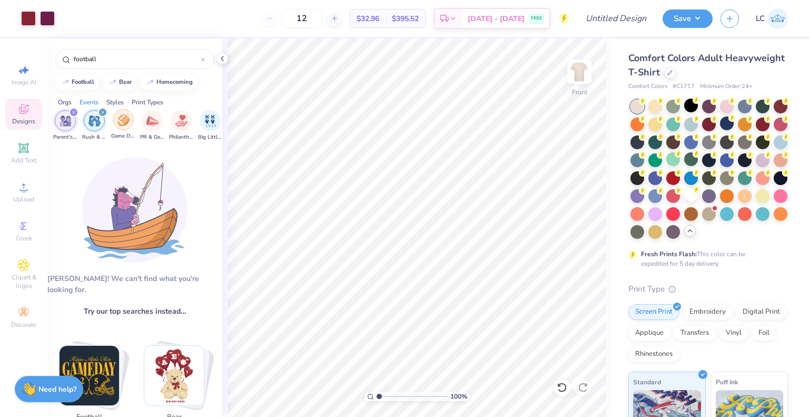
click at [123, 123] on img "filter for Game Day" at bounding box center [124, 120] width 12 height 12
click at [105, 115] on div "filter for Parent's Weekend" at bounding box center [102, 112] width 9 height 9
click at [31, 112] on div "Designs" at bounding box center [23, 114] width 37 height 31
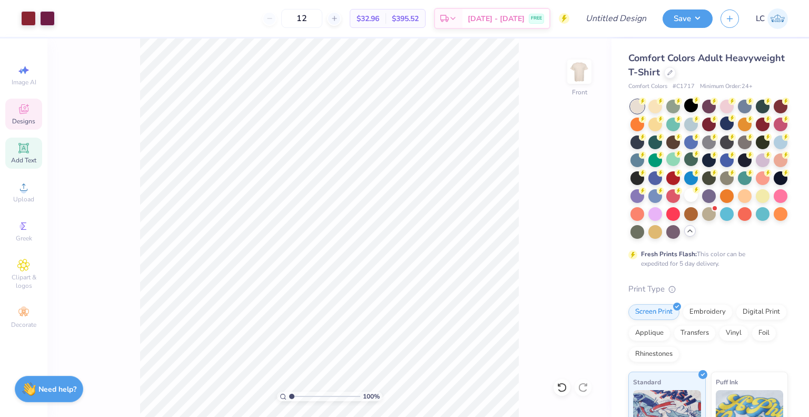
click at [28, 155] on div "Add Text" at bounding box center [23, 153] width 37 height 31
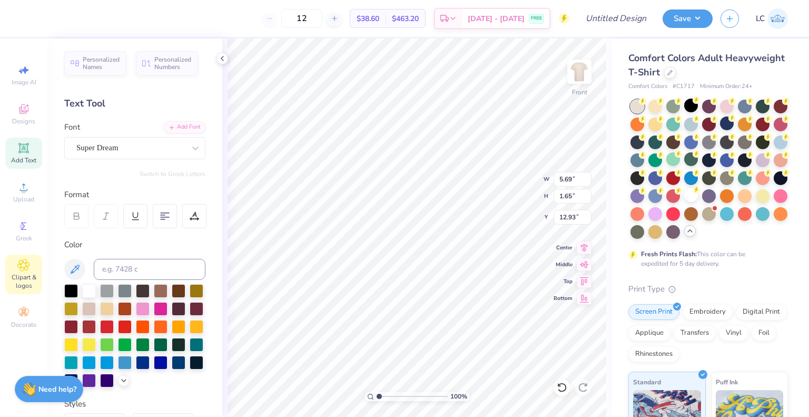
click at [30, 273] on div "Clipart & logos" at bounding box center [23, 275] width 37 height 40
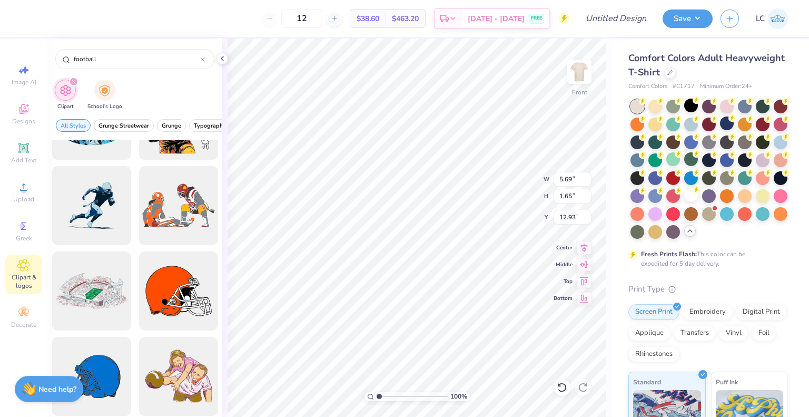
scroll to position [638, 0]
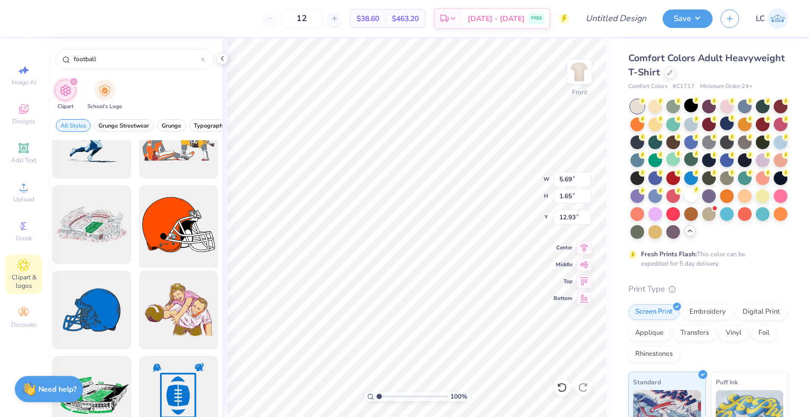
click at [182, 225] on div at bounding box center [178, 224] width 87 height 87
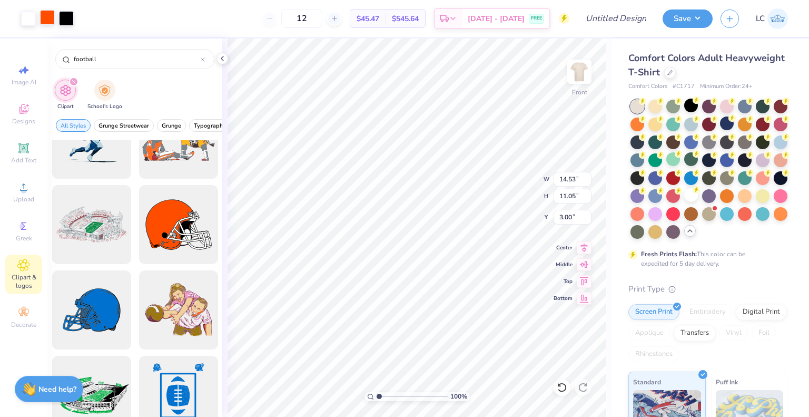
click at [46, 19] on div at bounding box center [47, 17] width 15 height 15
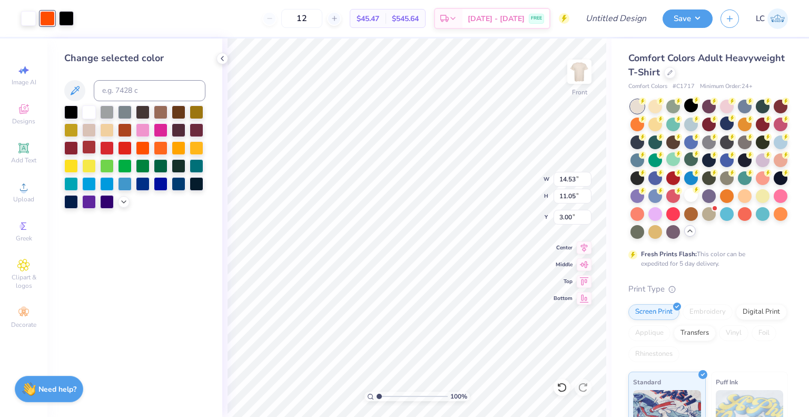
click at [91, 145] on div at bounding box center [89, 147] width 14 height 14
click at [368, 330] on div "Art colors 12 $45.47 Per Item $545.64 Total Est. Delivery [DATE] - [DATE] FREE …" at bounding box center [404, 208] width 809 height 417
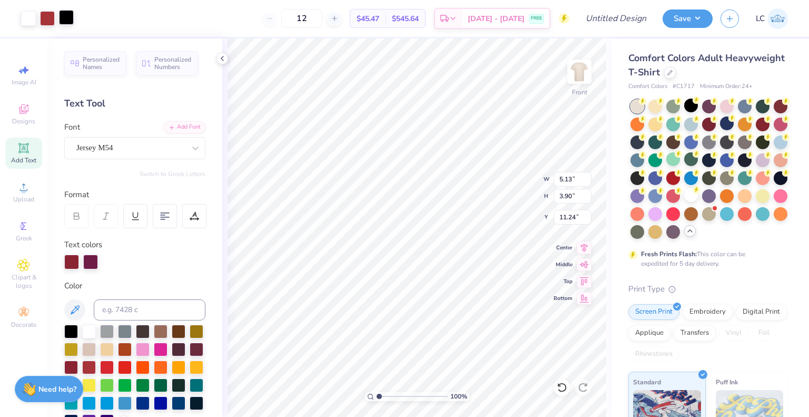
click at [64, 19] on div at bounding box center [66, 17] width 15 height 15
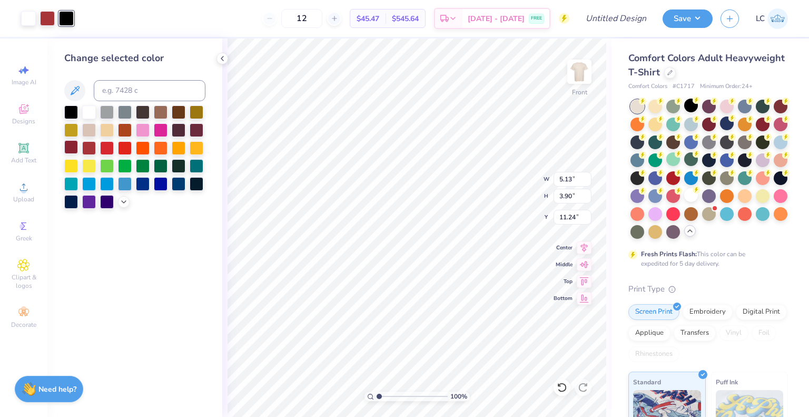
click at [69, 146] on div at bounding box center [71, 147] width 14 height 14
click at [124, 203] on icon at bounding box center [124, 201] width 8 height 8
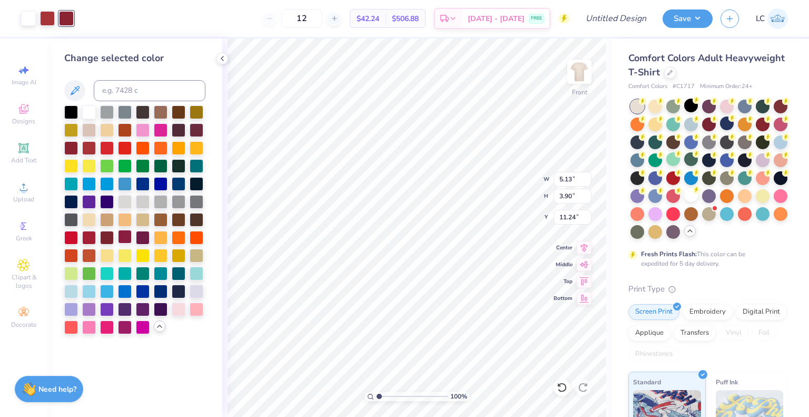
click at [121, 235] on div at bounding box center [125, 237] width 14 height 14
click at [108, 236] on div at bounding box center [107, 237] width 14 height 14
click at [124, 236] on div at bounding box center [125, 237] width 14 height 14
click at [106, 237] on div at bounding box center [107, 237] width 14 height 14
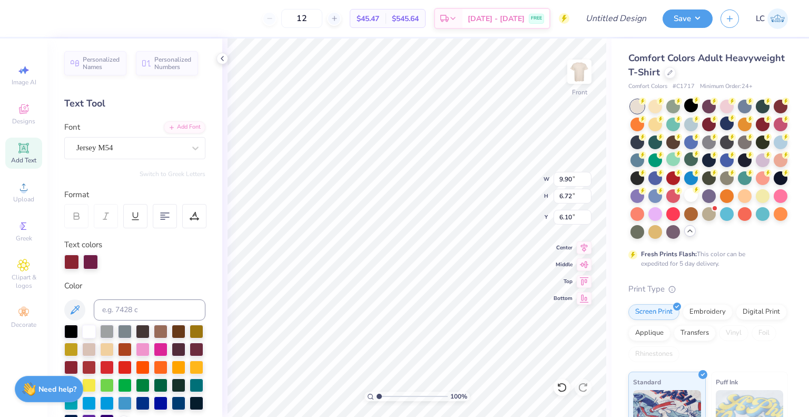
scroll to position [139, 0]
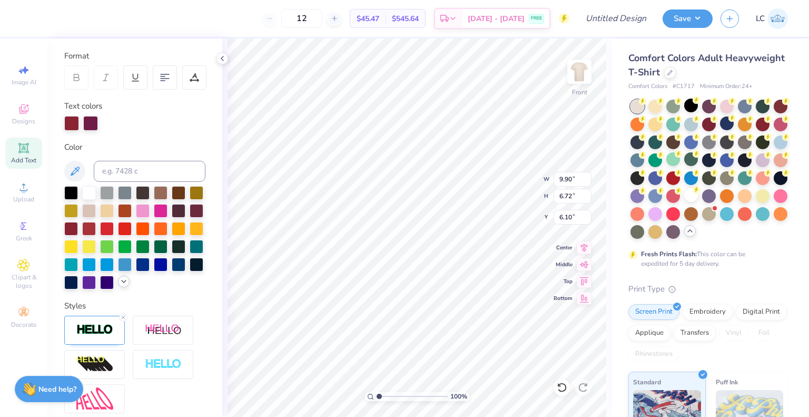
click at [90, 289] on div at bounding box center [134, 237] width 141 height 103
click at [118, 287] on div at bounding box center [124, 282] width 12 height 12
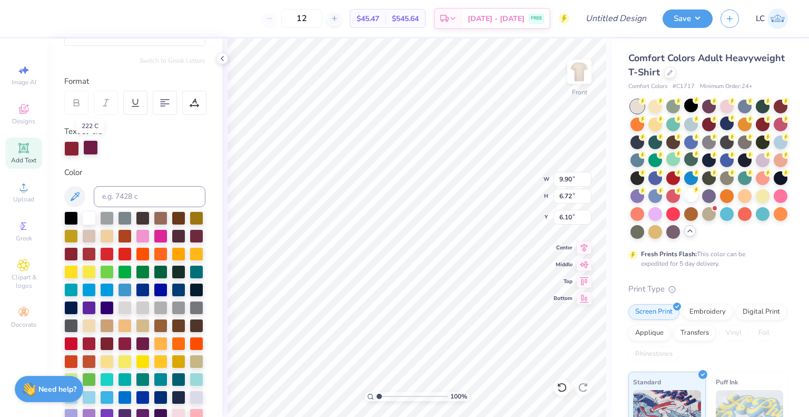
click at [92, 143] on div at bounding box center [90, 147] width 15 height 15
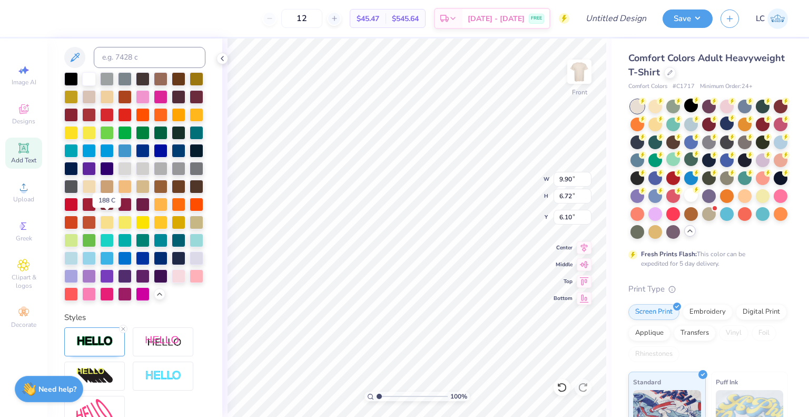
click at [108, 210] on div at bounding box center [107, 204] width 14 height 14
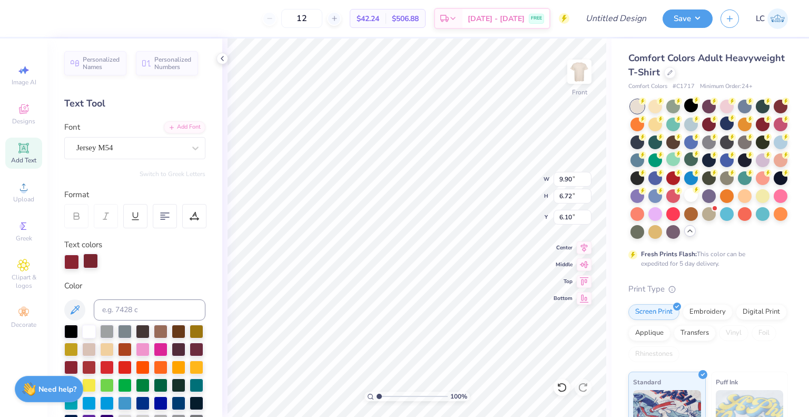
click at [91, 260] on div at bounding box center [90, 260] width 15 height 15
click at [91, 337] on div at bounding box center [89, 331] width 14 height 14
click at [31, 18] on div at bounding box center [28, 17] width 15 height 15
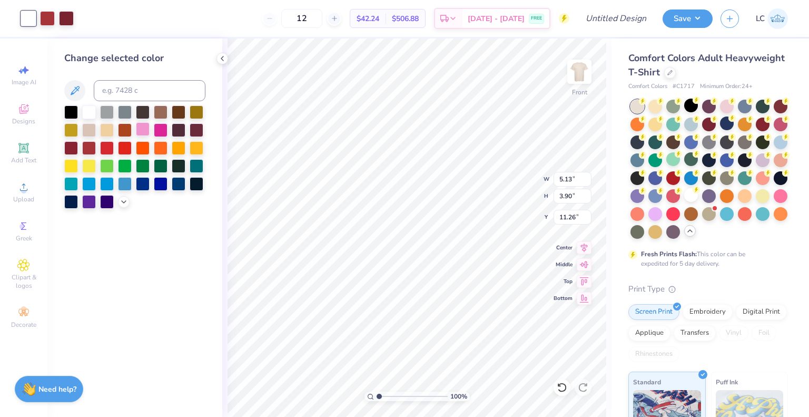
click at [144, 131] on div at bounding box center [143, 129] width 14 height 14
click at [68, 18] on div at bounding box center [66, 17] width 15 height 15
click at [87, 109] on div at bounding box center [89, 112] width 14 height 14
click at [33, 18] on div at bounding box center [28, 17] width 15 height 15
click at [71, 150] on div at bounding box center [71, 147] width 14 height 14
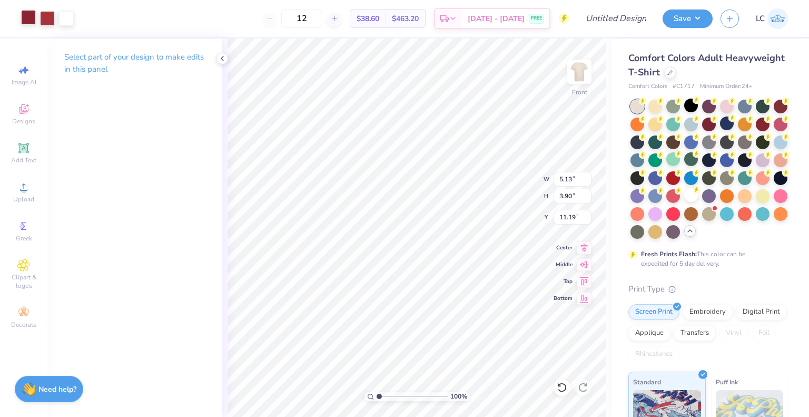
click at [35, 19] on div at bounding box center [28, 17] width 15 height 15
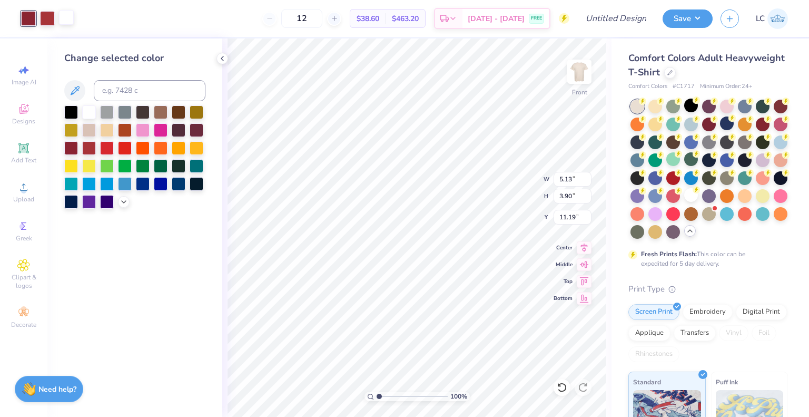
click at [72, 21] on div at bounding box center [66, 17] width 15 height 15
click at [140, 149] on div at bounding box center [143, 148] width 14 height 14
click at [28, 22] on div at bounding box center [28, 17] width 15 height 15
click at [87, 109] on div at bounding box center [89, 111] width 14 height 14
click at [67, 21] on div at bounding box center [66, 17] width 15 height 15
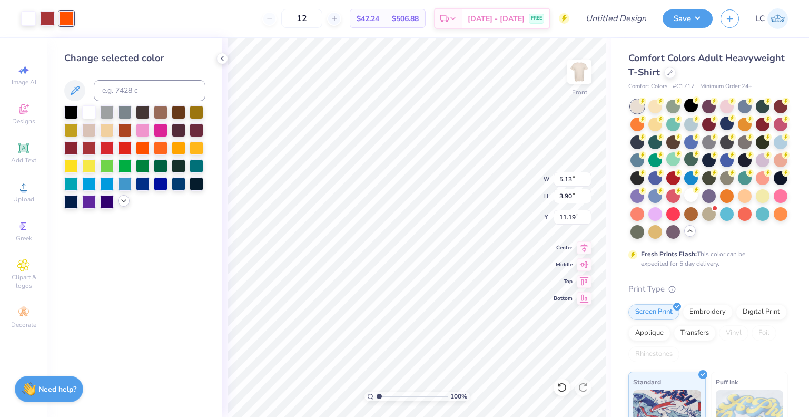
click at [126, 196] on div at bounding box center [124, 201] width 12 height 12
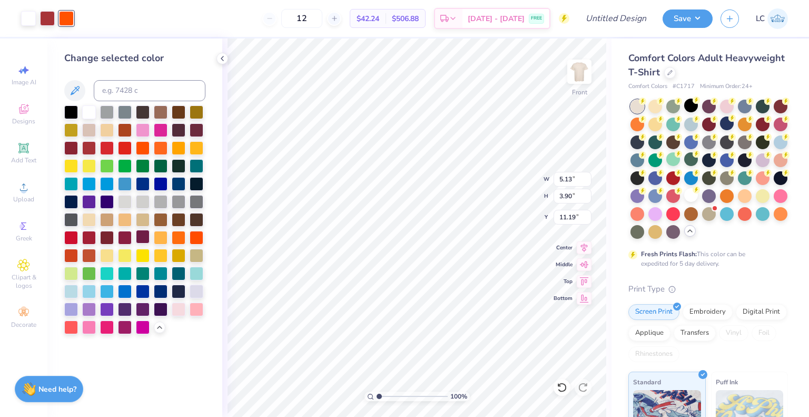
click at [138, 236] on div at bounding box center [143, 237] width 14 height 14
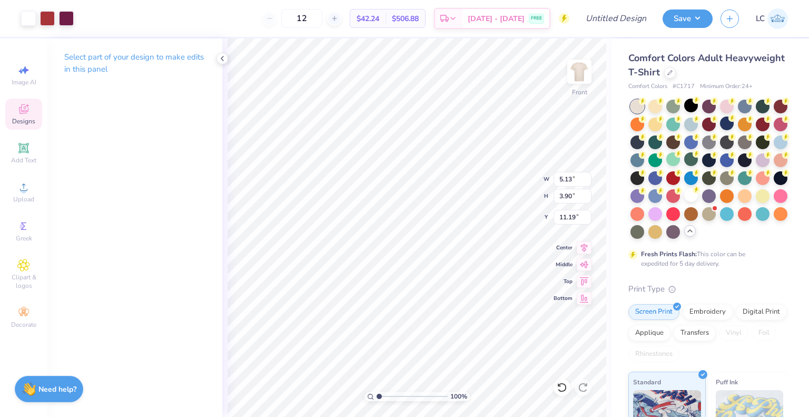
click at [22, 111] on icon at bounding box center [23, 108] width 9 height 9
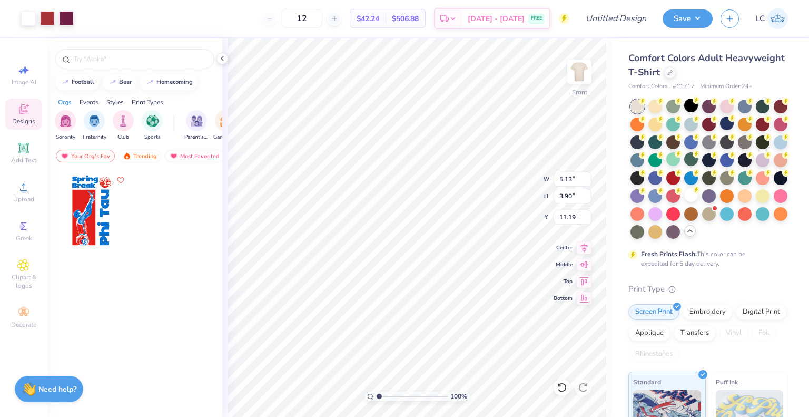
click at [23, 136] on div "Image AI Designs Add Text Upload Greek Clipart & logos Decorate" at bounding box center [23, 197] width 37 height 274
click at [19, 157] on span "Add Text" at bounding box center [23, 160] width 25 height 8
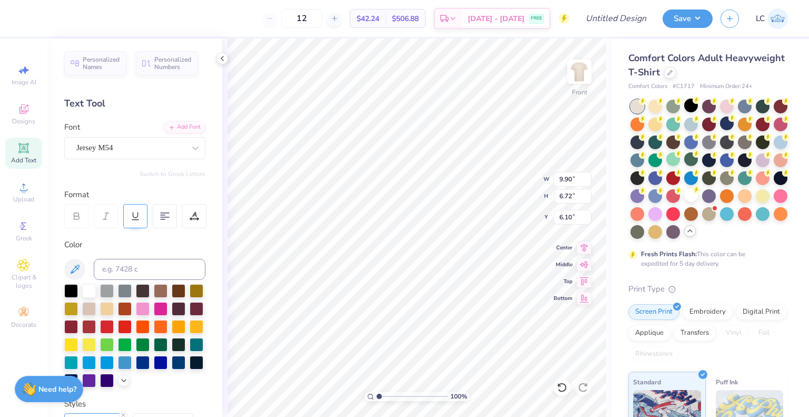
scroll to position [213, 0]
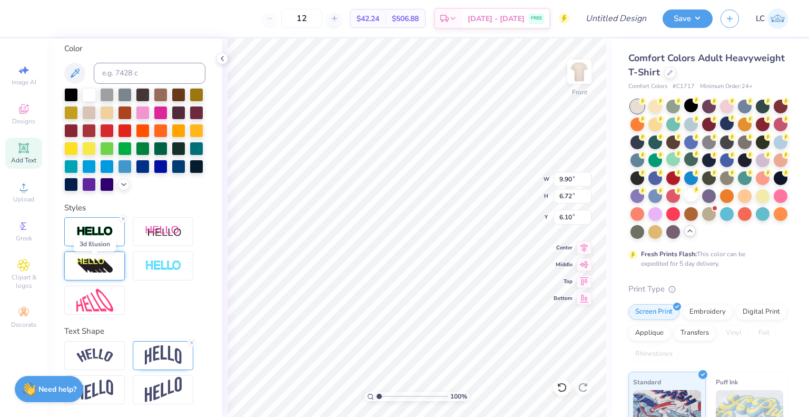
click at [107, 270] on img at bounding box center [94, 266] width 37 height 17
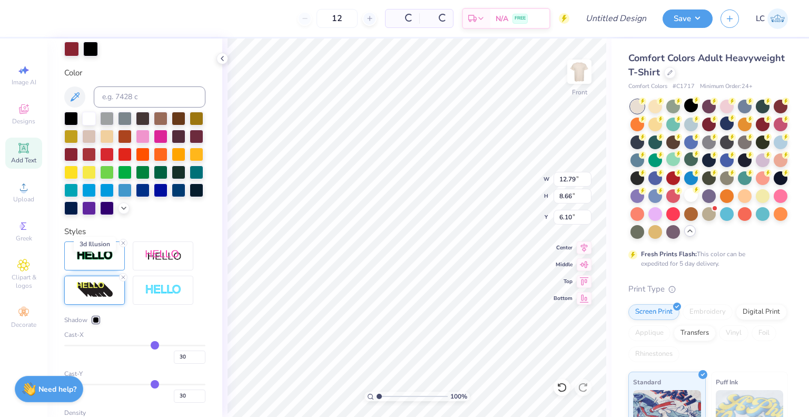
scroll to position [254, 0]
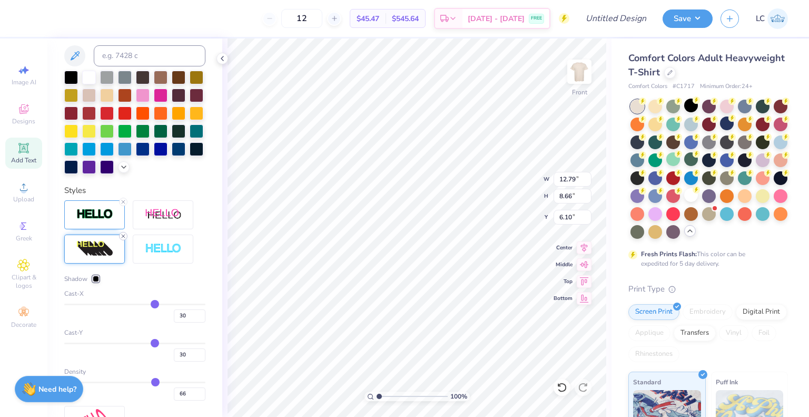
click at [125, 238] on line at bounding box center [123, 236] width 3 height 3
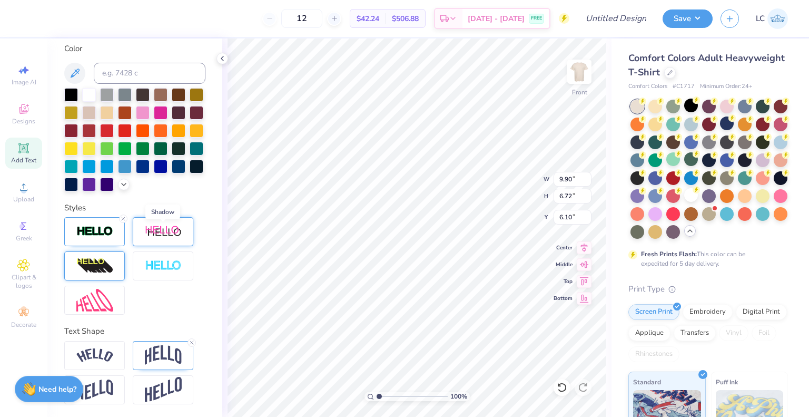
click at [158, 236] on img at bounding box center [163, 231] width 37 height 13
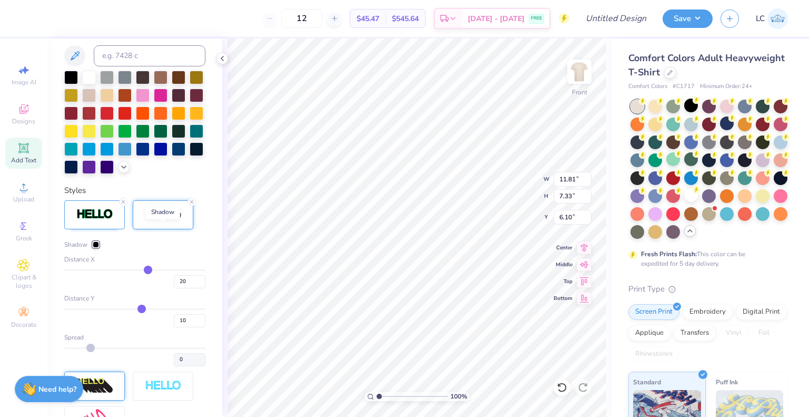
scroll to position [301, 0]
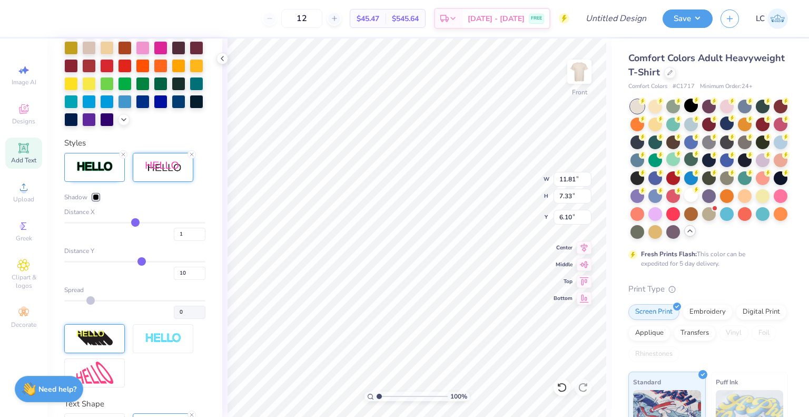
drag, startPoint x: 144, startPoint y: 242, endPoint x: 132, endPoint y: 243, distance: 12.7
click at [132, 223] on input "range" at bounding box center [134, 223] width 141 height 2
click at [134, 223] on input "range" at bounding box center [134, 223] width 141 height 2
click at [131, 223] on input "range" at bounding box center [134, 223] width 141 height 2
click at [132, 262] on input "range" at bounding box center [134, 262] width 141 height 2
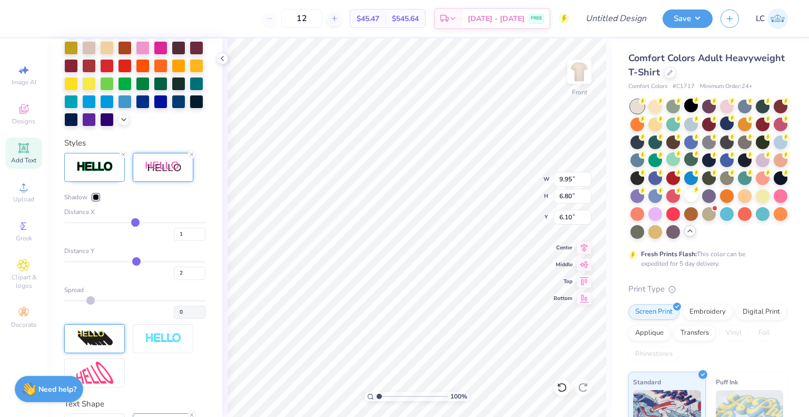
click at [133, 223] on input "range" at bounding box center [134, 223] width 141 height 2
click at [135, 223] on input "range" at bounding box center [134, 223] width 141 height 2
click at [133, 262] on input "range" at bounding box center [134, 262] width 141 height 2
click at [186, 280] on input "3" at bounding box center [190, 273] width 32 height 13
click at [185, 241] on input "6" at bounding box center [190, 234] width 32 height 13
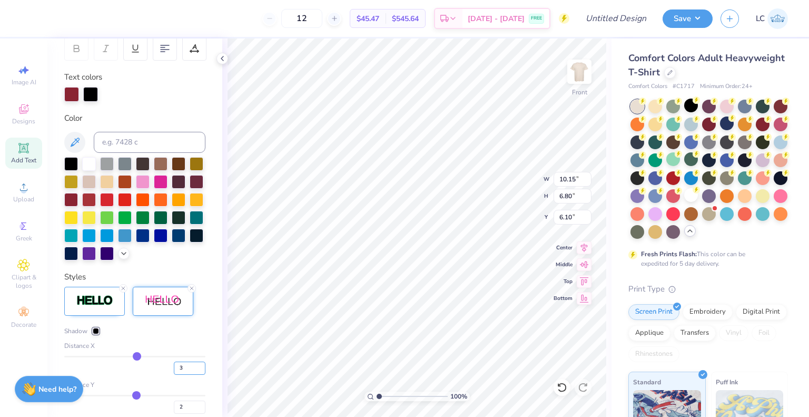
scroll to position [167, 0]
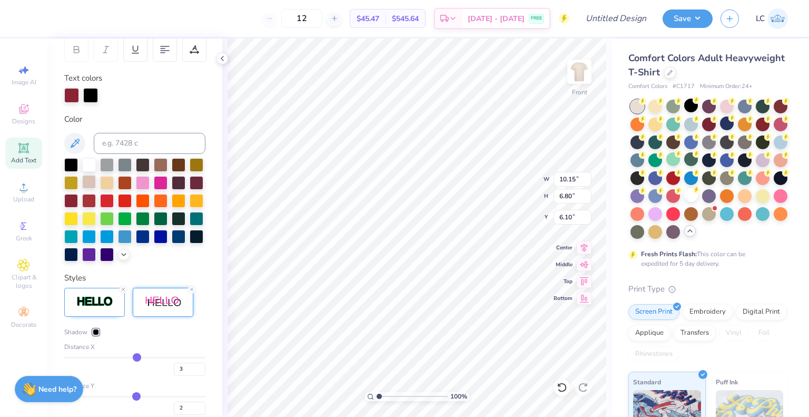
click at [96, 182] on div at bounding box center [89, 182] width 14 height 14
click at [88, 168] on div at bounding box center [89, 164] width 14 height 14
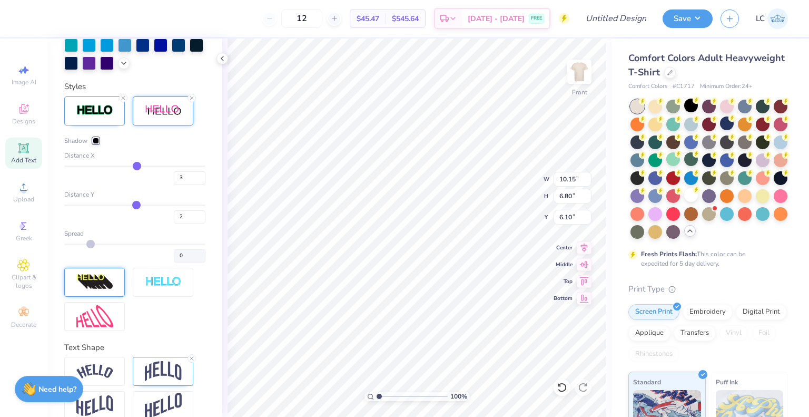
scroll to position [358, 0]
click at [95, 144] on div at bounding box center [96, 141] width 6 height 6
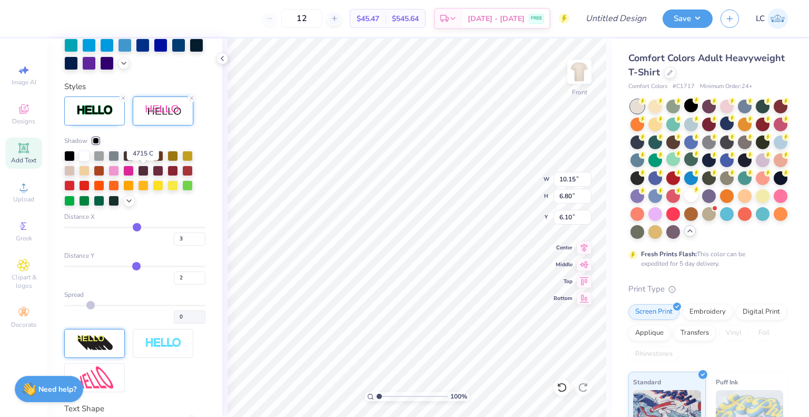
click at [143, 161] on div at bounding box center [143, 156] width 11 height 11
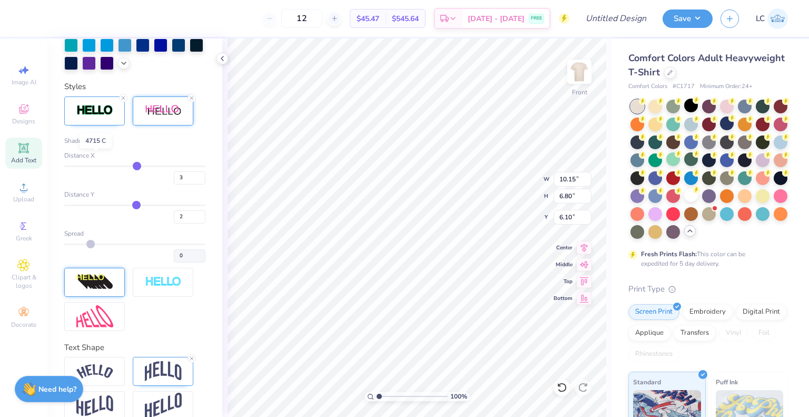
click at [94, 144] on div at bounding box center [96, 141] width 6 height 6
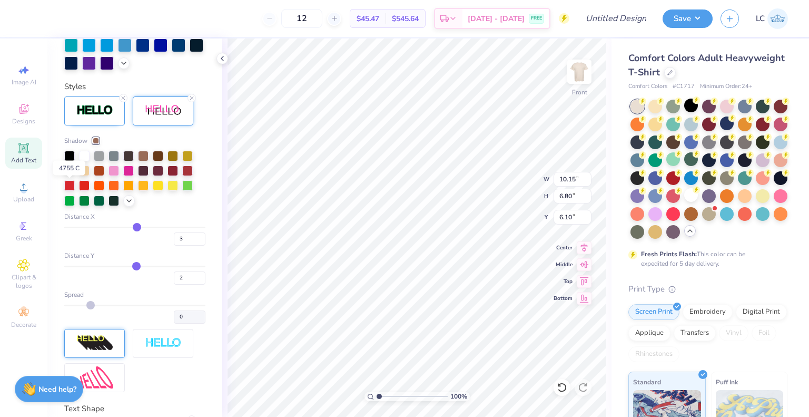
click at [68, 175] on div at bounding box center [69, 169] width 11 height 11
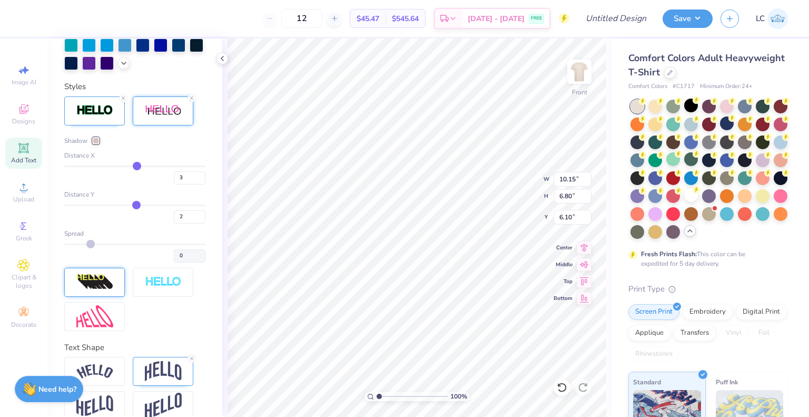
click at [97, 144] on div at bounding box center [96, 141] width 6 height 6
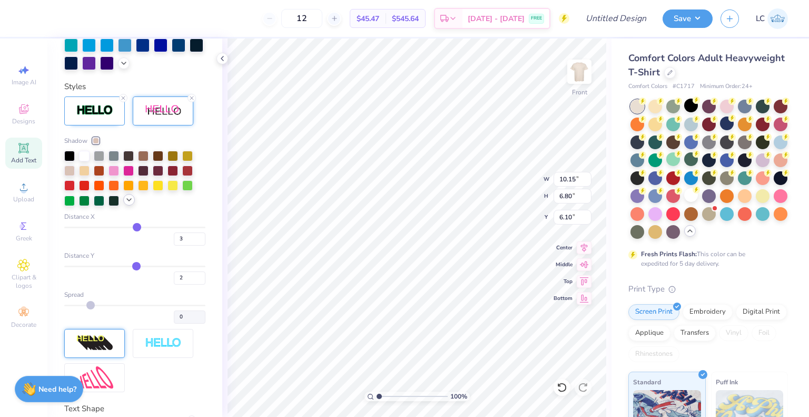
click at [128, 204] on icon at bounding box center [129, 200] width 8 height 8
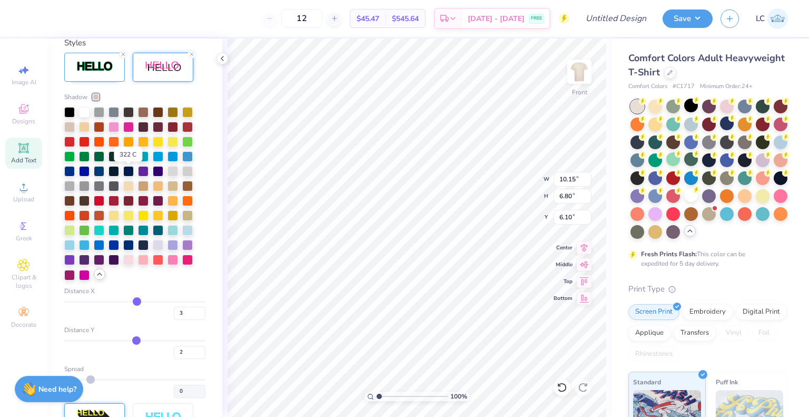
scroll to position [402, 0]
click at [142, 190] on div at bounding box center [143, 184] width 11 height 11
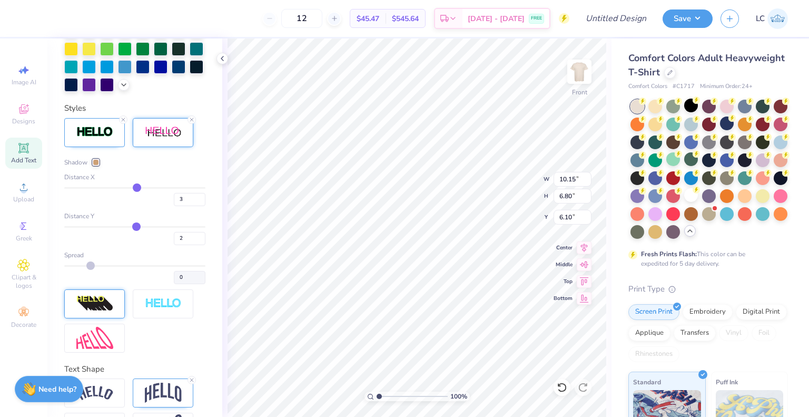
scroll to position [305, 0]
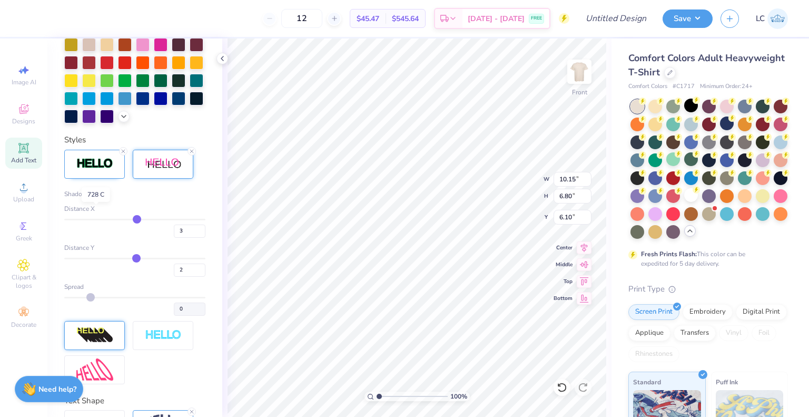
click at [95, 197] on div at bounding box center [96, 194] width 6 height 6
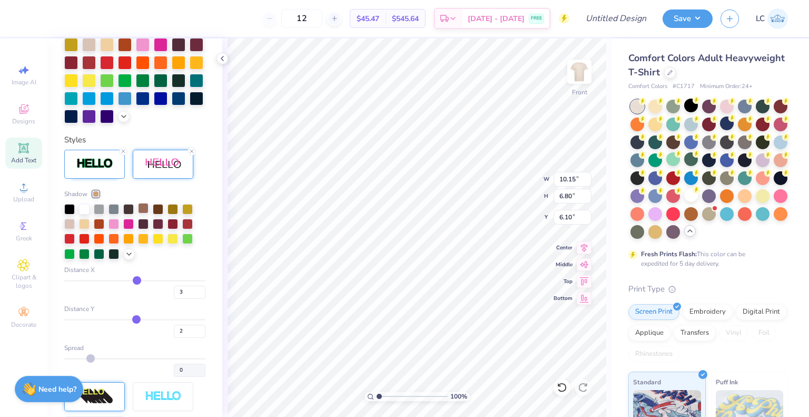
click at [140, 213] on div at bounding box center [143, 208] width 11 height 11
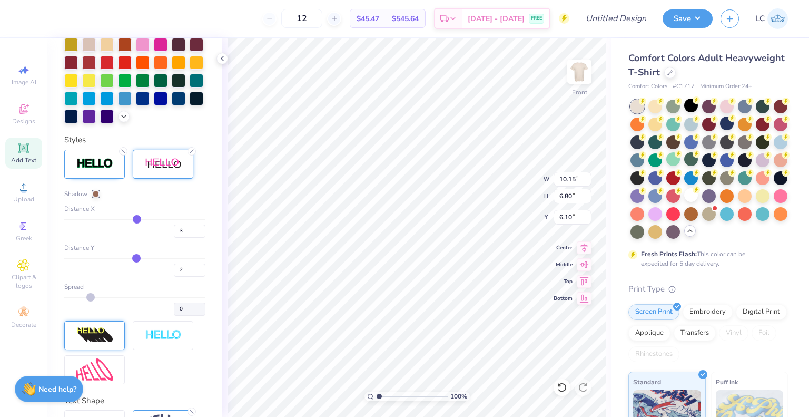
scroll to position [313, 0]
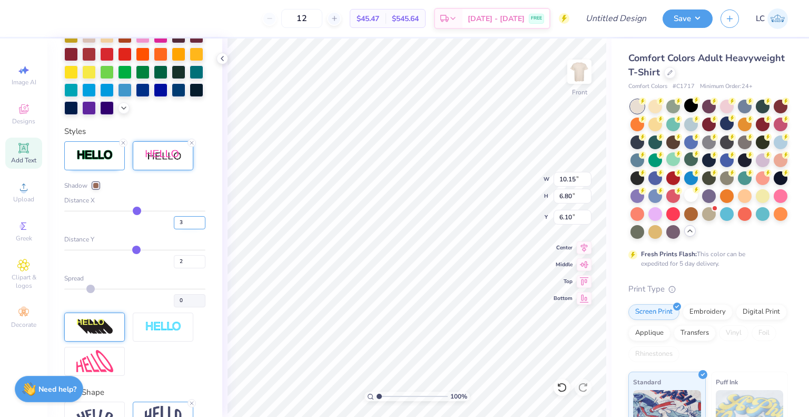
click at [182, 229] on input "3" at bounding box center [190, 222] width 32 height 13
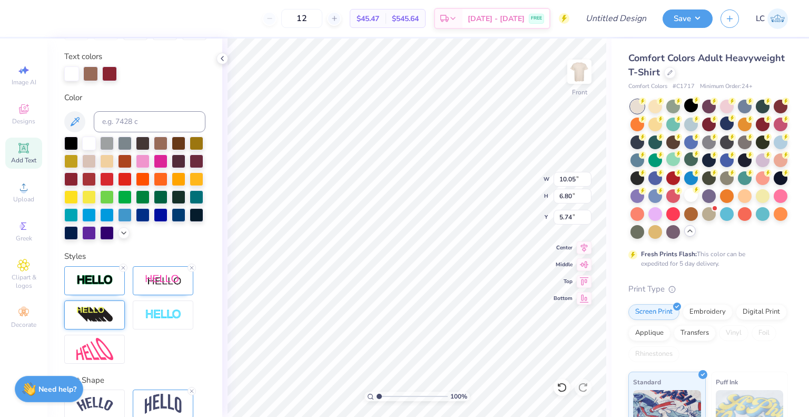
scroll to position [254, 0]
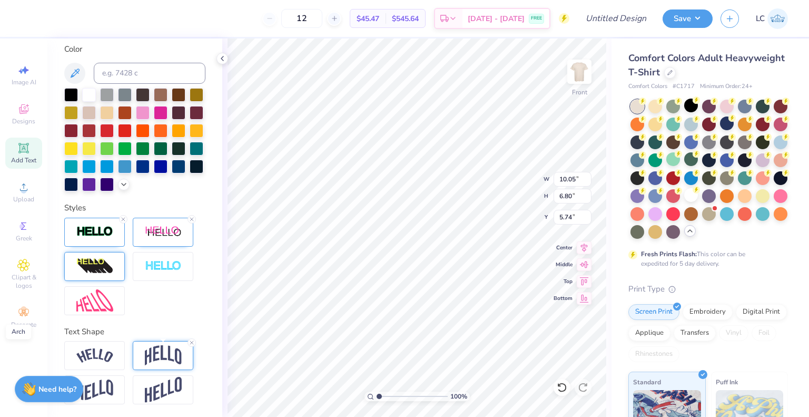
click at [148, 357] on img at bounding box center [163, 355] width 37 height 20
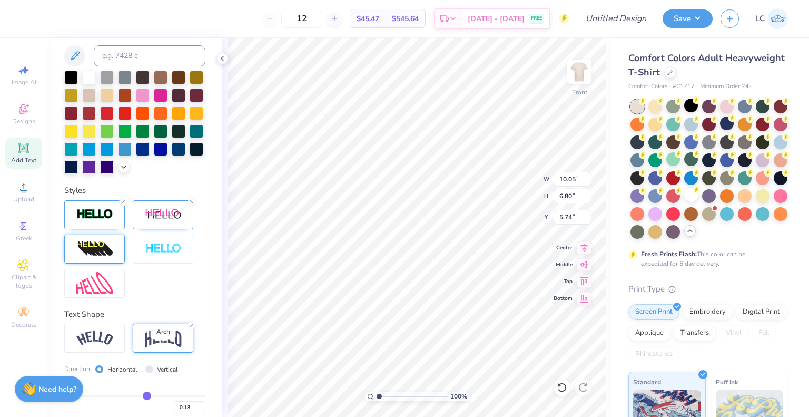
scroll to position [315, 0]
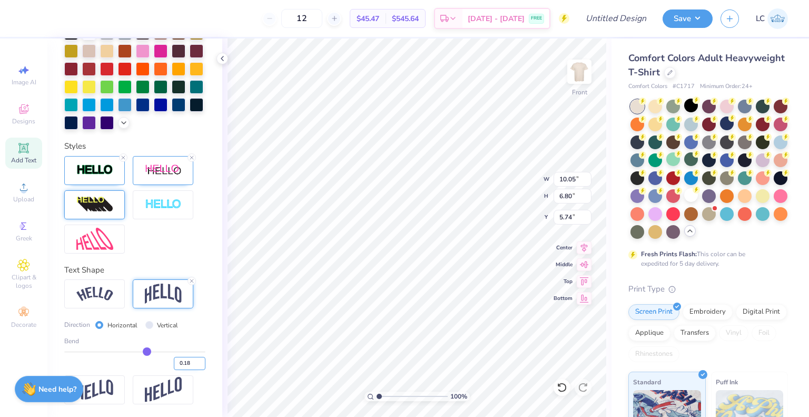
click at [185, 361] on input "0.18" at bounding box center [190, 363] width 32 height 13
click at [188, 362] on input "0.25" at bounding box center [190, 363] width 32 height 13
click at [24, 154] on icon at bounding box center [23, 148] width 13 height 13
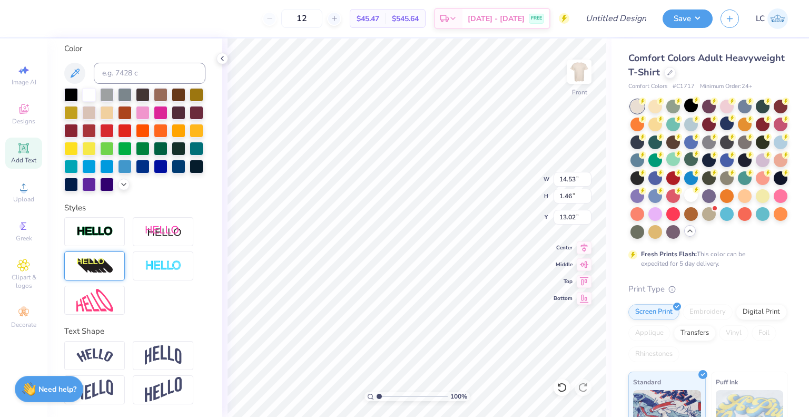
scroll to position [0, 0]
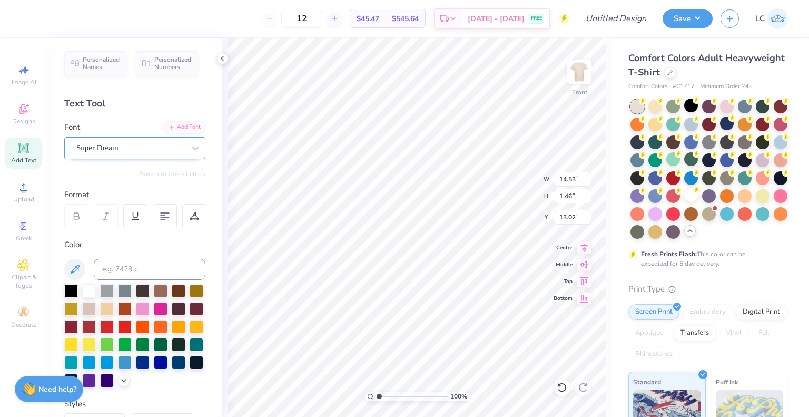
click at [87, 145] on div "Super Dream" at bounding box center [130, 148] width 111 height 16
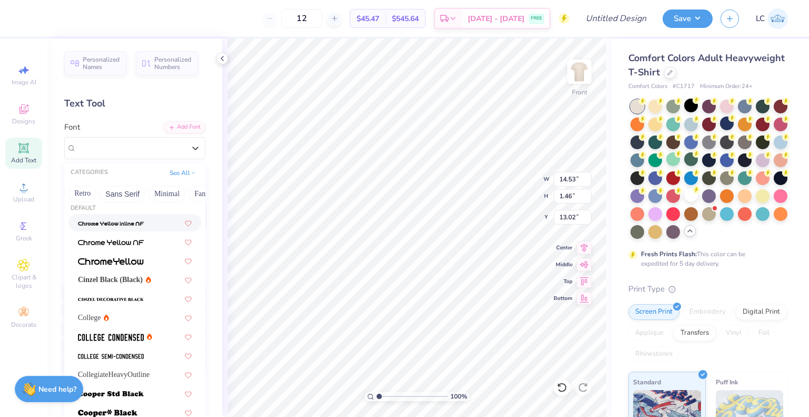
scroll to position [0, 220]
click at [134, 190] on button "Sans Serif" at bounding box center [122, 194] width 46 height 17
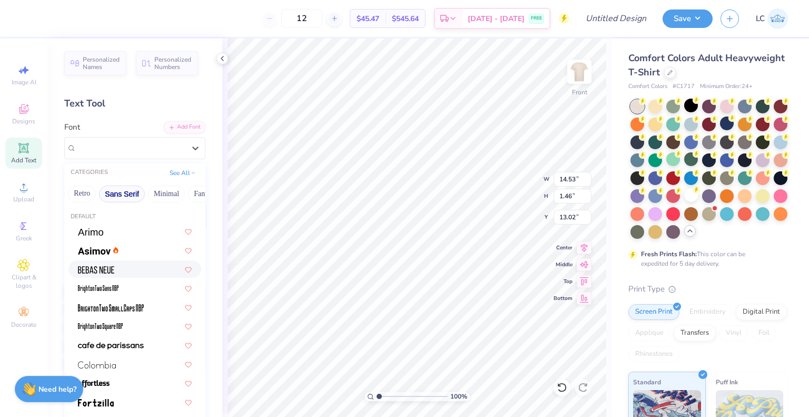
click at [121, 271] on div at bounding box center [135, 269] width 114 height 11
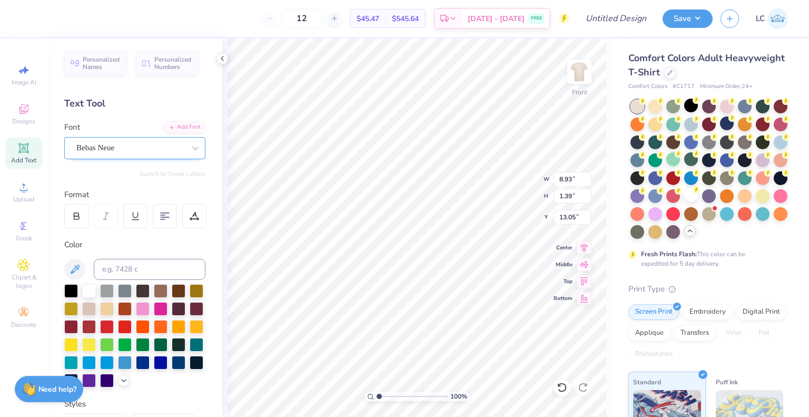
click at [162, 158] on div "Bebas Neue" at bounding box center [134, 148] width 141 height 22
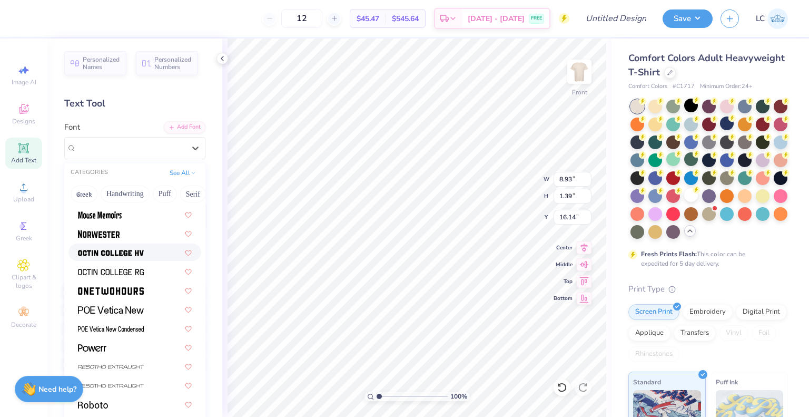
scroll to position [991, 0]
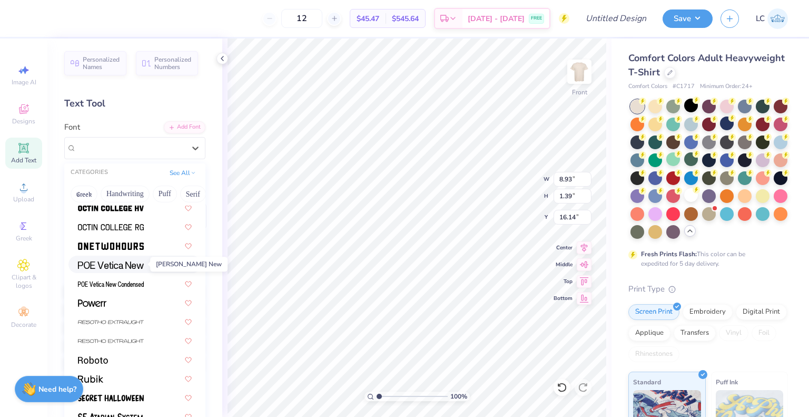
click at [100, 260] on span at bounding box center [111, 264] width 66 height 11
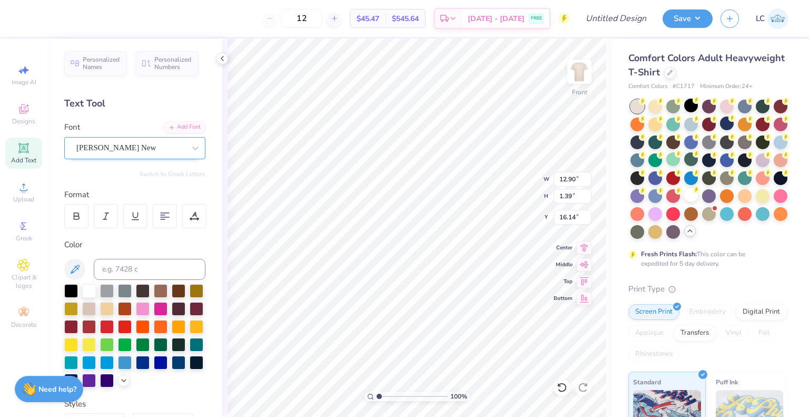
click at [85, 152] on div "[PERSON_NAME] New" at bounding box center [130, 148] width 111 height 16
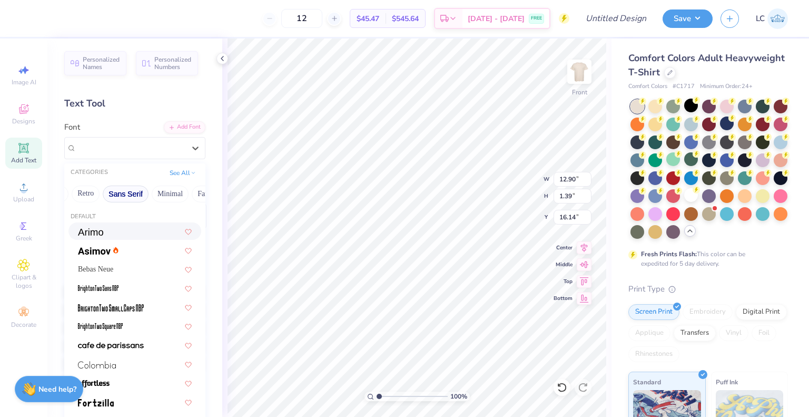
scroll to position [0, 237]
click at [153, 194] on button "Minimal" at bounding box center [149, 194] width 37 height 17
click at [89, 191] on button "Greek" at bounding box center [84, 194] width 27 height 17
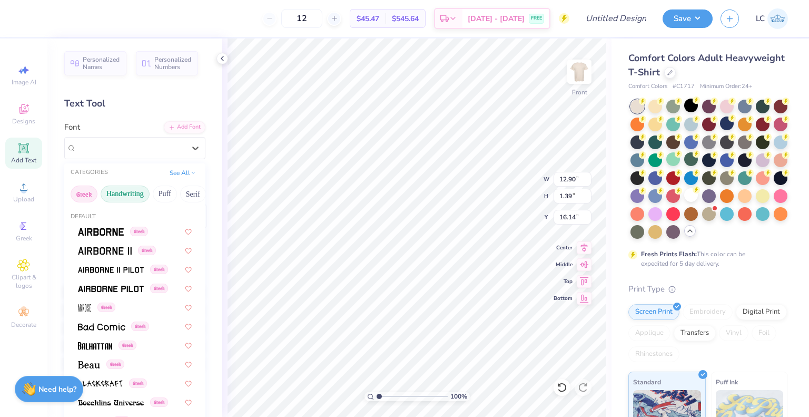
click at [104, 191] on button "Handwriting" at bounding box center [125, 194] width 49 height 17
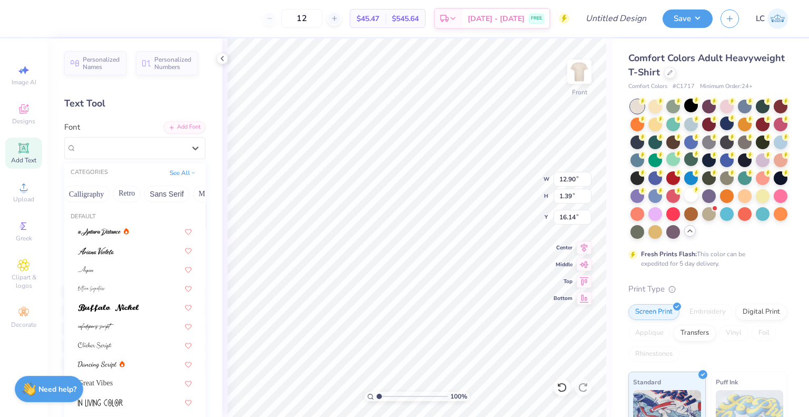
scroll to position [0, 175]
click at [165, 193] on button "Sans Serif" at bounding box center [166, 194] width 46 height 17
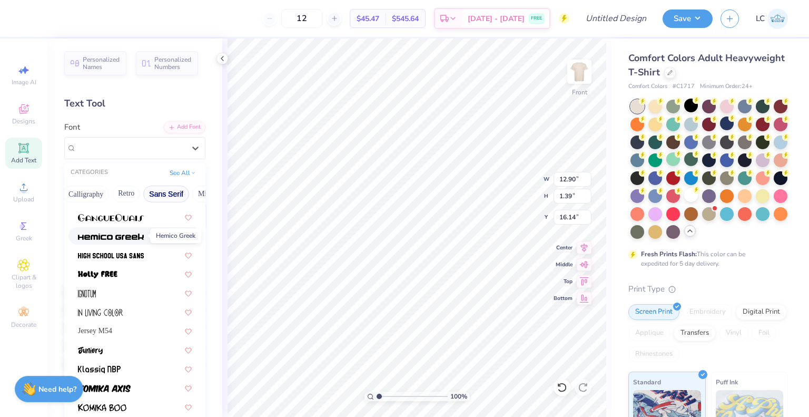
scroll to position [261, 0]
click at [115, 297] on div at bounding box center [135, 292] width 114 height 11
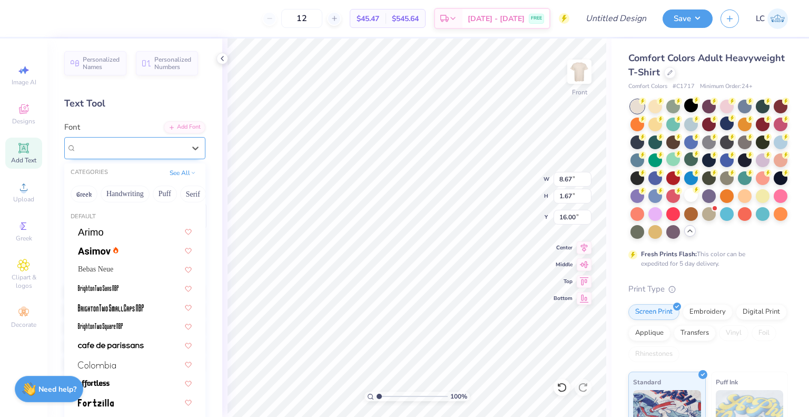
click at [106, 150] on div "Ignotum" at bounding box center [130, 148] width 111 height 16
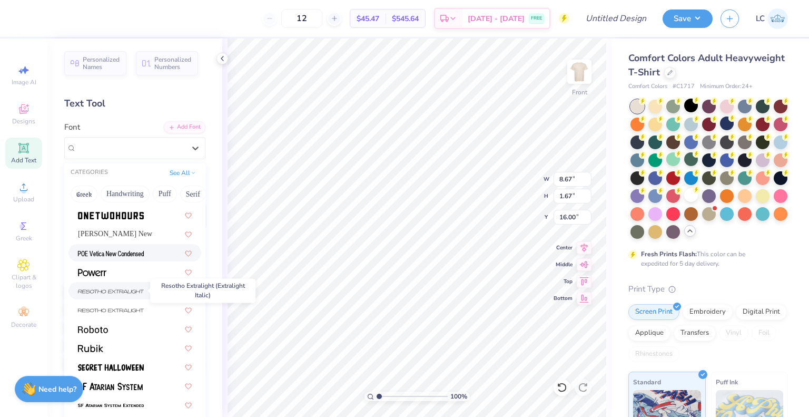
scroll to position [1022, 0]
click at [113, 313] on span at bounding box center [111, 309] width 66 height 11
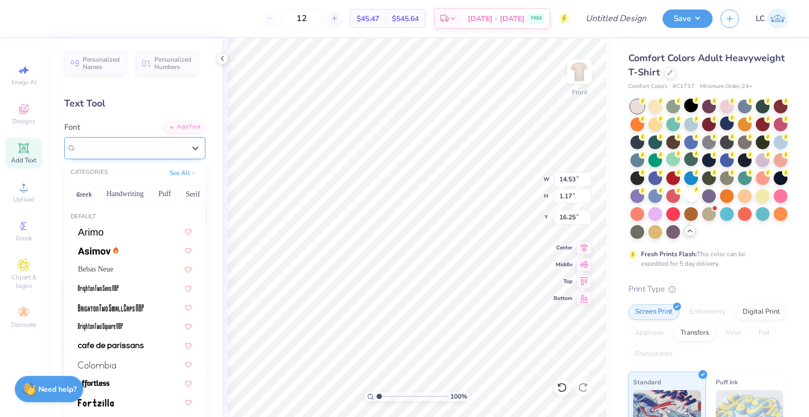
click at [112, 152] on div "Resotho Extralight (Extralight)" at bounding box center [130, 148] width 111 height 16
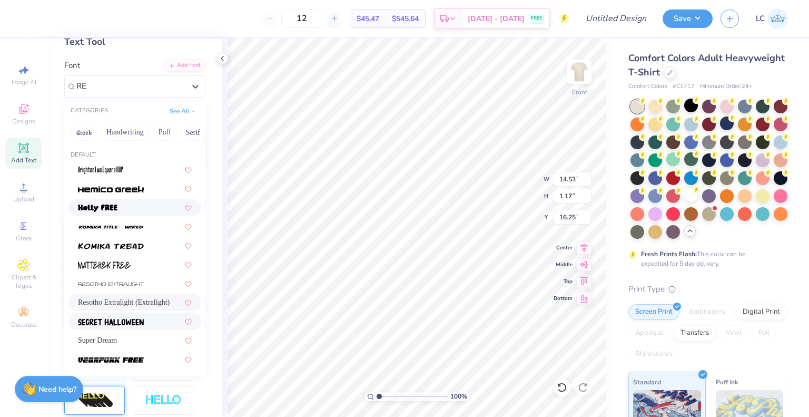
scroll to position [61, 0]
click at [131, 131] on button "Handwriting" at bounding box center [125, 132] width 49 height 17
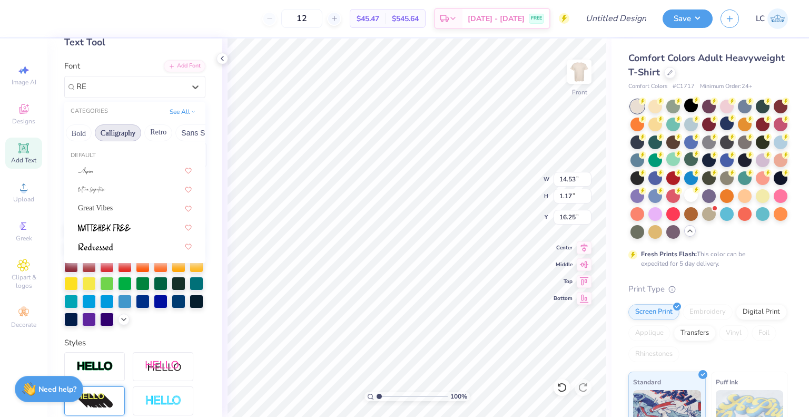
scroll to position [0, 144]
click at [83, 132] on button "Bold" at bounding box center [78, 132] width 26 height 17
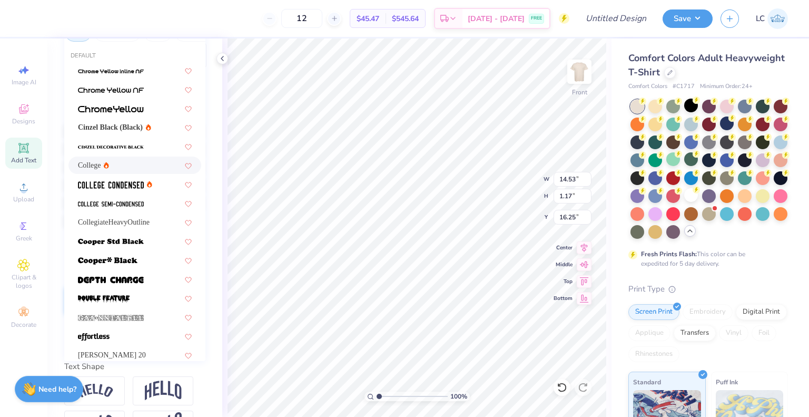
scroll to position [0, 0]
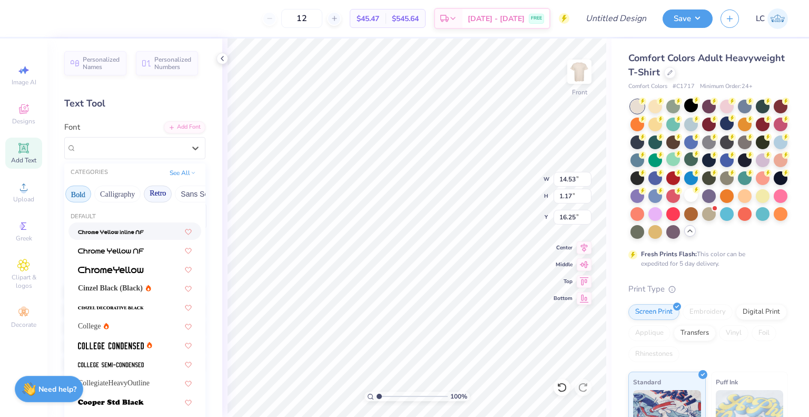
click at [164, 196] on button "Retro" at bounding box center [158, 194] width 28 height 17
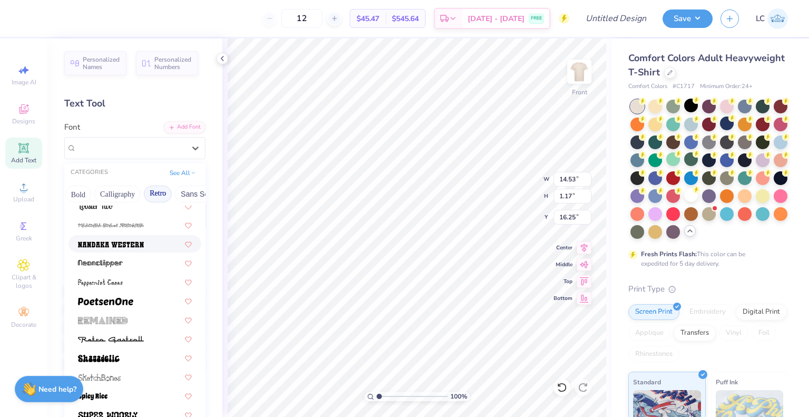
scroll to position [1339, 0]
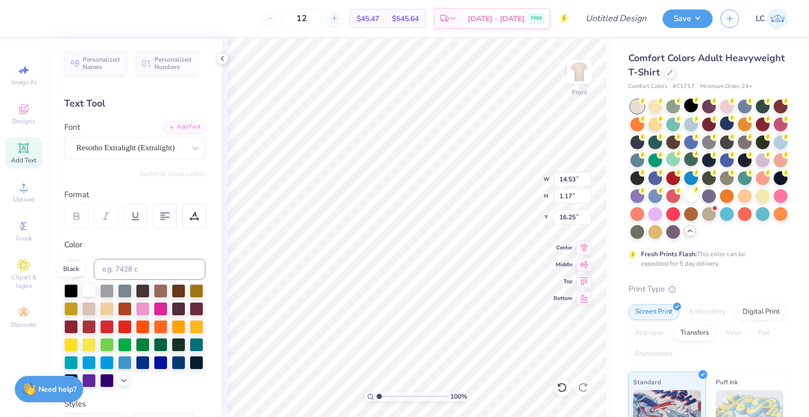
click at [73, 290] on div at bounding box center [71, 291] width 14 height 14
click at [78, 327] on div at bounding box center [71, 326] width 14 height 14
click at [126, 147] on div "Resotho Extralight (Extralight)" at bounding box center [130, 148] width 111 height 16
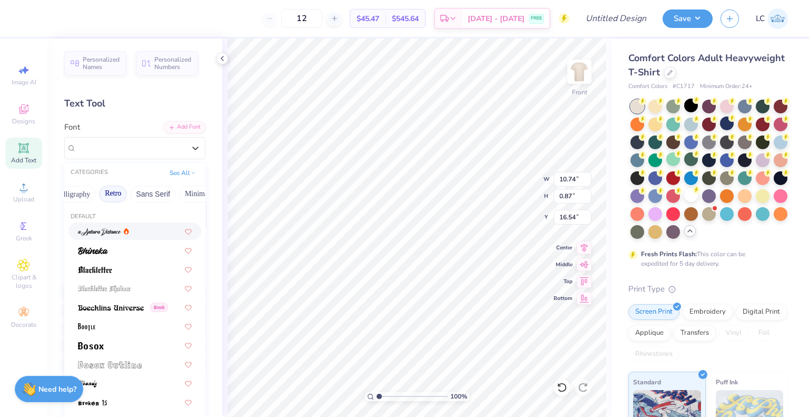
scroll to position [0, 271]
click at [86, 193] on button "Sans Serif" at bounding box center [70, 194] width 46 height 17
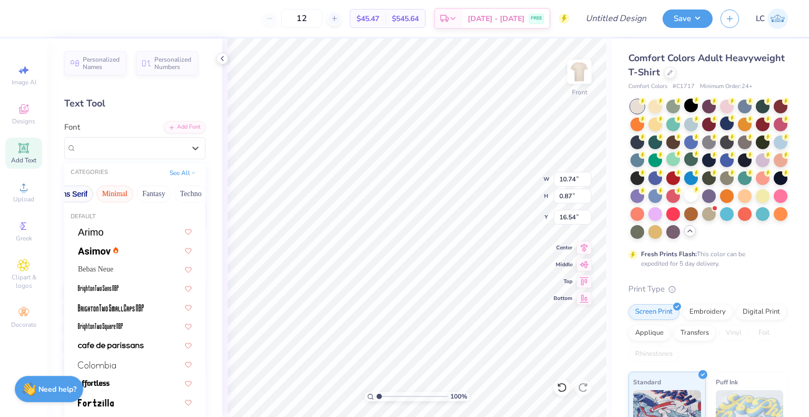
click at [114, 197] on button "Minimal" at bounding box center [114, 194] width 37 height 17
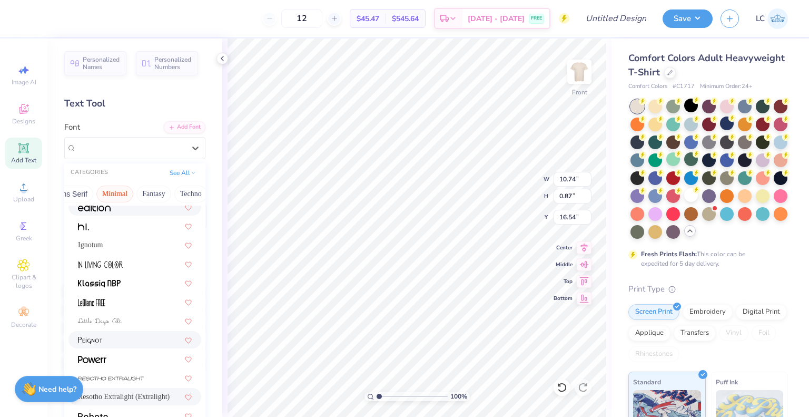
scroll to position [201, 0]
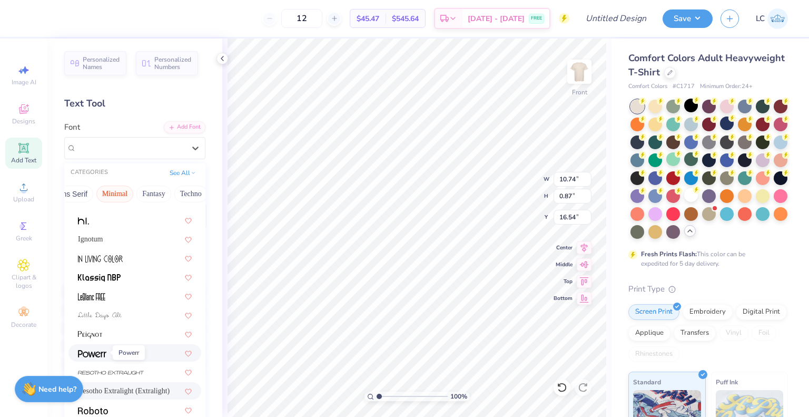
click at [102, 354] on img at bounding box center [92, 353] width 28 height 7
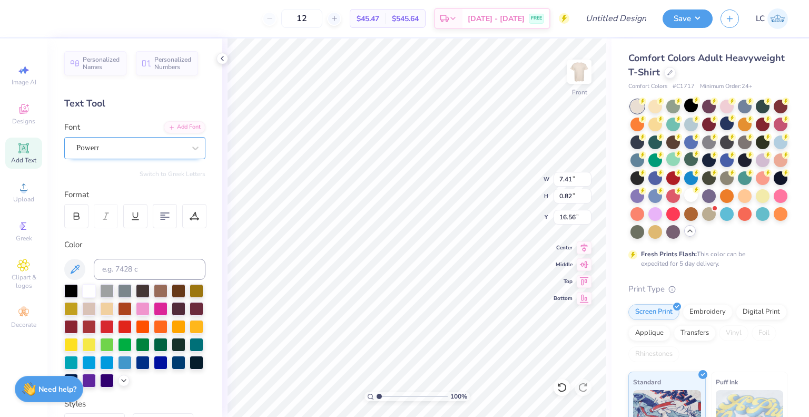
click at [123, 140] on div "Powerr" at bounding box center [130, 148] width 111 height 16
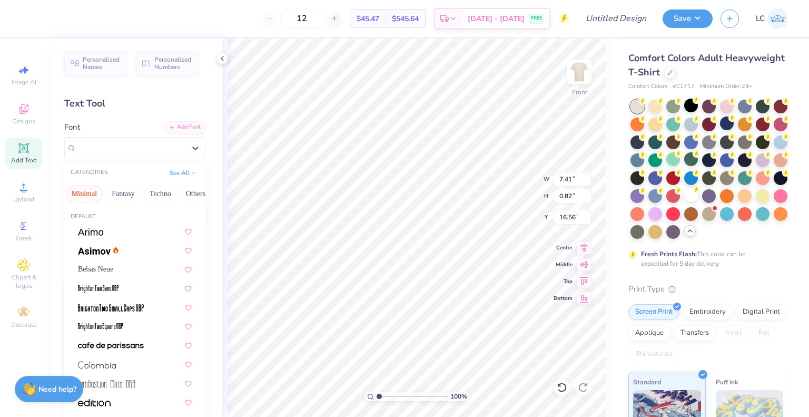
scroll to position [0, 321]
click at [186, 174] on button "See All" at bounding box center [183, 172] width 33 height 11
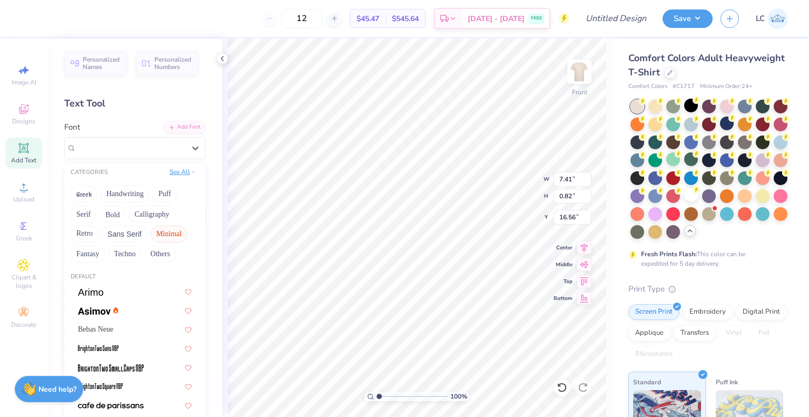
scroll to position [0, 0]
click at [121, 235] on button "Sans Serif" at bounding box center [125, 234] width 46 height 17
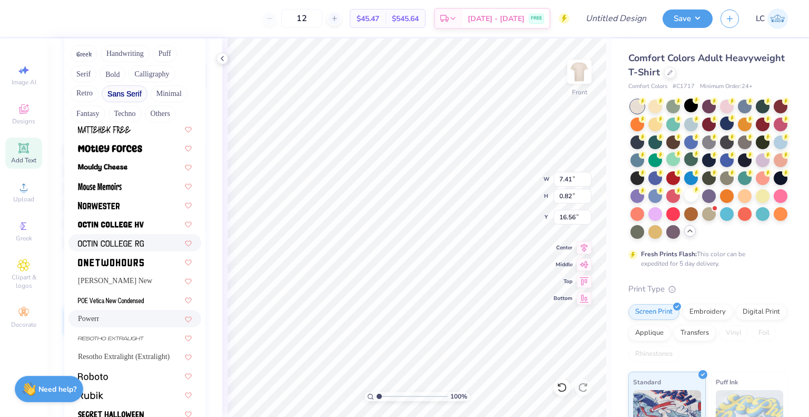
scroll to position [898, 0]
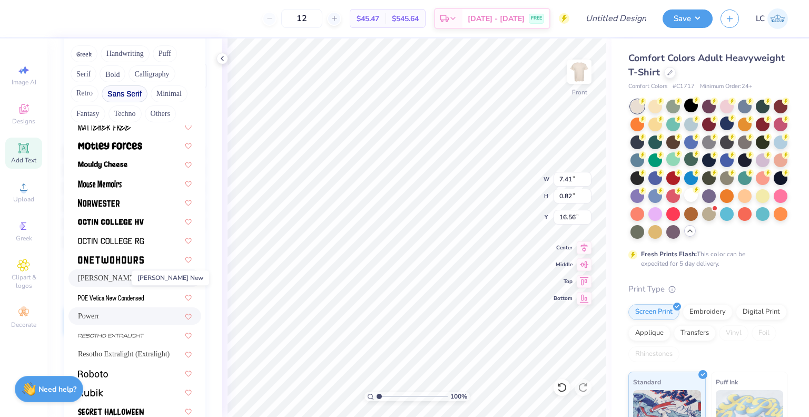
click at [99, 282] on span "[PERSON_NAME] New" at bounding box center [115, 277] width 74 height 11
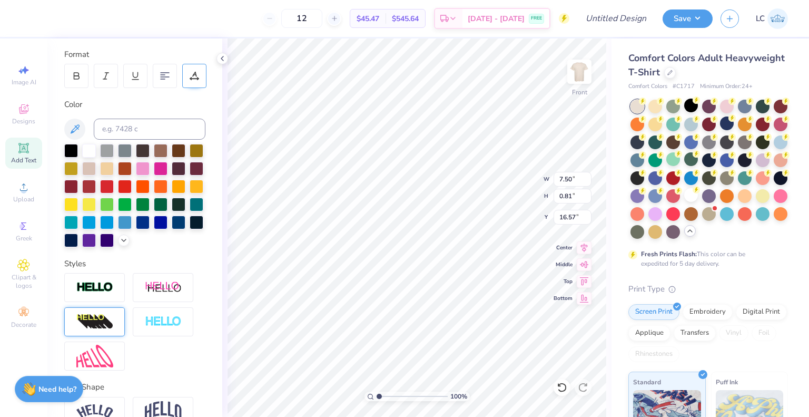
click at [193, 69] on div at bounding box center [194, 76] width 24 height 24
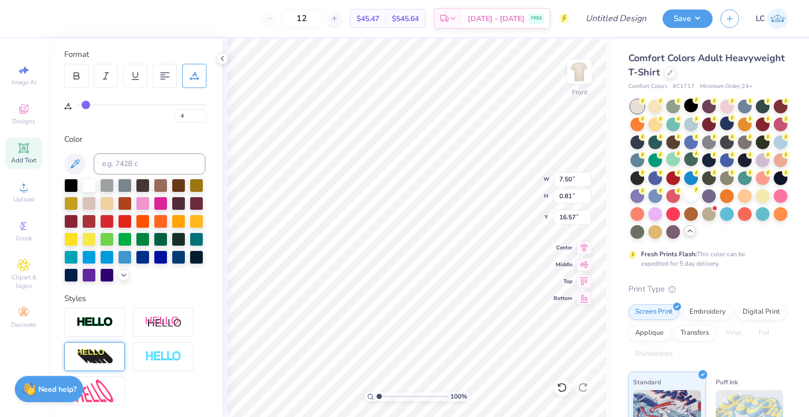
drag, startPoint x: 81, startPoint y: 104, endPoint x: 85, endPoint y: 107, distance: 5.4
click at [85, 105] on input "range" at bounding box center [142, 105] width 130 height 2
drag, startPoint x: 85, startPoint y: 106, endPoint x: 92, endPoint y: 106, distance: 6.9
click at [92, 105] on input "range" at bounding box center [142, 105] width 130 height 2
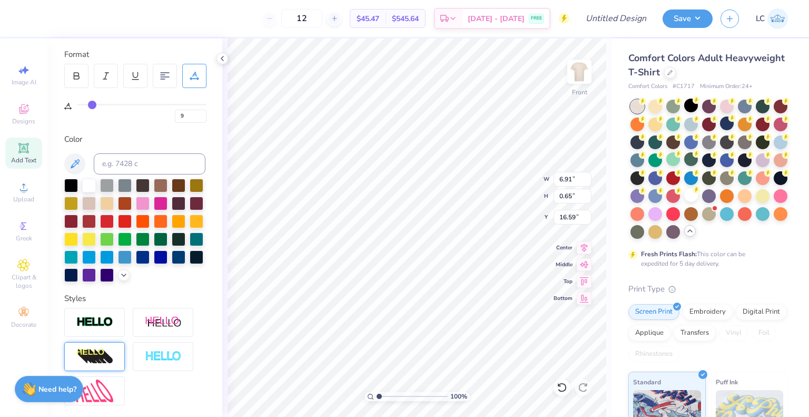
click at [196, 80] on icon at bounding box center [194, 75] width 9 height 9
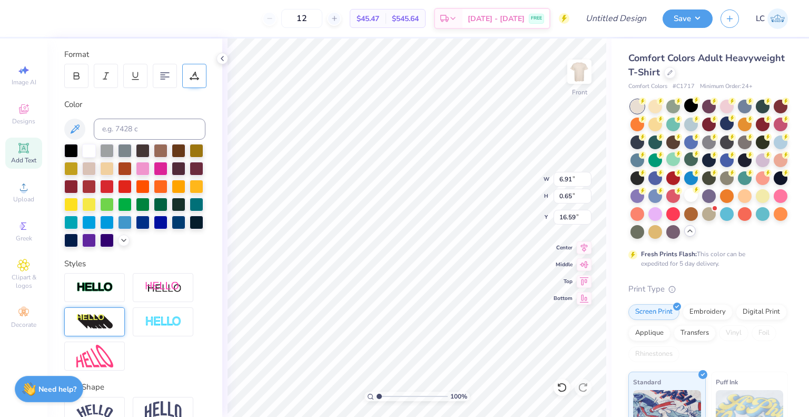
click at [195, 81] on div at bounding box center [194, 76] width 24 height 24
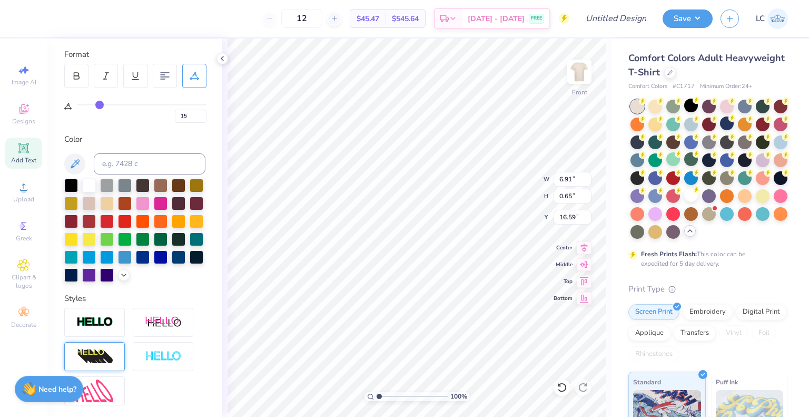
drag, startPoint x: 93, startPoint y: 105, endPoint x: 100, endPoint y: 106, distance: 6.9
click at [100, 105] on input "range" at bounding box center [142, 105] width 130 height 2
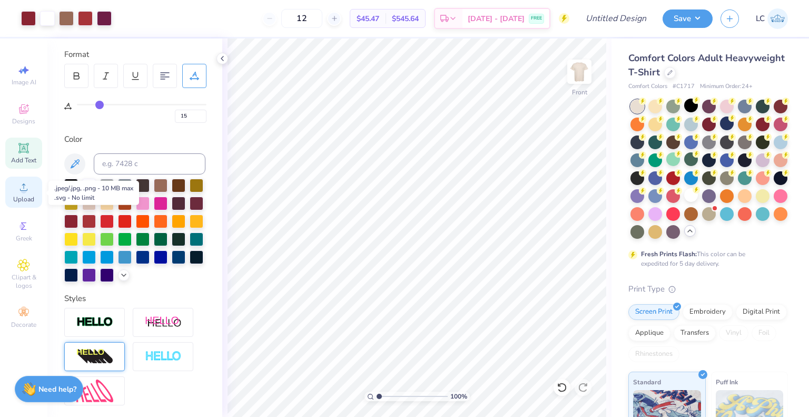
click at [24, 199] on span "Upload" at bounding box center [23, 199] width 21 height 8
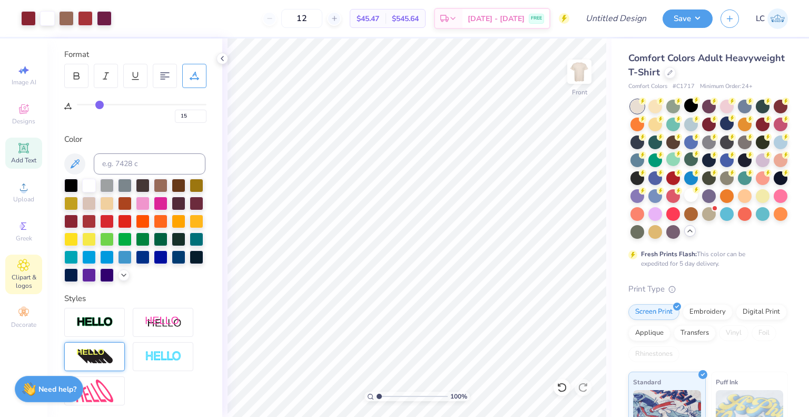
click at [7, 265] on div "Clipart & logos" at bounding box center [23, 275] width 37 height 40
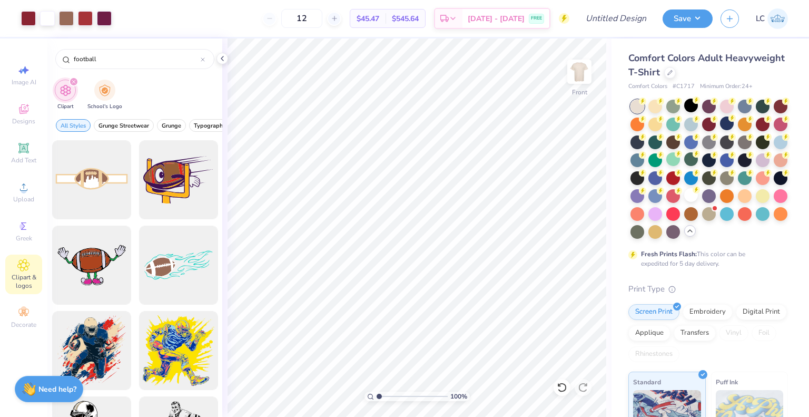
drag, startPoint x: 134, startPoint y: 56, endPoint x: 48, endPoint y: 53, distance: 86.0
click at [48, 53] on div "football" at bounding box center [134, 56] width 175 height 36
click at [202, 58] on icon at bounding box center [203, 59] width 4 height 4
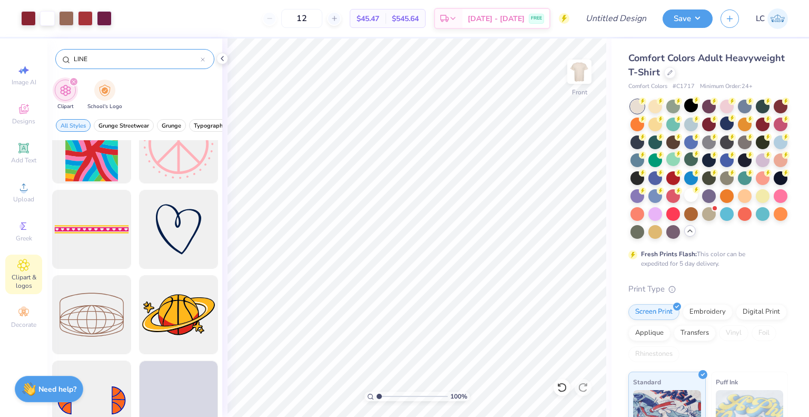
scroll to position [520, 0]
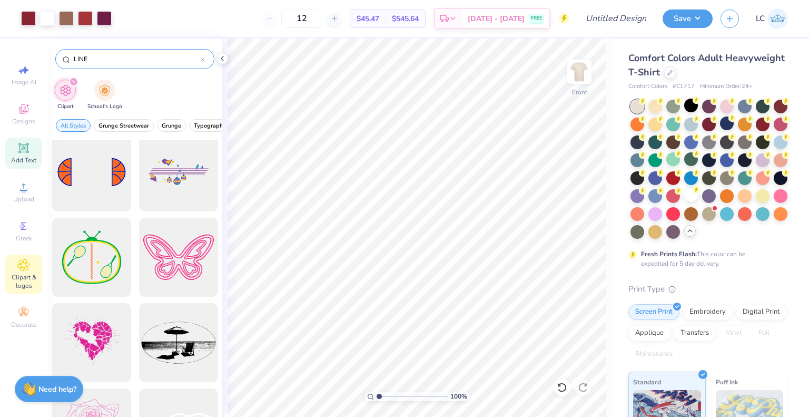
click at [18, 147] on icon at bounding box center [23, 148] width 13 height 13
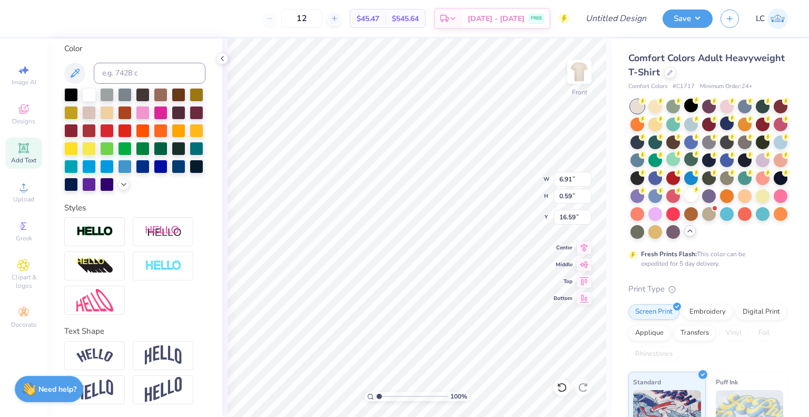
scroll to position [0, 0]
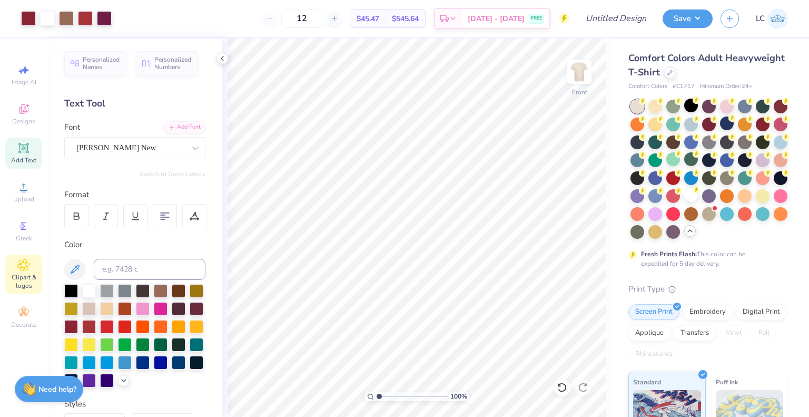
click at [26, 264] on icon at bounding box center [24, 265] width 12 height 12
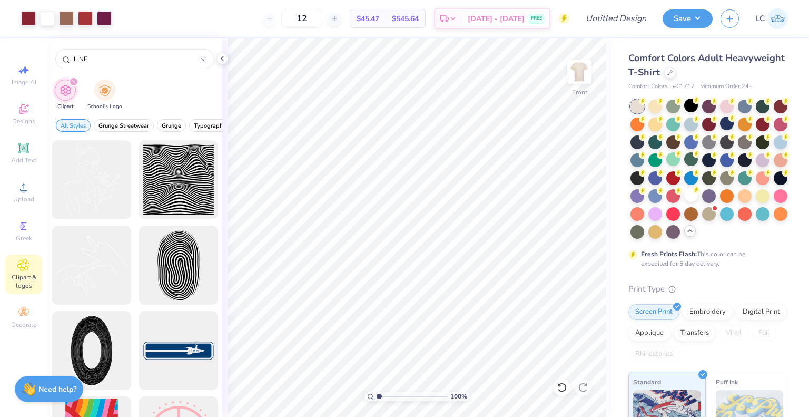
click at [76, 82] on div "filter for Clipart" at bounding box center [73, 81] width 9 height 9
drag, startPoint x: 110, startPoint y: 55, endPoint x: 69, endPoint y: 57, distance: 41.7
click at [69, 57] on div "LINE" at bounding box center [134, 59] width 159 height 20
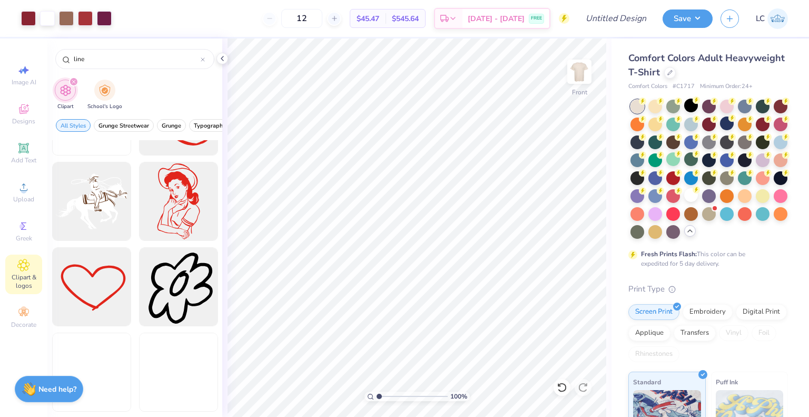
scroll to position [1946, 0]
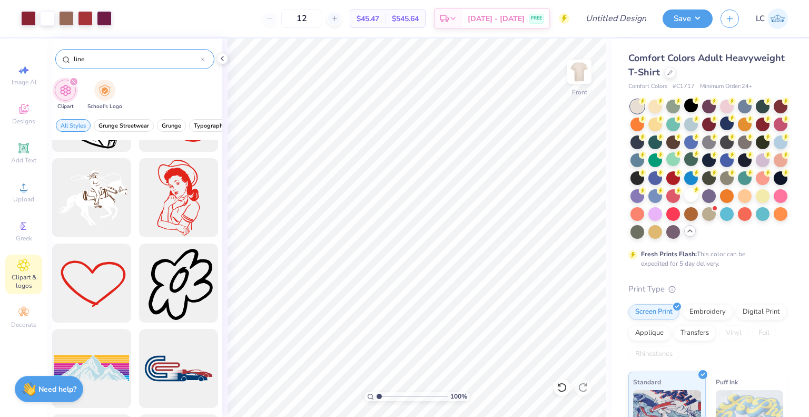
click at [206, 61] on div "line" at bounding box center [134, 59] width 159 height 20
click at [206, 60] on div "line" at bounding box center [134, 59] width 159 height 20
click at [204, 58] on icon at bounding box center [203, 59] width 4 height 4
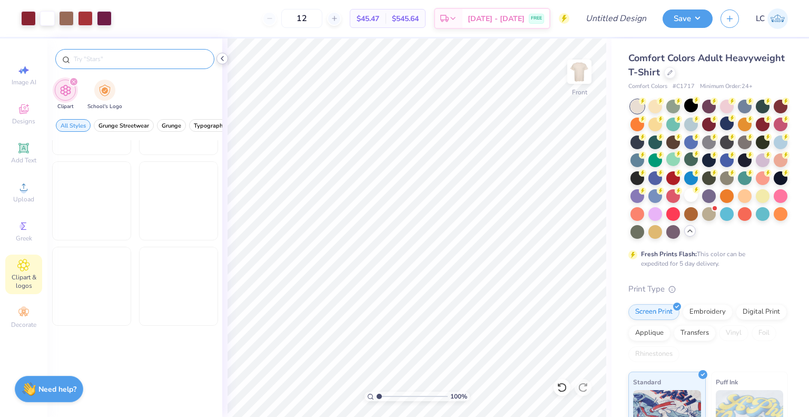
scroll to position [1089, 0]
click at [221, 60] on icon at bounding box center [222, 58] width 8 height 8
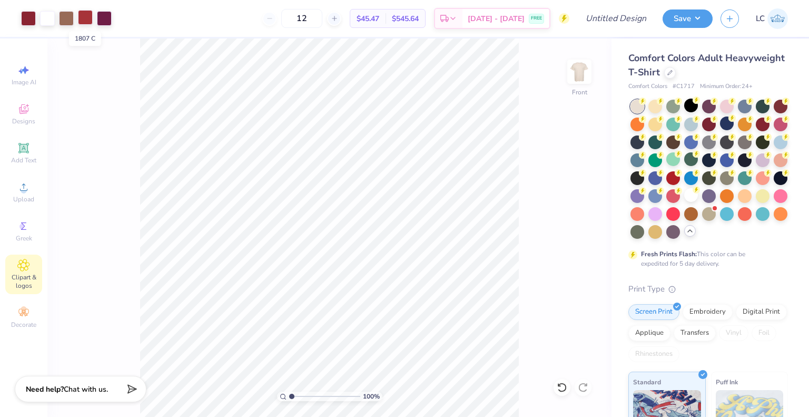
click at [89, 21] on div at bounding box center [85, 17] width 15 height 15
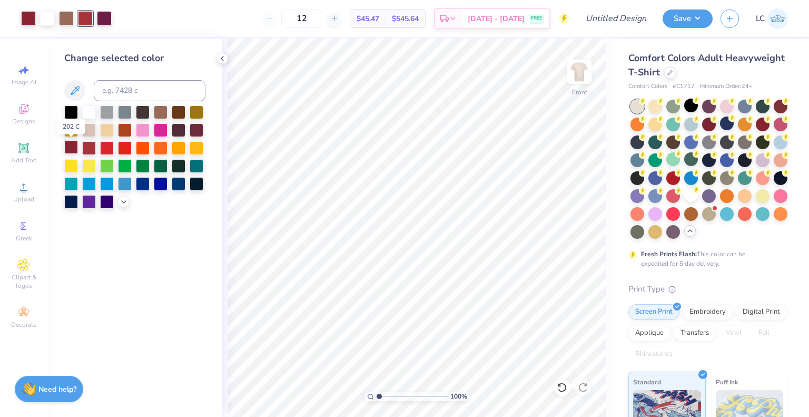
click at [74, 148] on div at bounding box center [71, 147] width 14 height 14
click at [84, 147] on div at bounding box center [89, 147] width 14 height 14
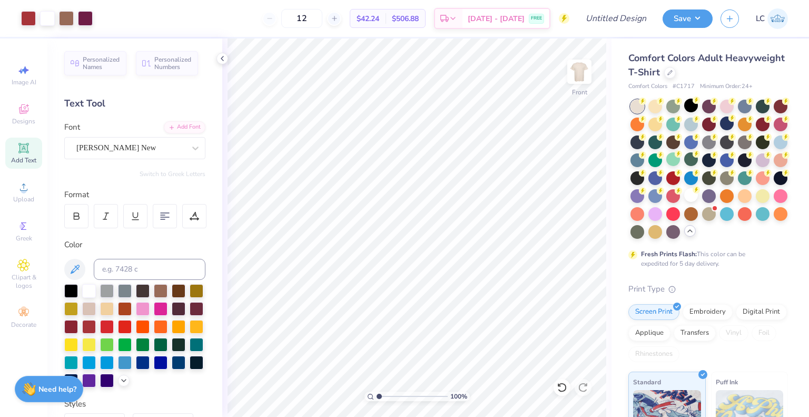
scroll to position [210, 0]
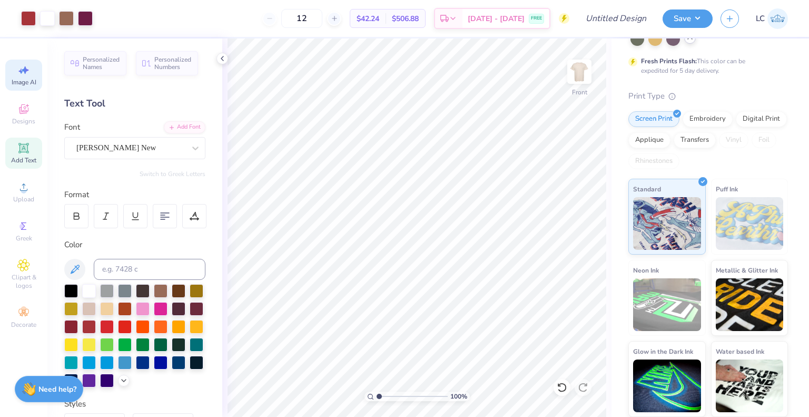
click at [28, 71] on icon at bounding box center [23, 70] width 13 height 13
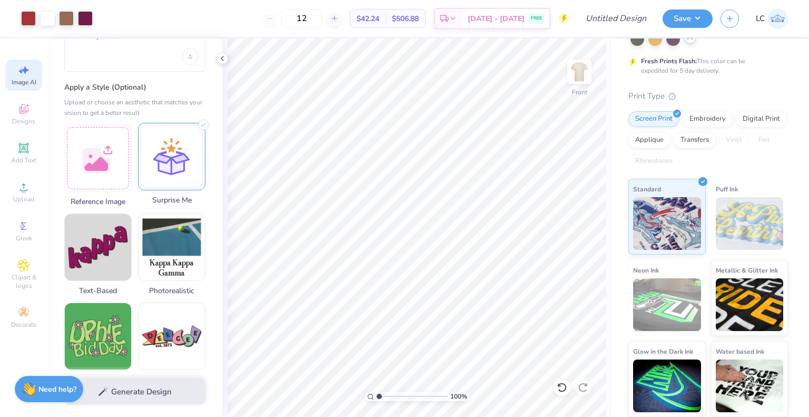
scroll to position [0, 0]
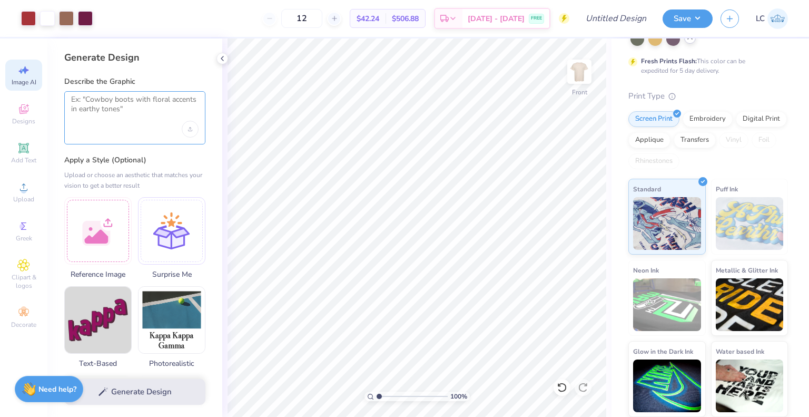
click at [115, 108] on textarea at bounding box center [135, 108] width 128 height 26
click at [29, 147] on icon at bounding box center [23, 148] width 13 height 13
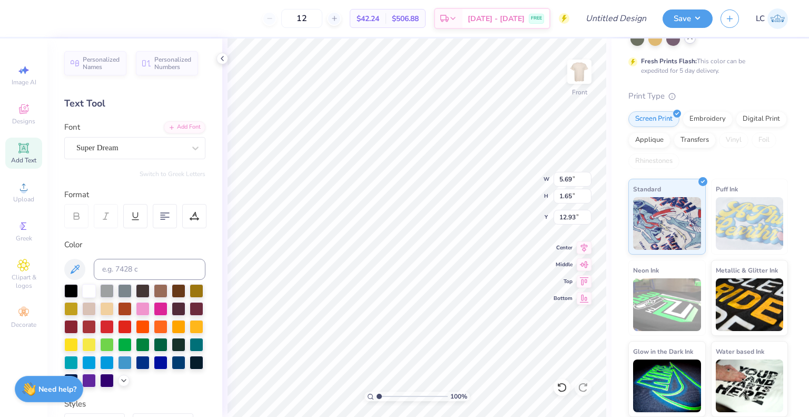
scroll to position [8, 2]
click at [116, 141] on div at bounding box center [130, 148] width 109 height 14
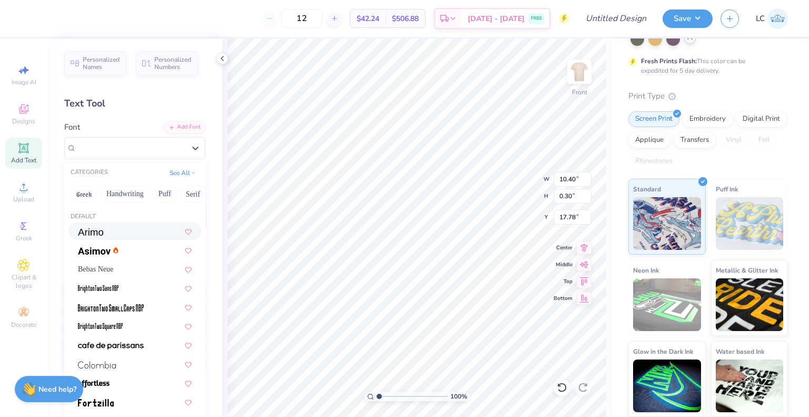
click at [93, 231] on img at bounding box center [90, 231] width 25 height 7
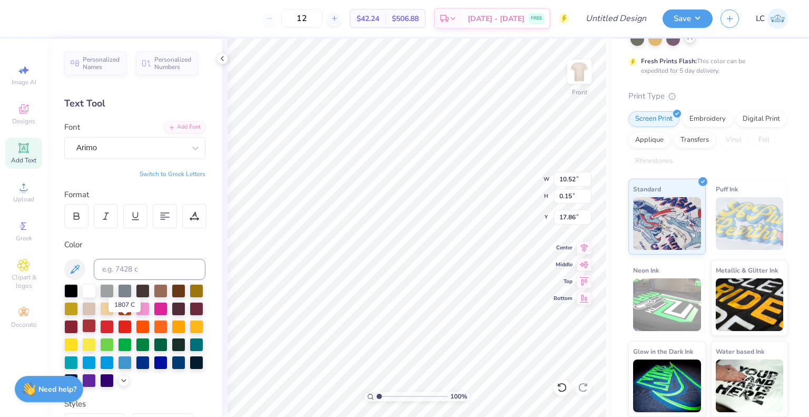
click at [96, 329] on div at bounding box center [89, 326] width 14 height 14
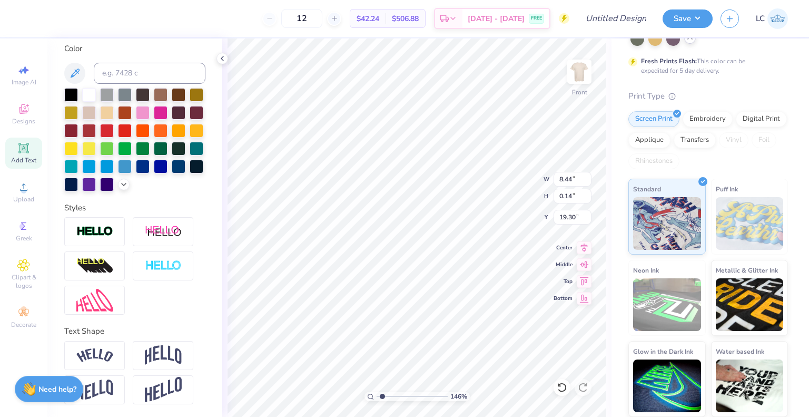
scroll to position [0, 0]
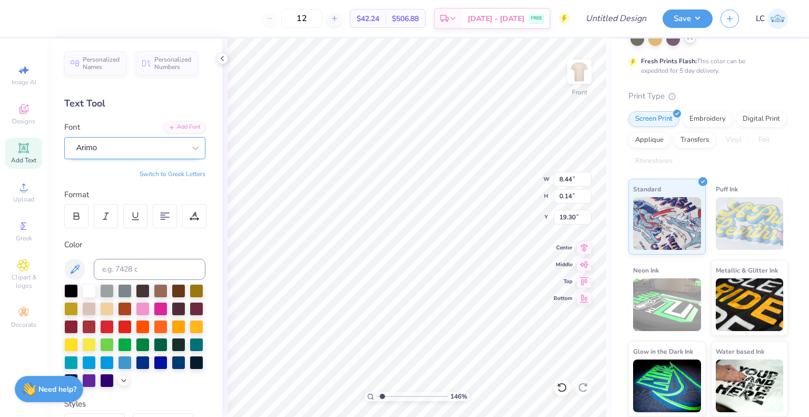
click at [129, 150] on div "Arimo" at bounding box center [130, 148] width 111 height 16
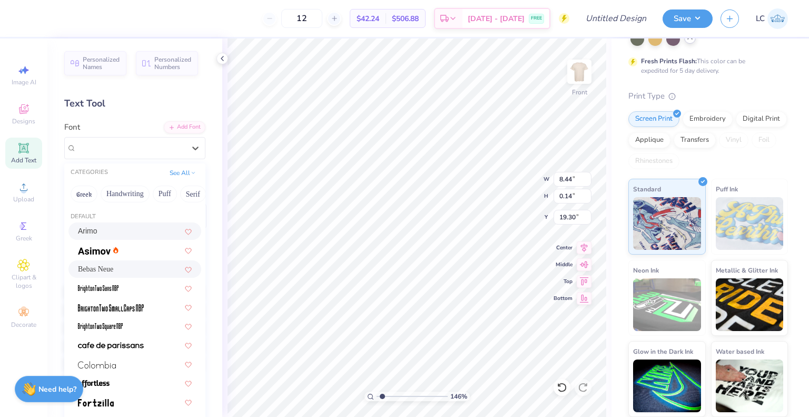
scroll to position [57, 0]
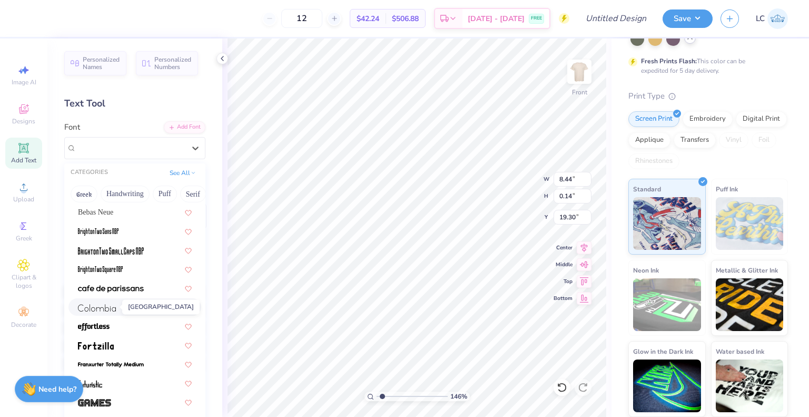
click at [110, 311] on img at bounding box center [97, 307] width 38 height 7
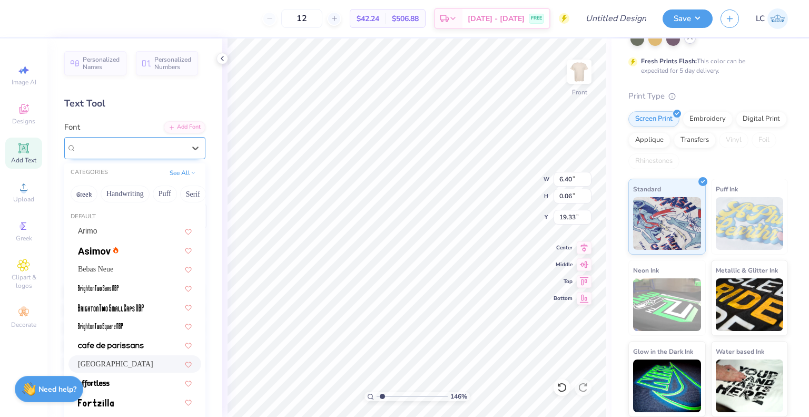
click at [129, 144] on div "[GEOGRAPHIC_DATA]" at bounding box center [130, 148] width 111 height 16
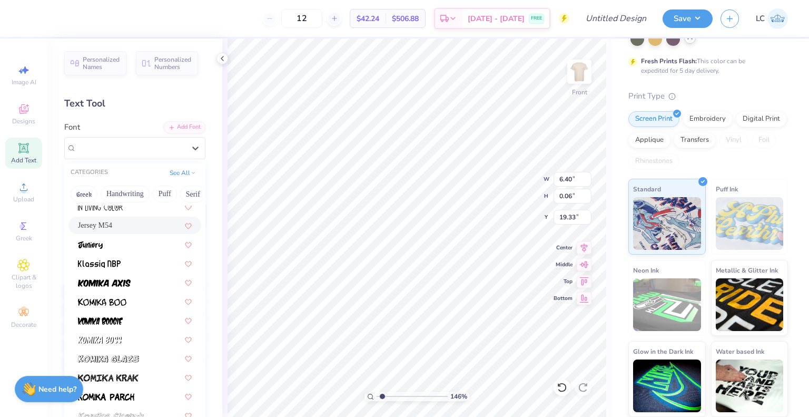
scroll to position [286, 0]
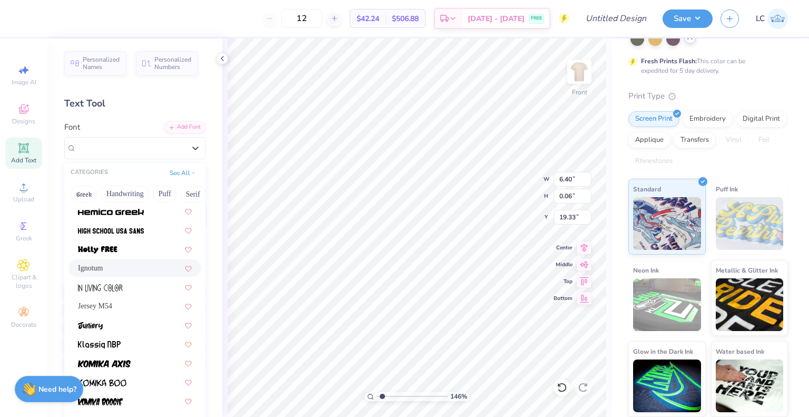
click at [99, 266] on div "Ignotum" at bounding box center [135, 267] width 114 height 11
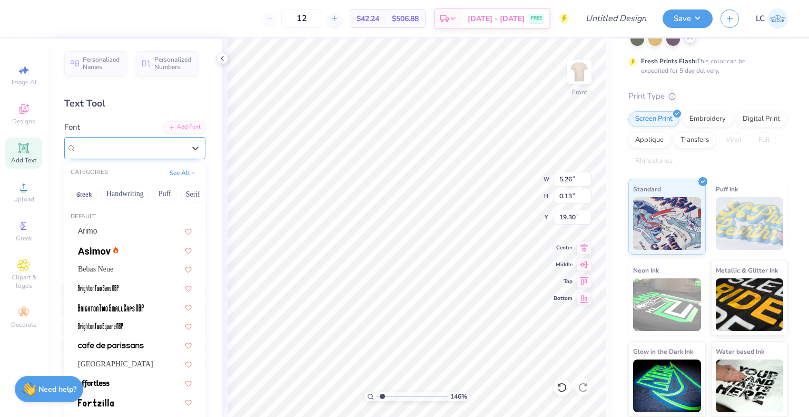
click at [81, 157] on div "Ignotum" at bounding box center [134, 148] width 141 height 22
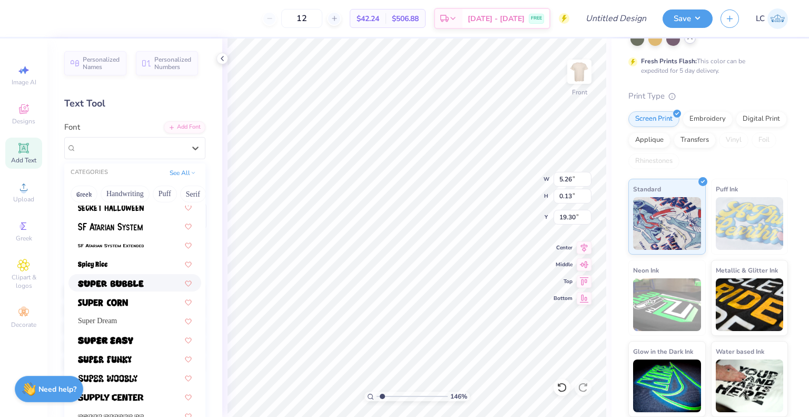
scroll to position [1035, 0]
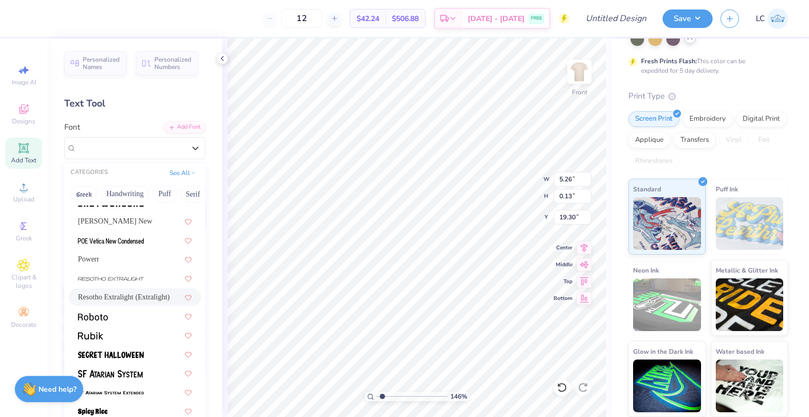
click at [108, 292] on span "Resotho Extralight (Extralight)" at bounding box center [124, 296] width 92 height 11
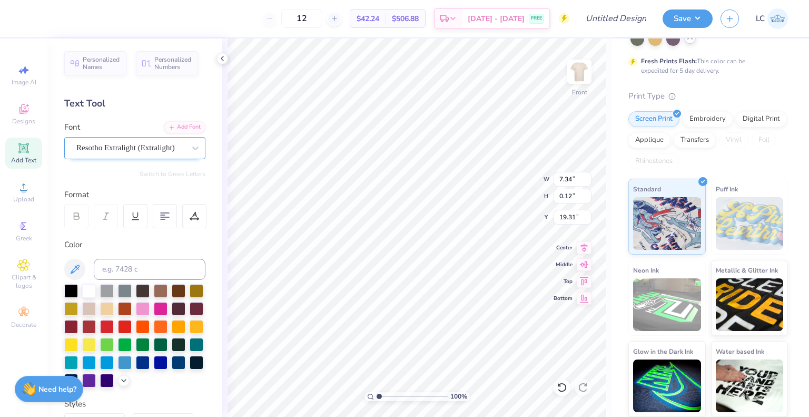
click at [171, 149] on div "Resotho Extralight (Extralight)" at bounding box center [130, 148] width 111 height 16
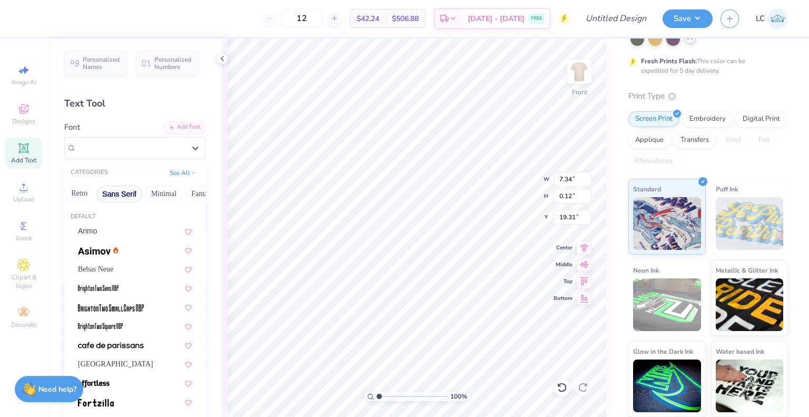
scroll to position [0, 223]
click at [124, 195] on button "Sans Serif" at bounding box center [119, 194] width 46 height 17
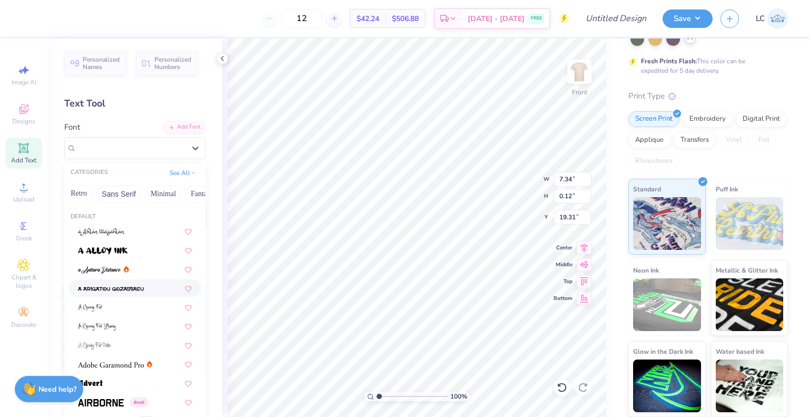
scroll to position [58, 0]
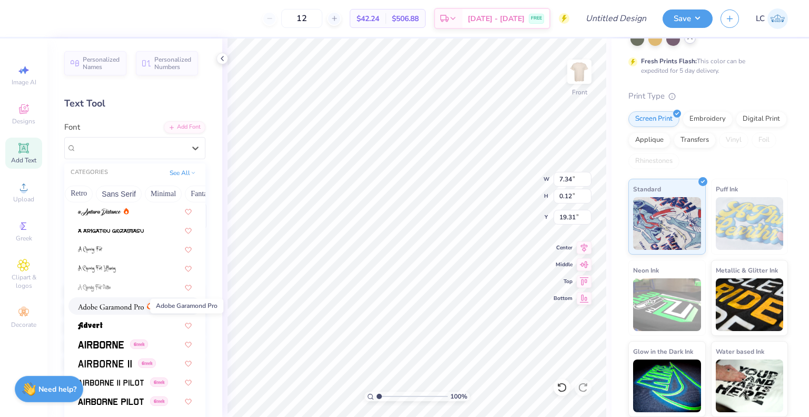
click at [122, 307] on img at bounding box center [111, 306] width 66 height 7
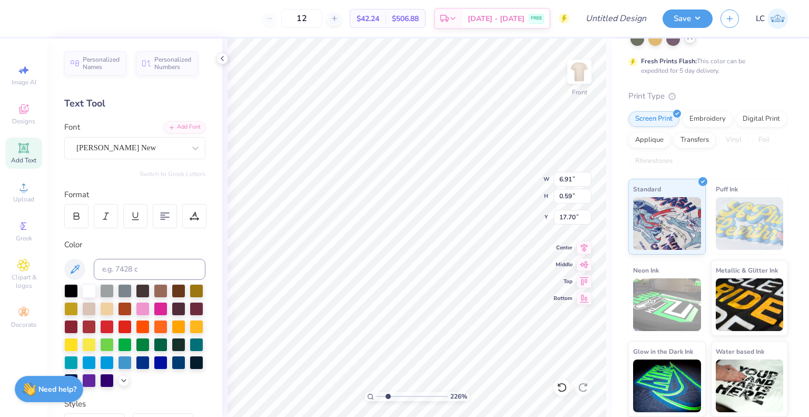
scroll to position [8, 4]
click at [123, 152] on div "[PERSON_NAME] New" at bounding box center [130, 148] width 111 height 16
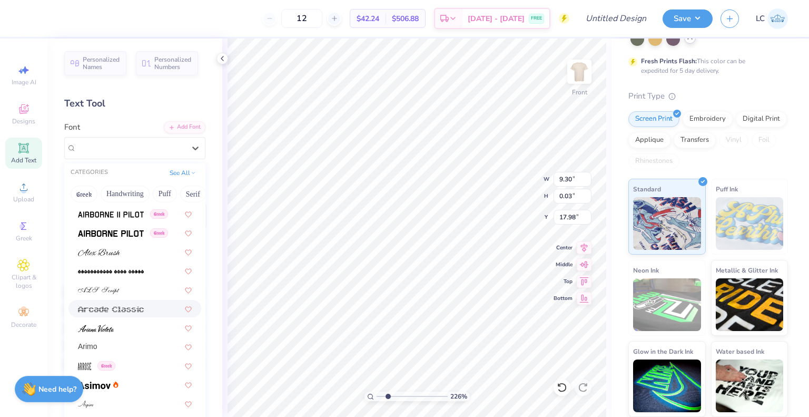
scroll to position [0, 0]
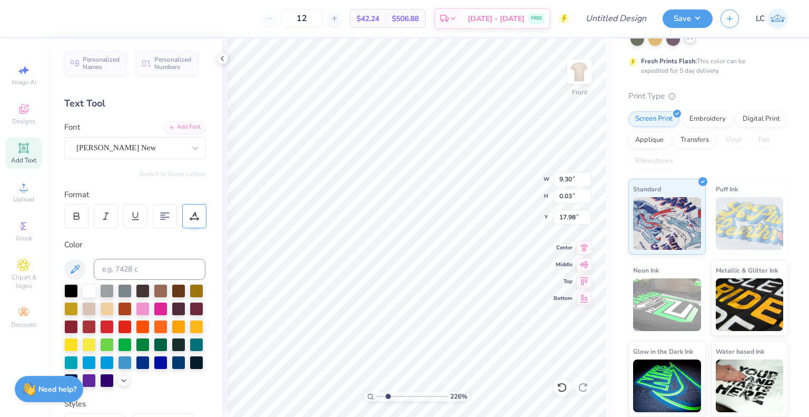
click at [191, 219] on icon at bounding box center [190, 219] width 1 height 1
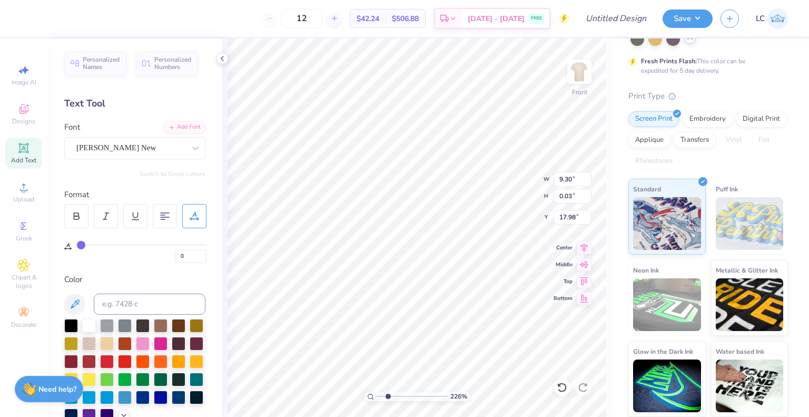
drag, startPoint x: 98, startPoint y: 245, endPoint x: 61, endPoint y: 250, distance: 37.3
click at [77, 246] on input "range" at bounding box center [142, 245] width 130 height 2
drag, startPoint x: 93, startPoint y: 162, endPoint x: 94, endPoint y: 151, distance: 11.2
click at [94, 151] on div "Personalized Names Personalized Numbers Text Tool Add Font Font [PERSON_NAME] N…" at bounding box center [134, 227] width 175 height 378
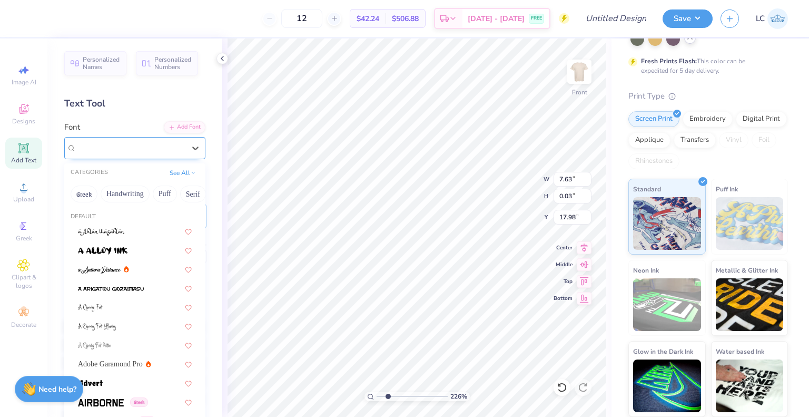
click at [94, 151] on div "[PERSON_NAME] New" at bounding box center [130, 148] width 111 height 16
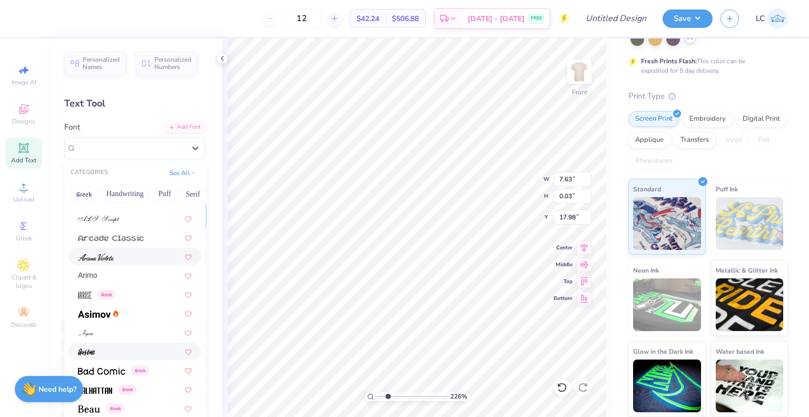
scroll to position [296, 0]
click at [94, 285] on div "Arimo" at bounding box center [135, 276] width 133 height 17
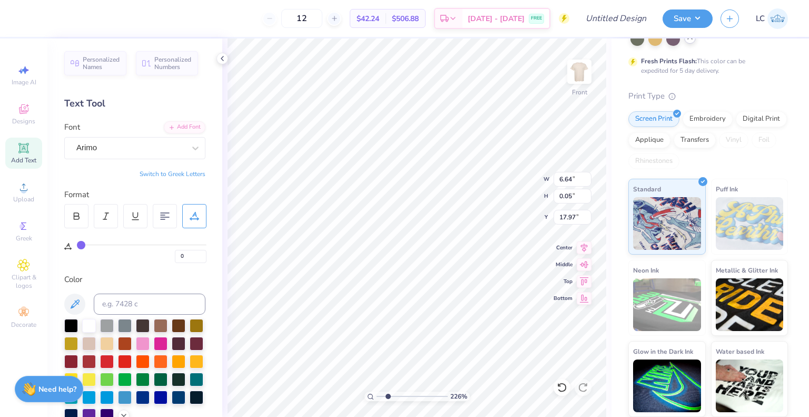
scroll to position [8, 1]
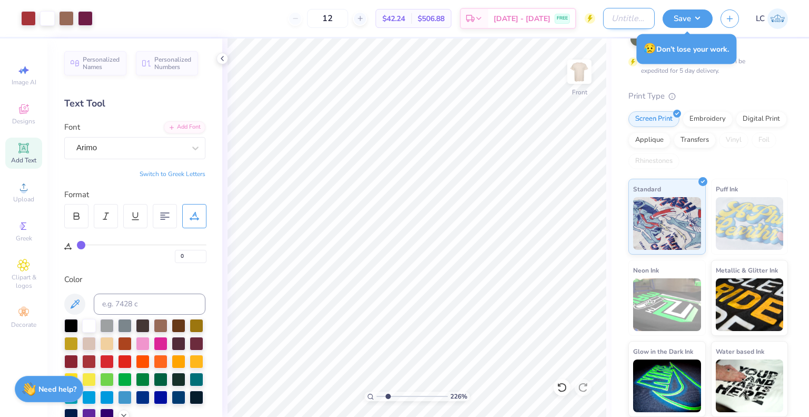
click at [603, 24] on input "Design Title" at bounding box center [629, 18] width 52 height 21
click at [673, 16] on button "Save" at bounding box center [688, 17] width 50 height 18
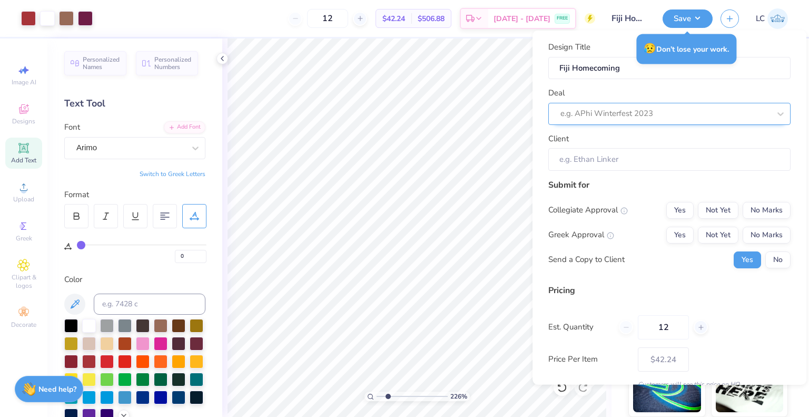
click at [600, 109] on div at bounding box center [666, 113] width 210 height 14
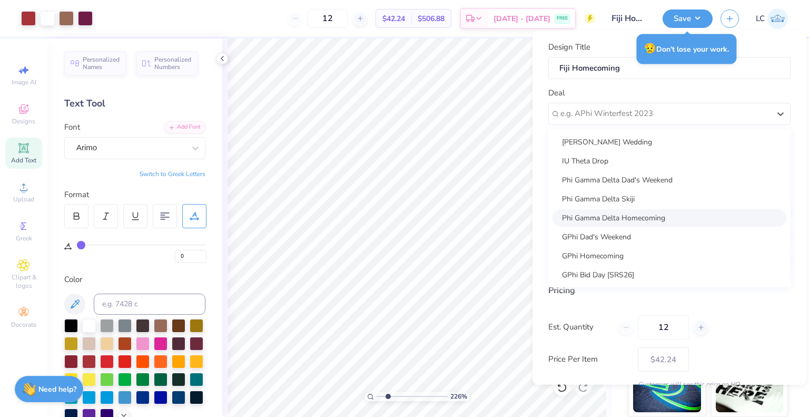
click at [583, 214] on div "Phi Gamma Delta Homecoming" at bounding box center [670, 217] width 234 height 17
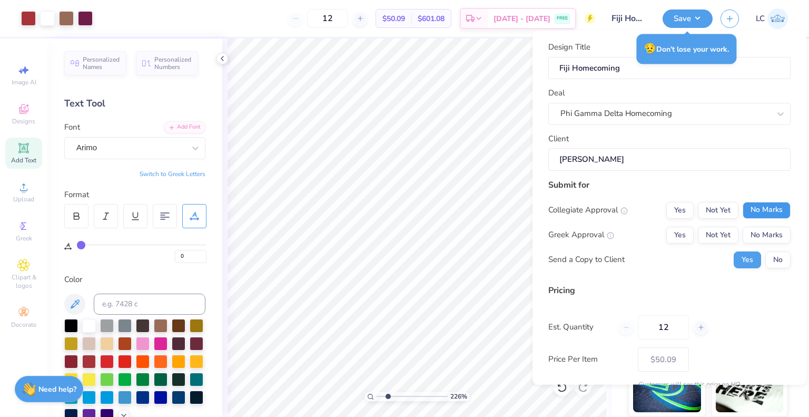
click at [759, 209] on button "No Marks" at bounding box center [767, 209] width 48 height 17
click at [671, 237] on button "Yes" at bounding box center [680, 234] width 27 height 17
drag, startPoint x: 678, startPoint y: 330, endPoint x: 637, endPoint y: 325, distance: 41.4
click at [637, 325] on div "12" at bounding box center [663, 327] width 89 height 24
click at [710, 330] on div "Est. Quantity 50" at bounding box center [670, 327] width 242 height 24
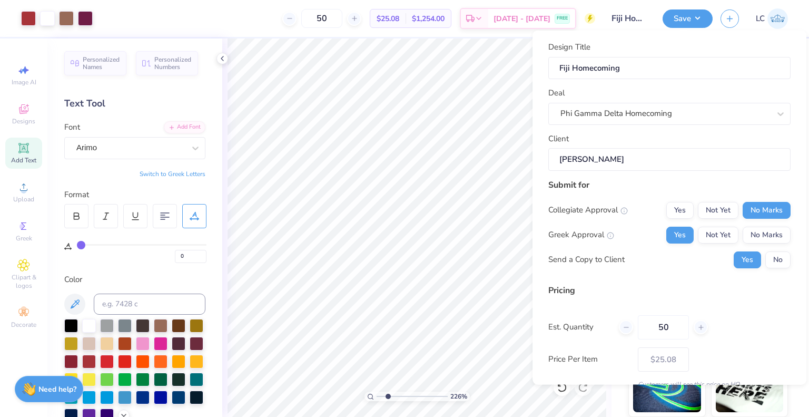
scroll to position [46, 0]
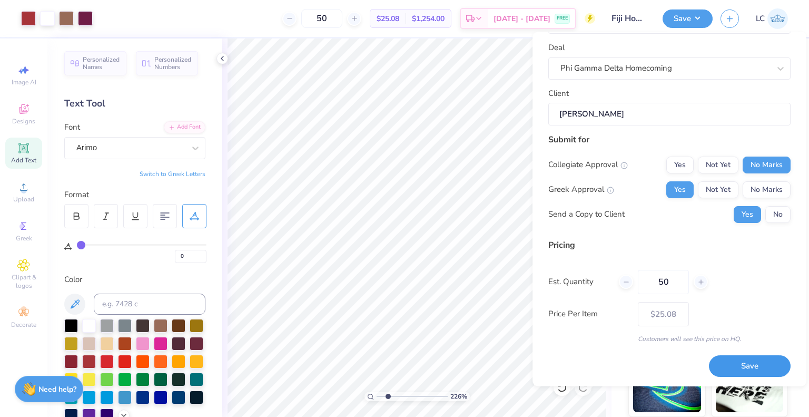
click at [719, 373] on button "Save" at bounding box center [750, 366] width 82 height 22
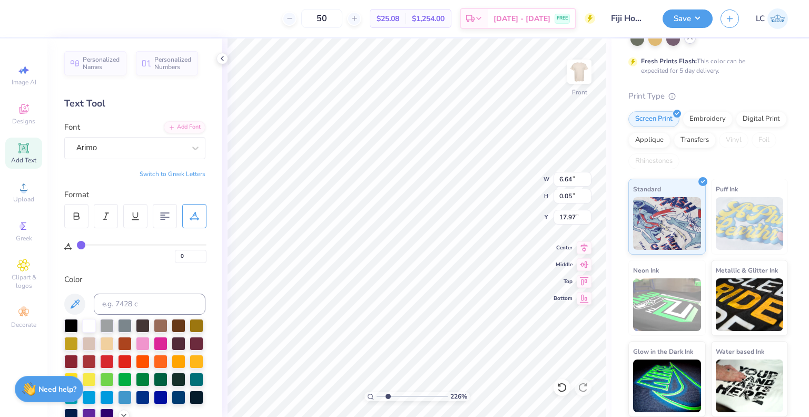
scroll to position [8, 4]
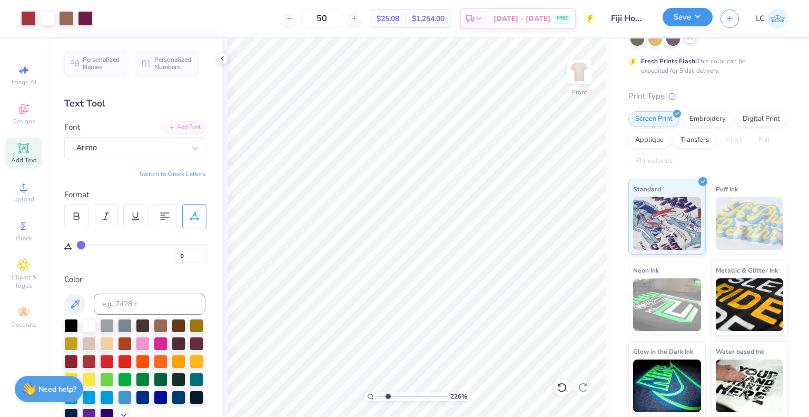
click at [683, 22] on button "Save" at bounding box center [688, 17] width 50 height 18
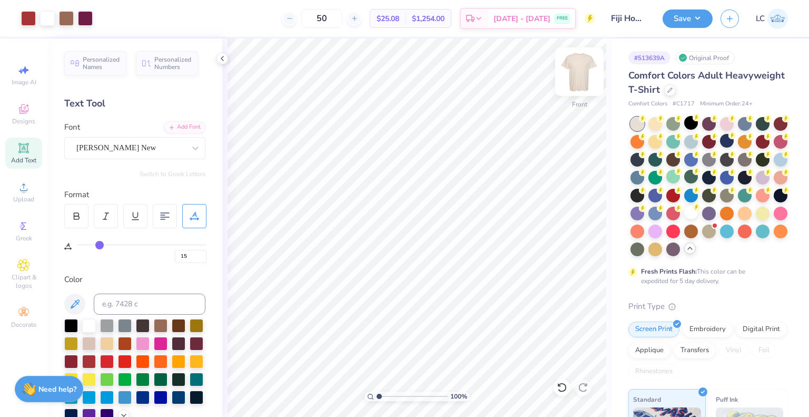
click at [581, 76] on img at bounding box center [580, 72] width 42 height 42
click at [582, 74] on img at bounding box center [580, 72] width 42 height 42
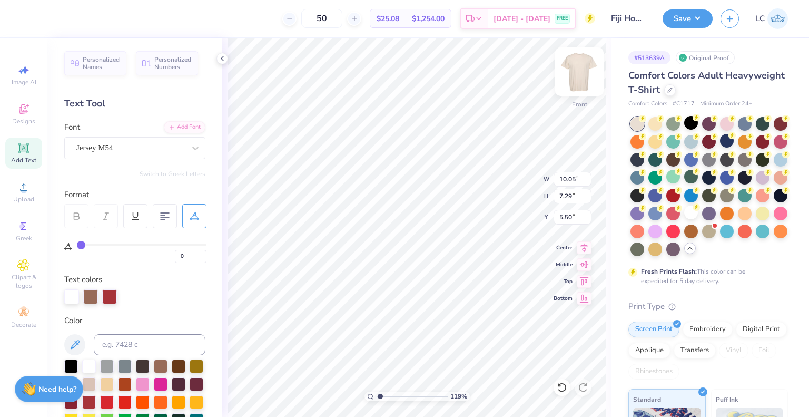
click at [573, 77] on img at bounding box center [580, 72] width 42 height 42
click at [495, 187] on div "104 % Back W 2.39 2.39 " H 1.73 1.73 " Y 3.68 3.68 " Center Middle Top Bottom" at bounding box center [416, 227] width 389 height 378
click at [578, 79] on img at bounding box center [580, 72] width 42 height 42
click at [580, 69] on img at bounding box center [580, 72] width 42 height 42
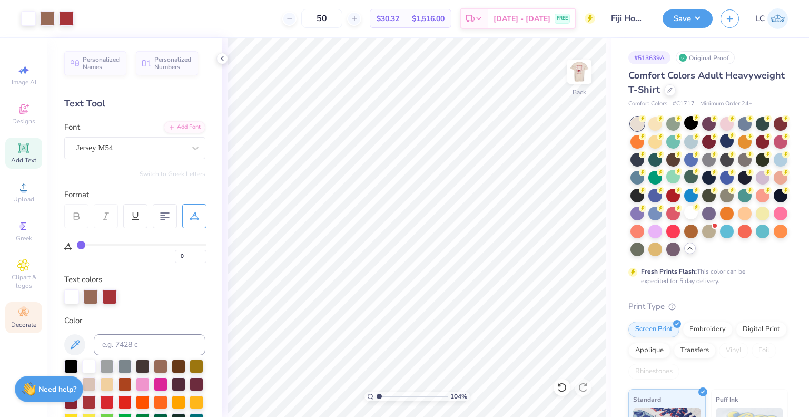
click at [27, 311] on icon at bounding box center [23, 312] width 13 height 13
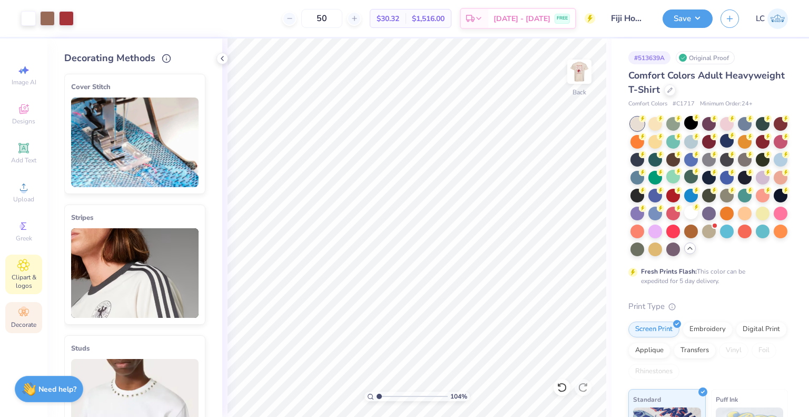
click at [36, 266] on div "Clipart & logos" at bounding box center [23, 275] width 37 height 40
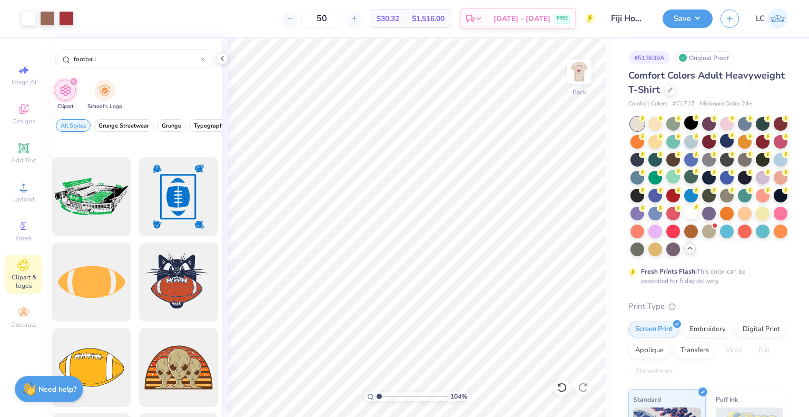
scroll to position [955, 0]
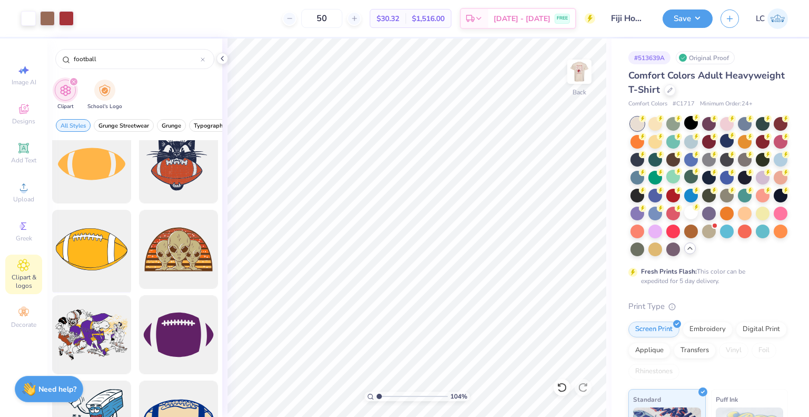
click at [109, 249] on div at bounding box center [91, 249] width 87 height 87
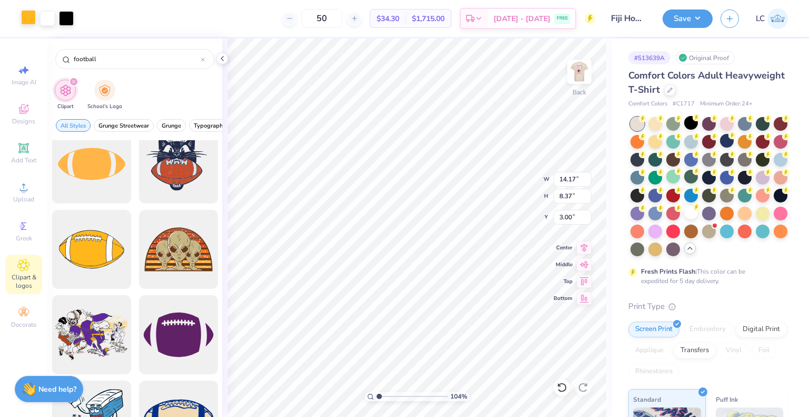
click at [29, 14] on div at bounding box center [28, 17] width 15 height 15
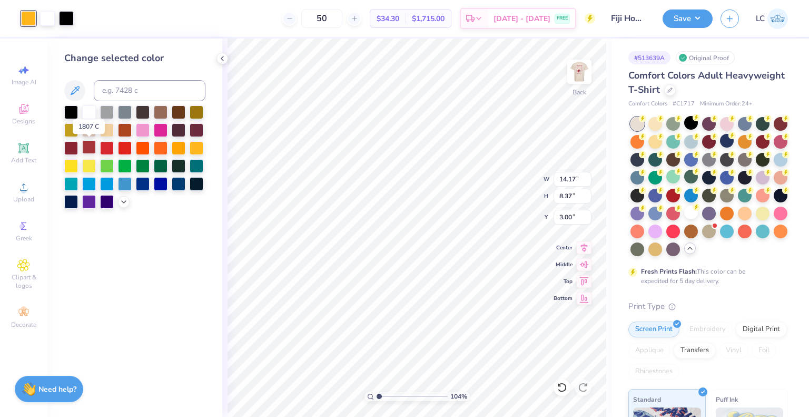
click at [91, 147] on div at bounding box center [89, 147] width 14 height 14
click at [71, 19] on div at bounding box center [66, 17] width 15 height 15
click at [175, 111] on div at bounding box center [179, 111] width 14 height 14
click at [163, 112] on div at bounding box center [161, 111] width 14 height 14
click at [92, 111] on div at bounding box center [89, 111] width 14 height 14
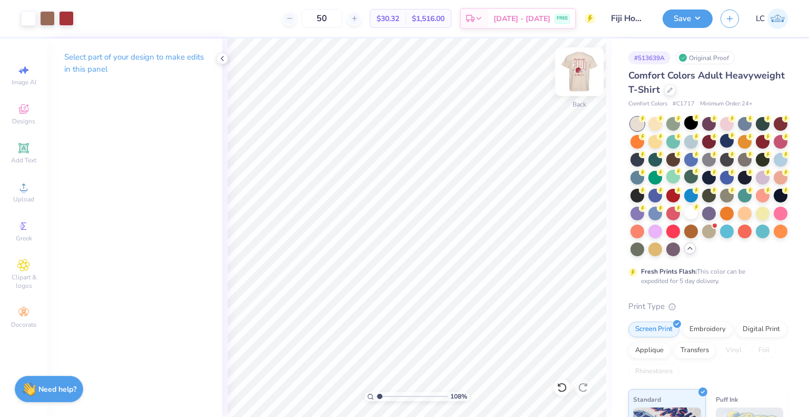
click at [574, 78] on img at bounding box center [580, 72] width 42 height 42
click at [580, 77] on img at bounding box center [580, 72] width 42 height 42
click at [674, 20] on button "Save" at bounding box center [688, 17] width 50 height 18
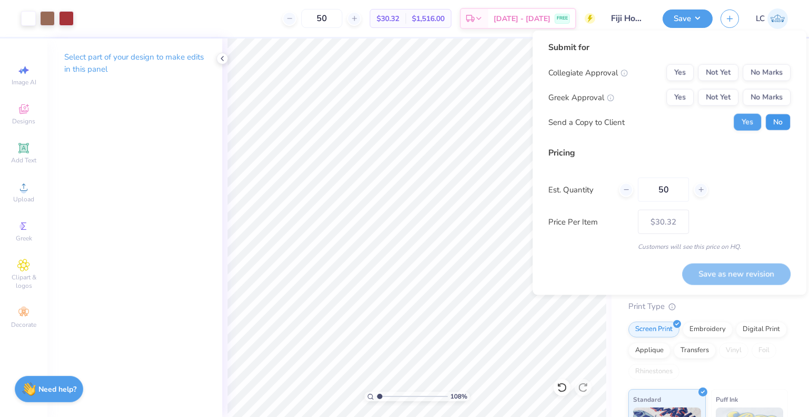
click at [779, 124] on button "No" at bounding box center [778, 122] width 25 height 17
click at [769, 70] on button "No Marks" at bounding box center [767, 72] width 48 height 17
click at [674, 102] on button "Yes" at bounding box center [680, 97] width 27 height 17
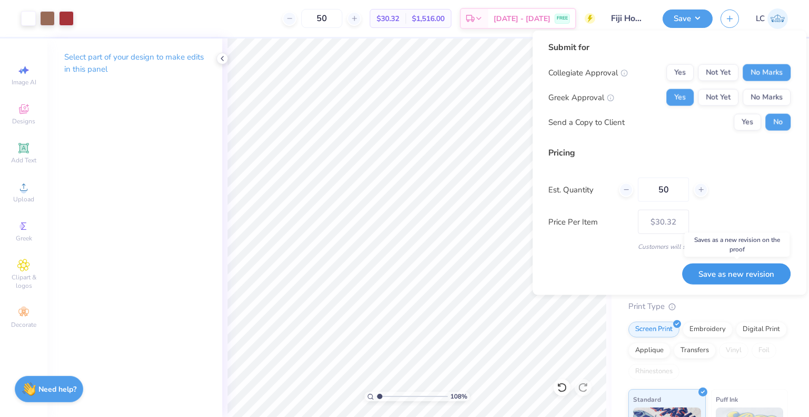
click at [713, 271] on button "Save as new revision" at bounding box center [736, 273] width 109 height 21
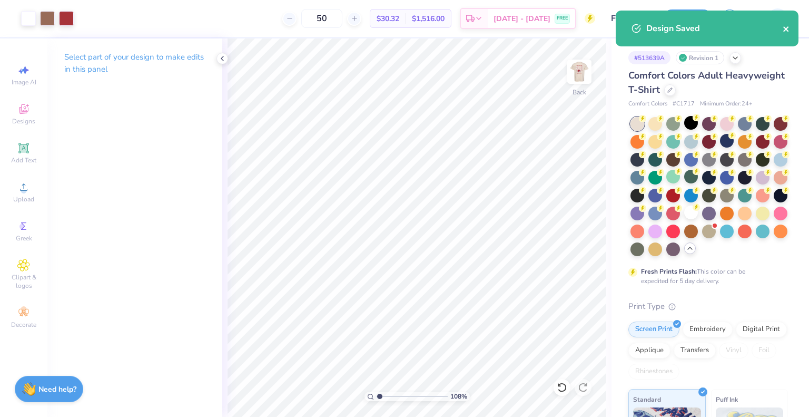
click at [788, 27] on icon "close" at bounding box center [786, 28] width 5 height 5
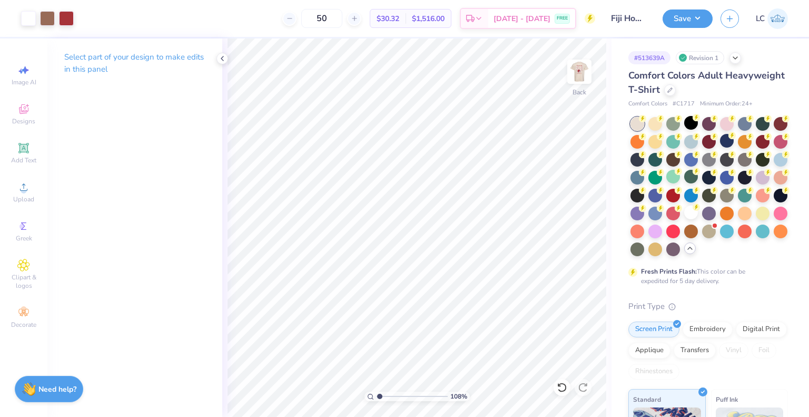
click at [770, 18] on img at bounding box center [778, 18] width 21 height 21
click at [589, 77] on img at bounding box center [580, 72] width 42 height 42
click at [575, 71] on img at bounding box center [580, 72] width 42 height 42
click at [583, 79] on img at bounding box center [580, 72] width 42 height 42
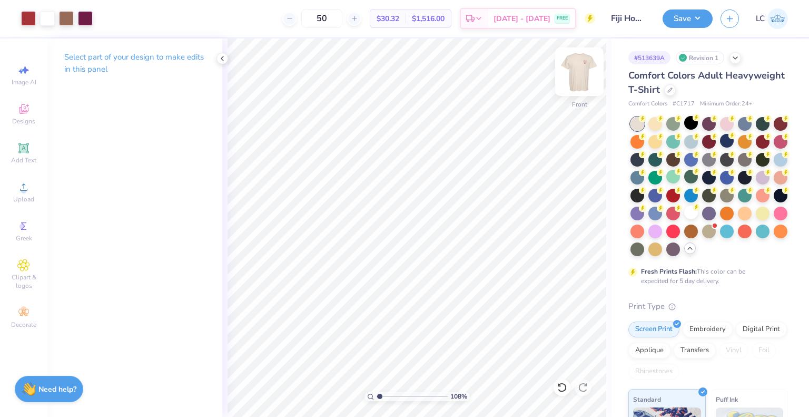
click at [585, 82] on img at bounding box center [580, 72] width 42 height 42
click at [596, 87] on img at bounding box center [580, 72] width 42 height 42
